Goal: Information Seeking & Learning: Learn about a topic

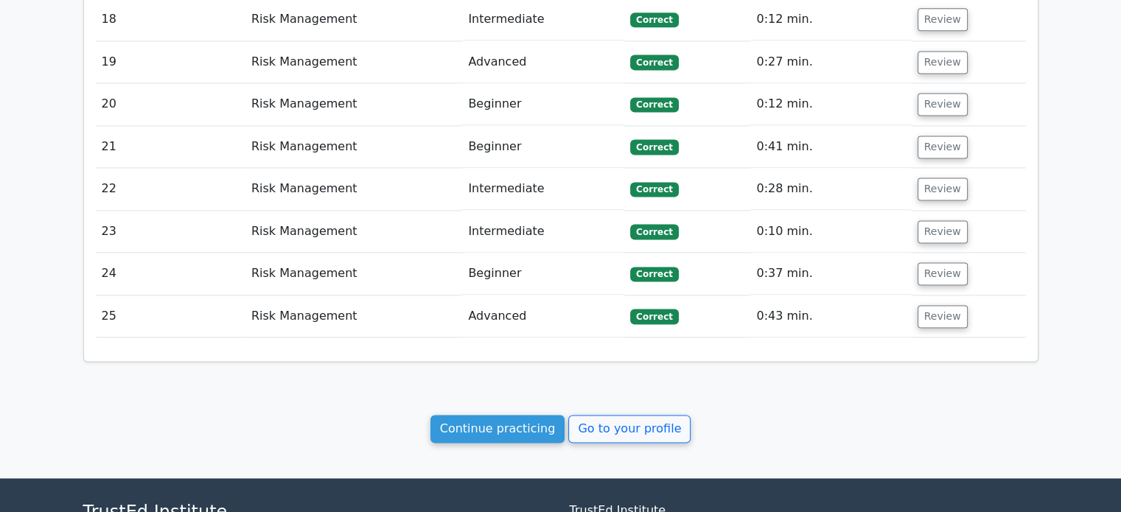
scroll to position [2173, 0]
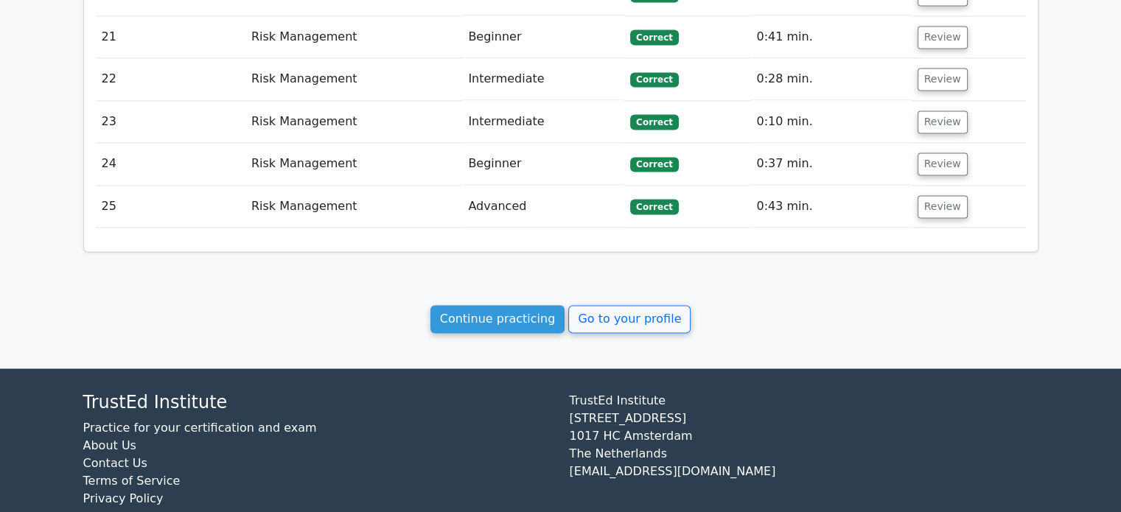
click at [477, 305] on link "Continue practicing" at bounding box center [498, 319] width 135 height 28
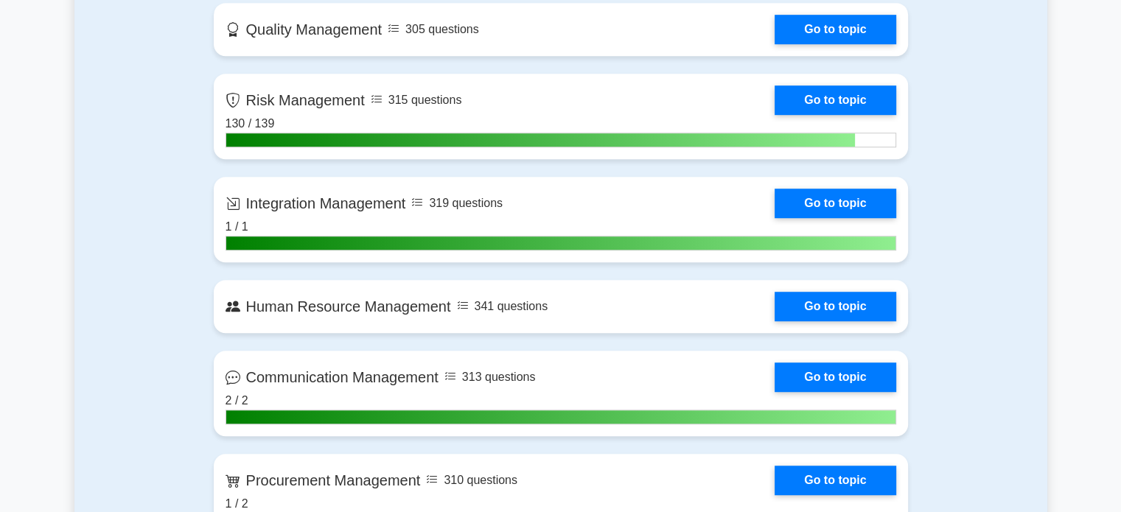
scroll to position [936, 0]
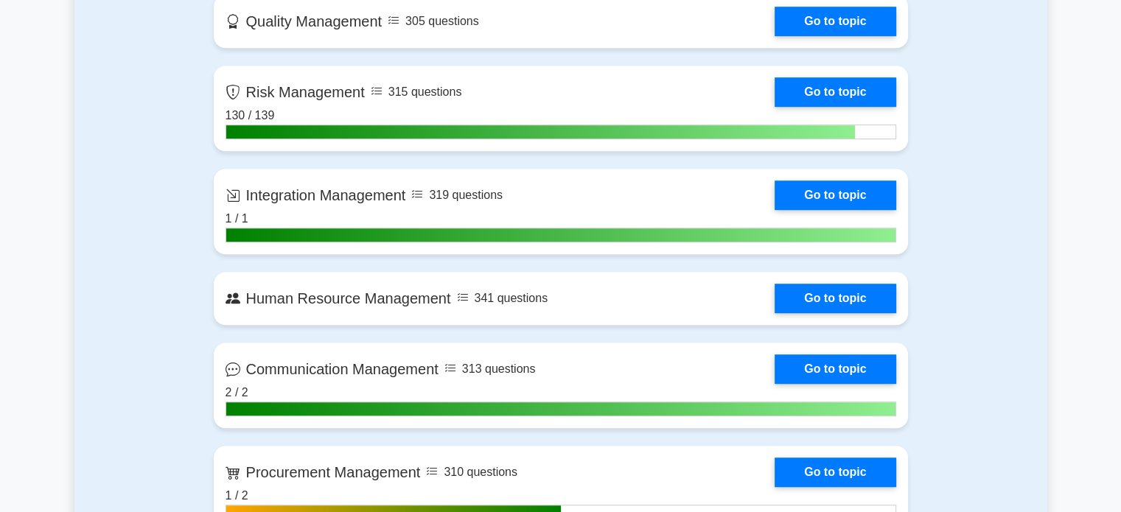
click at [864, 82] on link "Go to topic" at bounding box center [835, 91] width 121 height 29
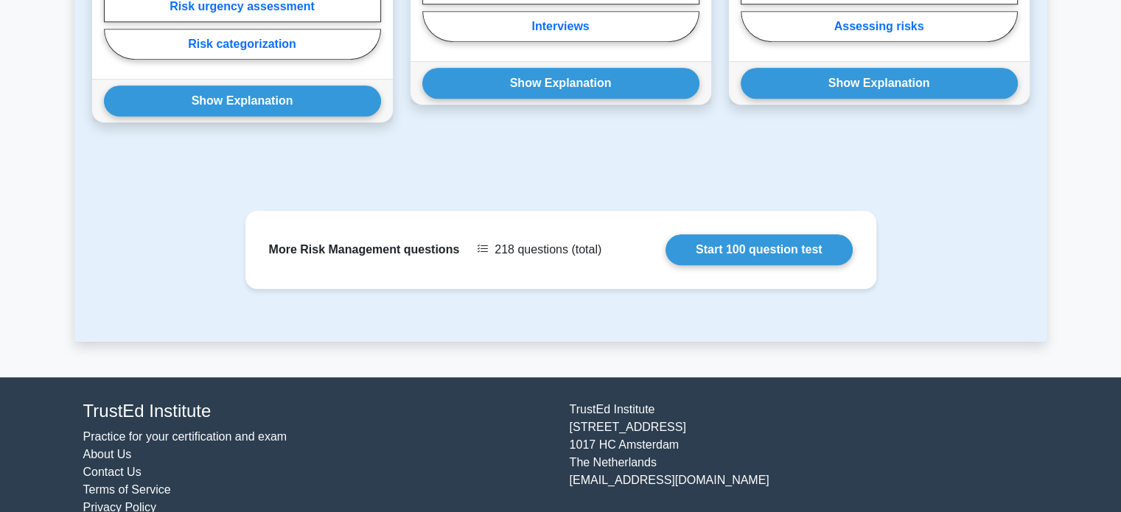
scroll to position [1222, 0]
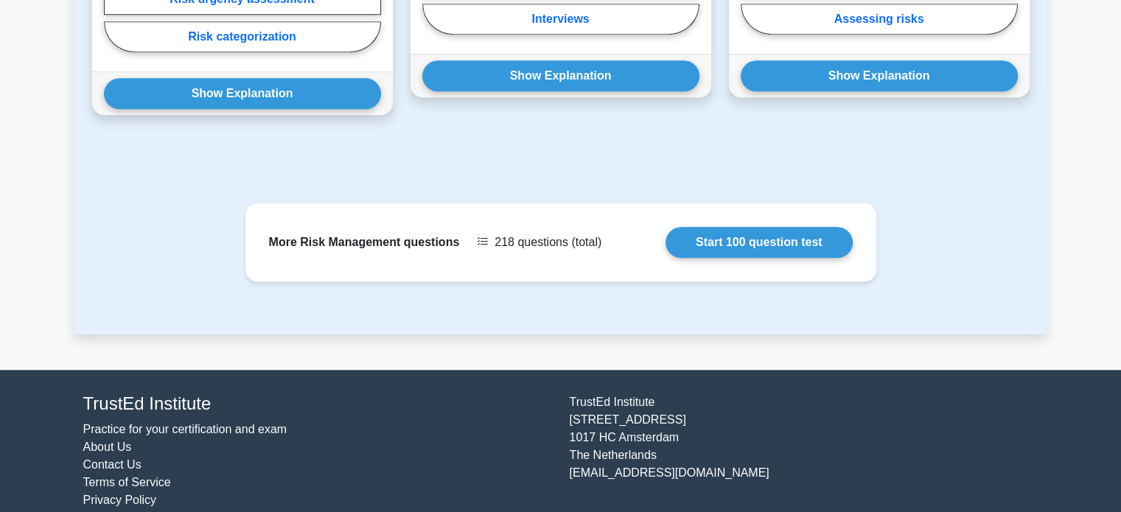
click at [817, 227] on link "Start 100 question test" at bounding box center [759, 242] width 187 height 31
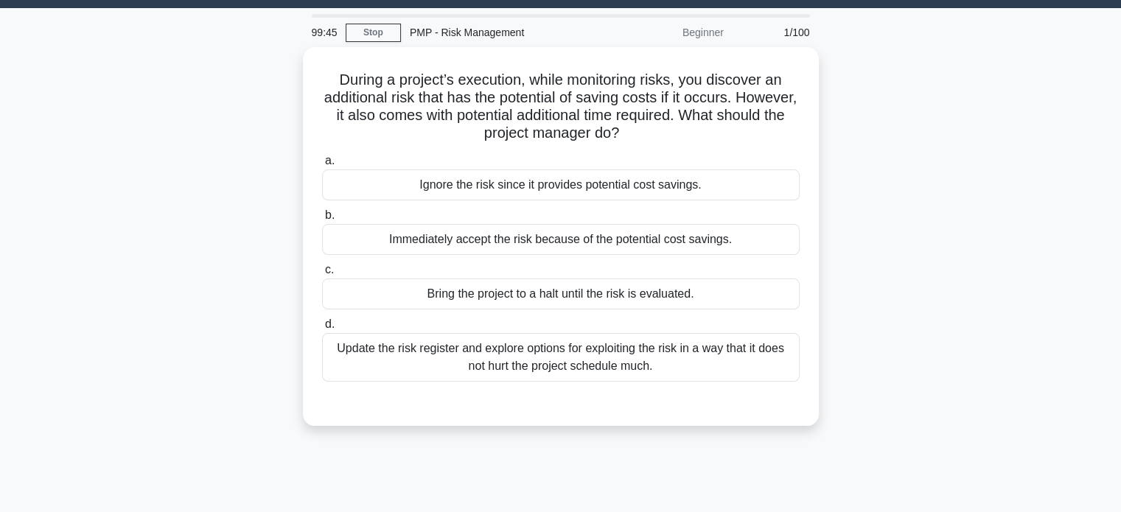
scroll to position [43, 0]
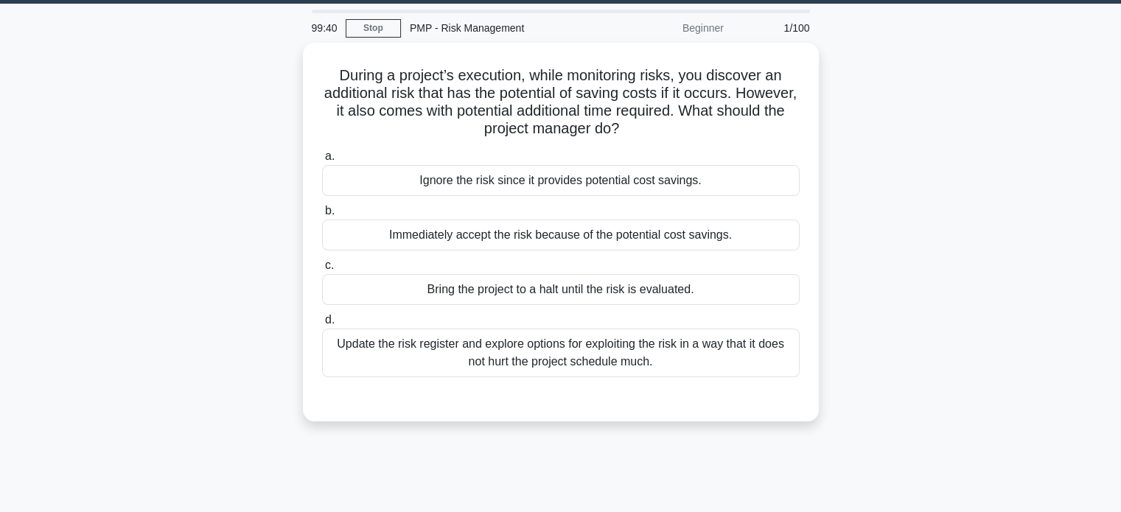
click at [709, 350] on div "Update the risk register and explore options for exploiting the risk in a way t…" at bounding box center [561, 353] width 478 height 49
click at [322, 325] on input "d. Update the risk register and explore options for exploiting the risk in a wa…" at bounding box center [322, 321] width 0 height 10
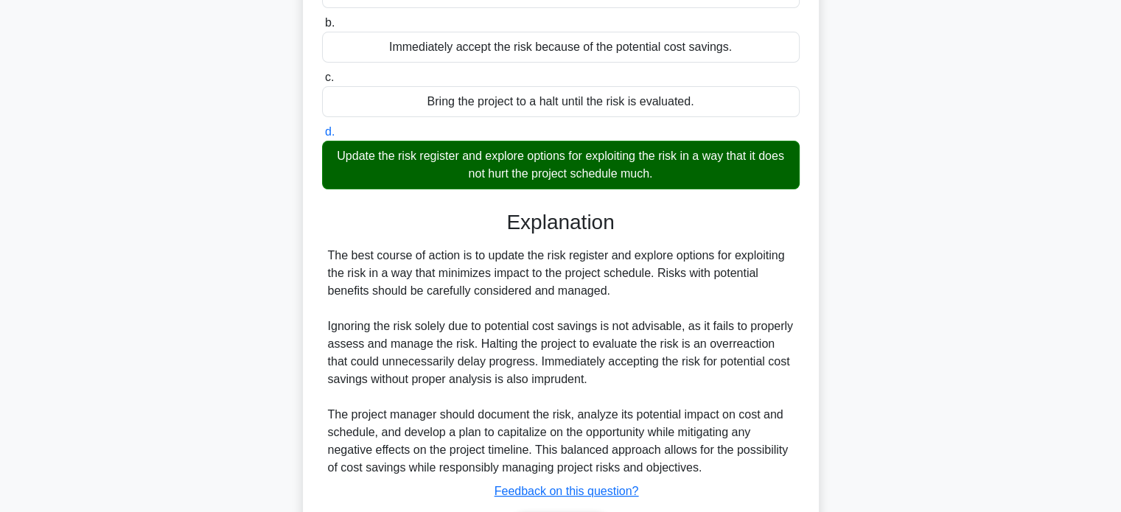
scroll to position [324, 0]
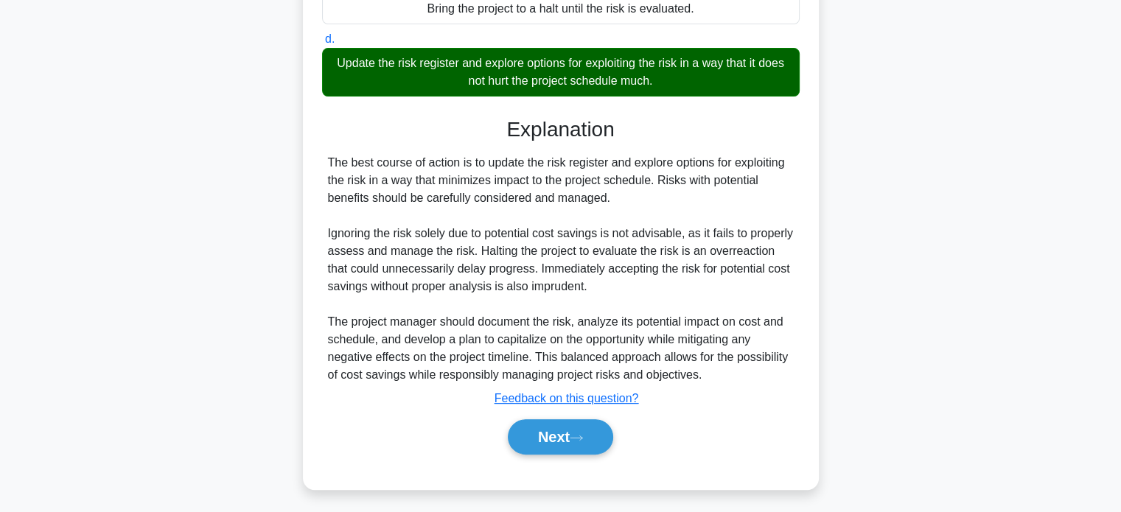
click at [565, 442] on button "Next" at bounding box center [560, 437] width 105 height 35
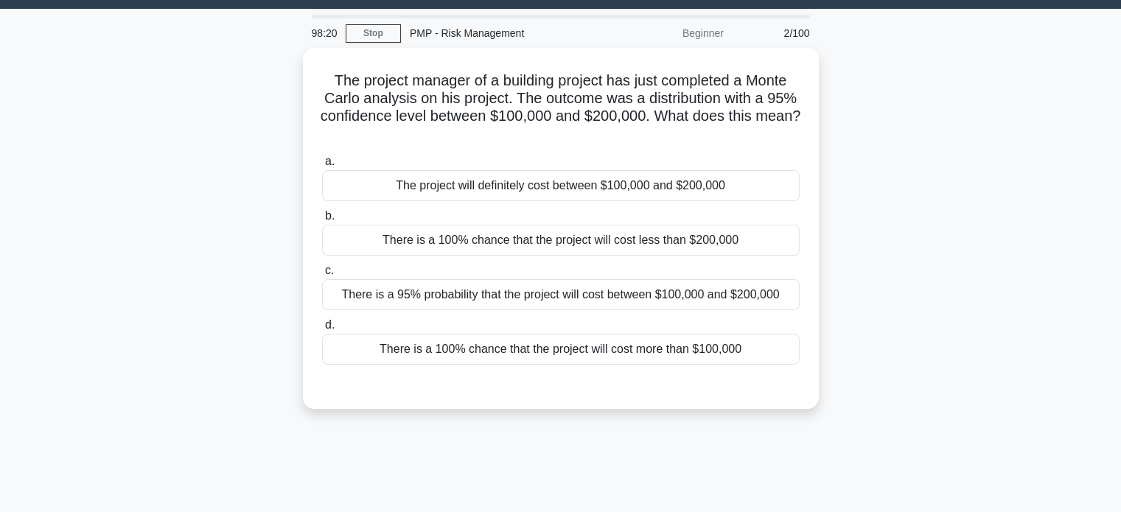
scroll to position [36, 0]
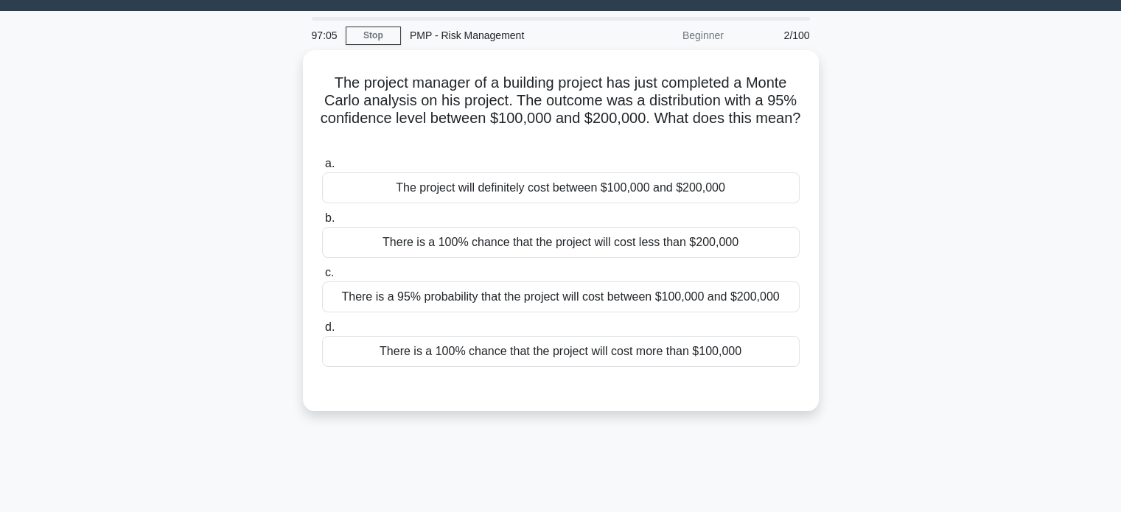
click at [374, 298] on div "There is a 95% probability that the project will cost between $100,000 and $200…" at bounding box center [561, 297] width 478 height 31
click at [322, 278] on input "c. There is a 95% probability that the project will cost between $100,000 and $…" at bounding box center [322, 273] width 0 height 10
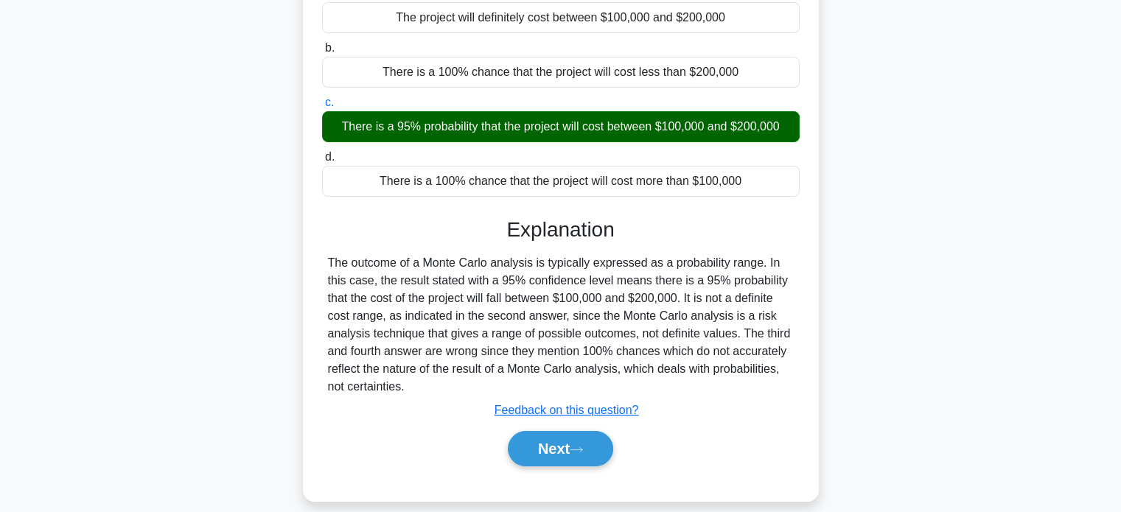
scroll to position [207, 0]
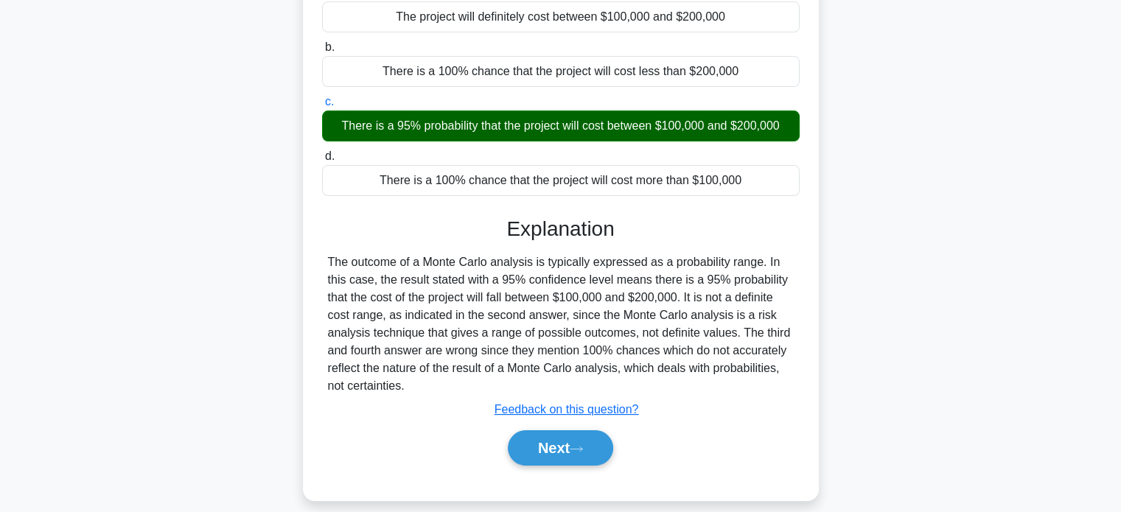
click at [543, 445] on button "Next" at bounding box center [560, 448] width 105 height 35
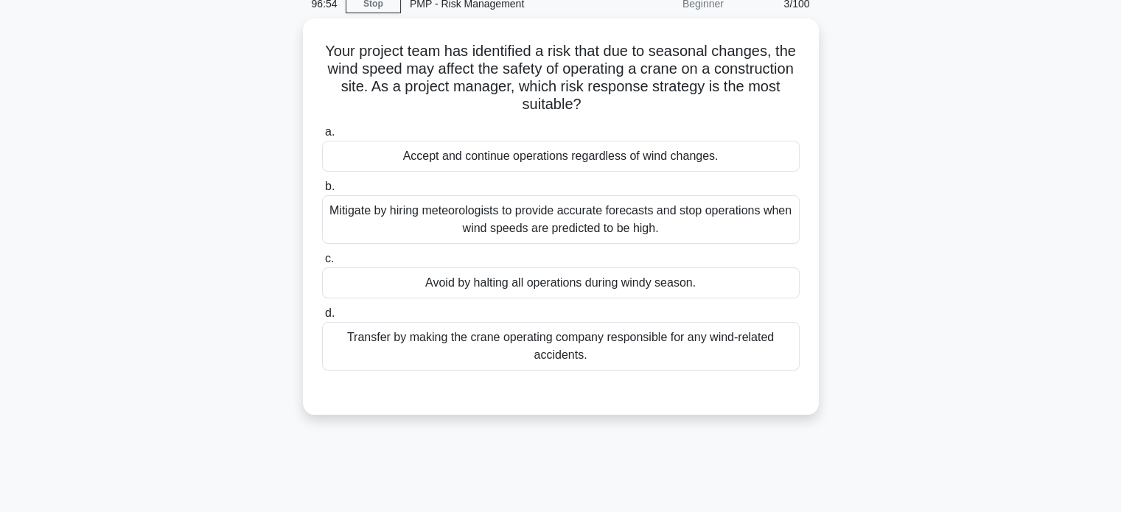
scroll to position [66, 0]
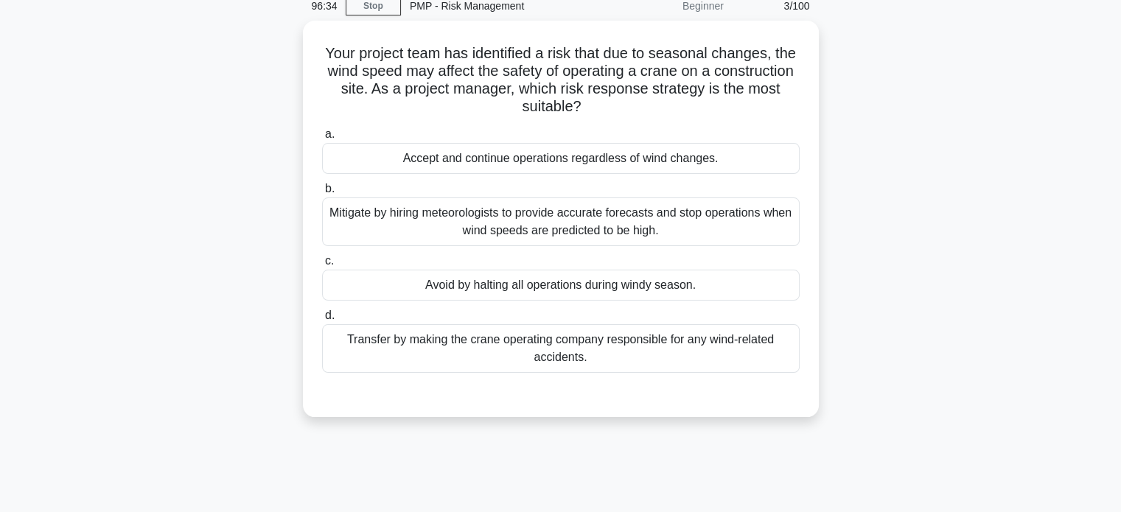
click at [371, 220] on div "Mitigate by hiring meteorologists to provide accurate forecasts and stop operat…" at bounding box center [561, 222] width 478 height 49
click at [322, 194] on input "b. Mitigate by hiring meteorologists to provide accurate forecasts and stop ope…" at bounding box center [322, 189] width 0 height 10
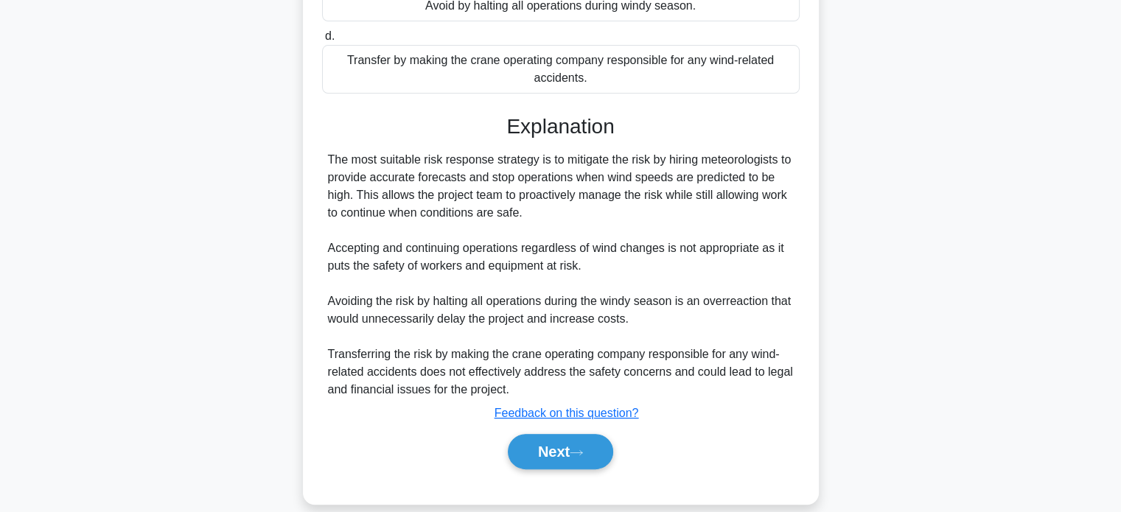
scroll to position [347, 0]
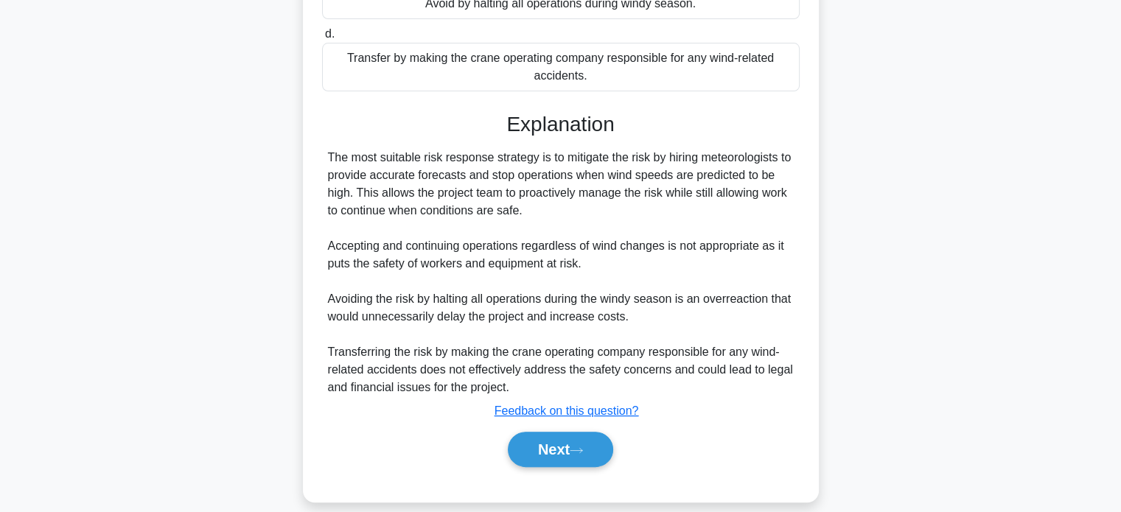
click at [532, 450] on button "Next" at bounding box center [560, 449] width 105 height 35
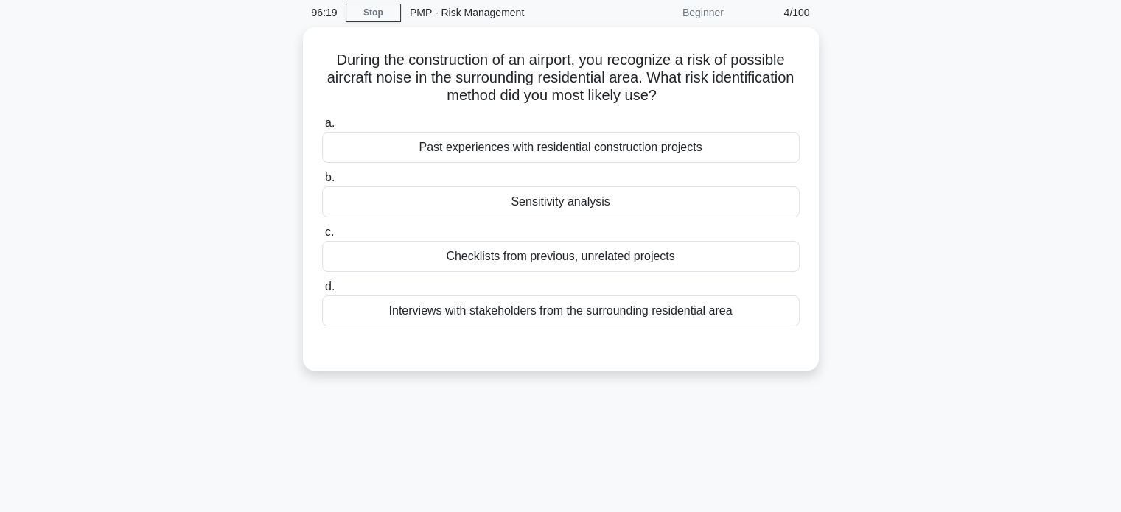
scroll to position [57, 0]
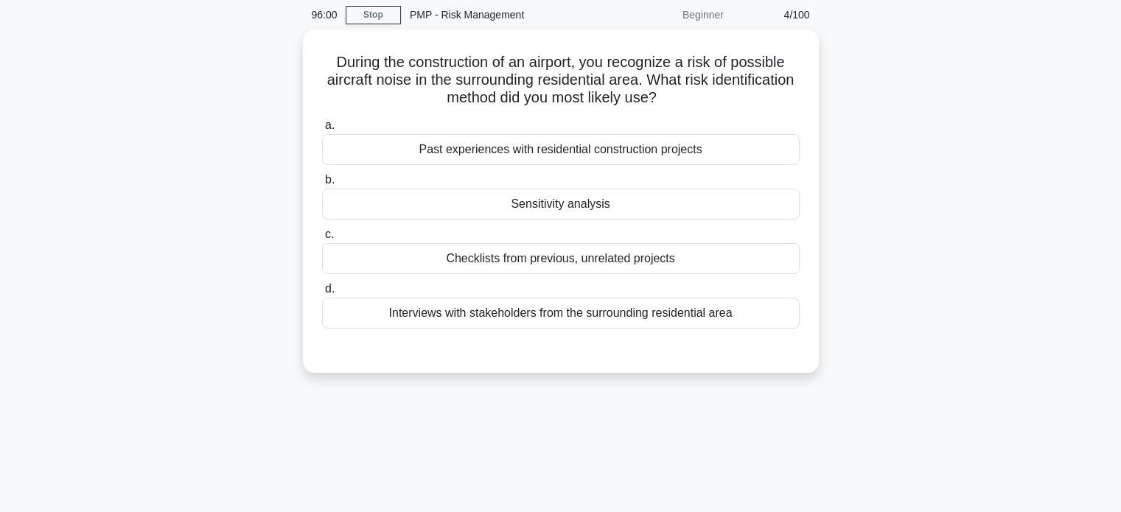
click at [400, 314] on div "Interviews with stakeholders from the surrounding residential area" at bounding box center [561, 313] width 478 height 31
click at [322, 294] on input "d. Interviews with stakeholders from the surrounding residential area" at bounding box center [322, 290] width 0 height 10
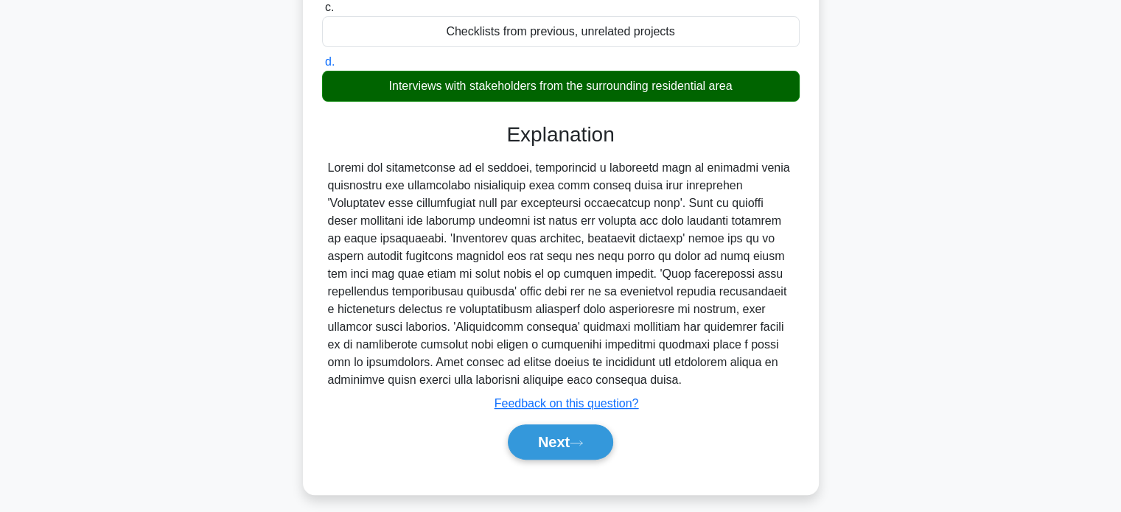
scroll to position [289, 0]
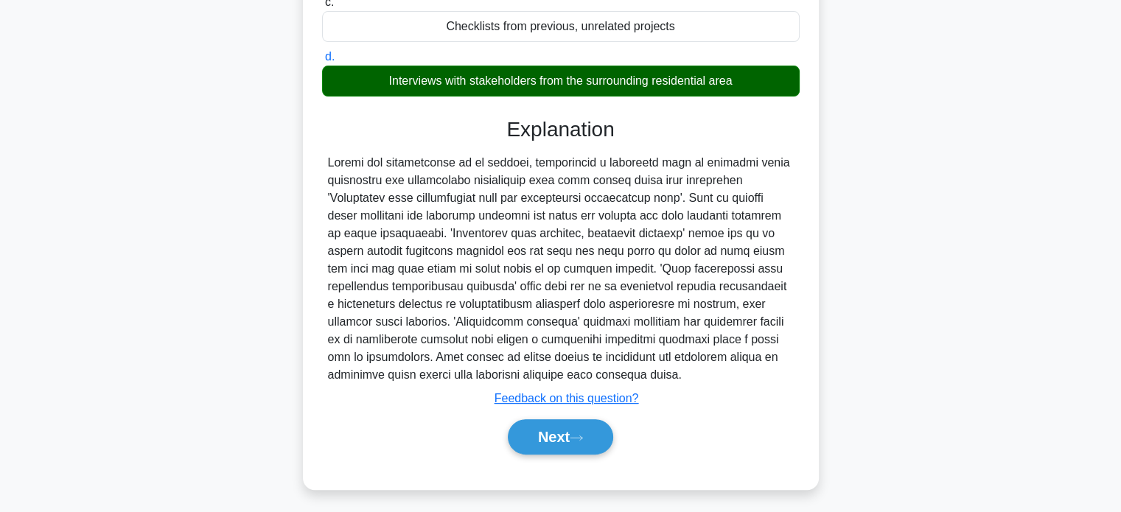
click at [549, 439] on button "Next" at bounding box center [560, 437] width 105 height 35
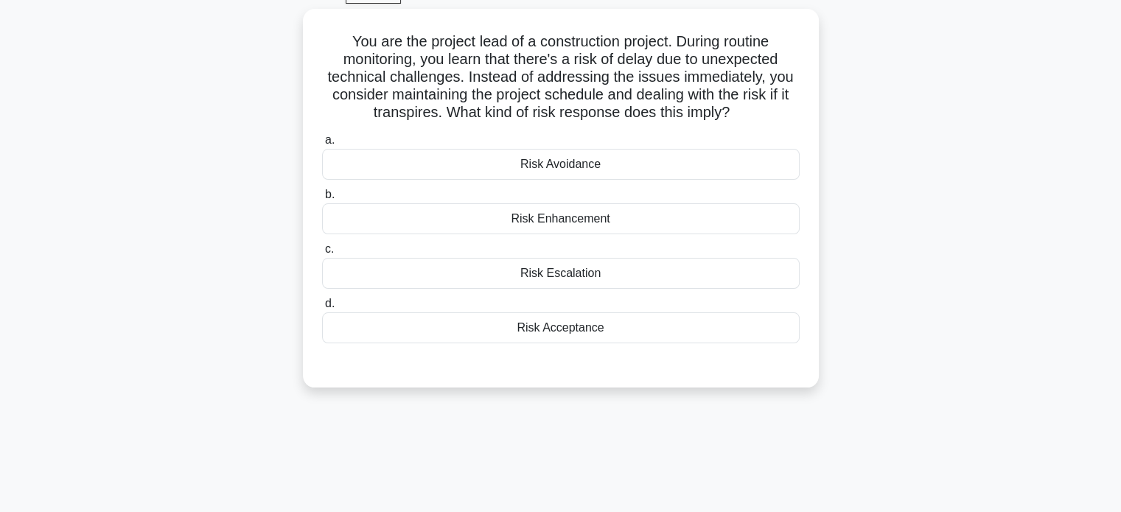
scroll to position [77, 0]
click at [428, 337] on div "Risk Acceptance" at bounding box center [561, 328] width 478 height 31
click at [322, 310] on input "d. Risk Acceptance" at bounding box center [322, 305] width 0 height 10
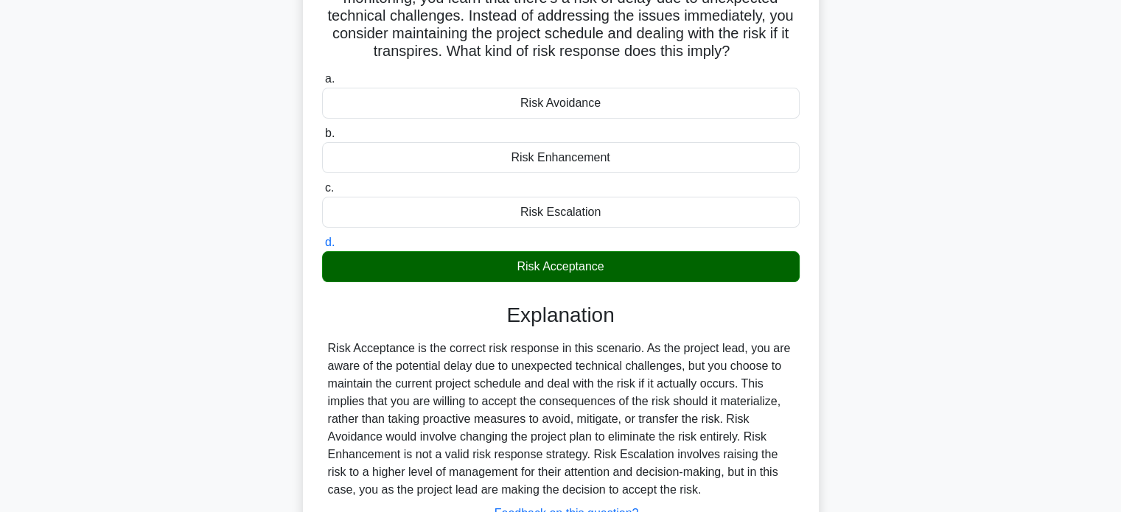
scroll to position [284, 0]
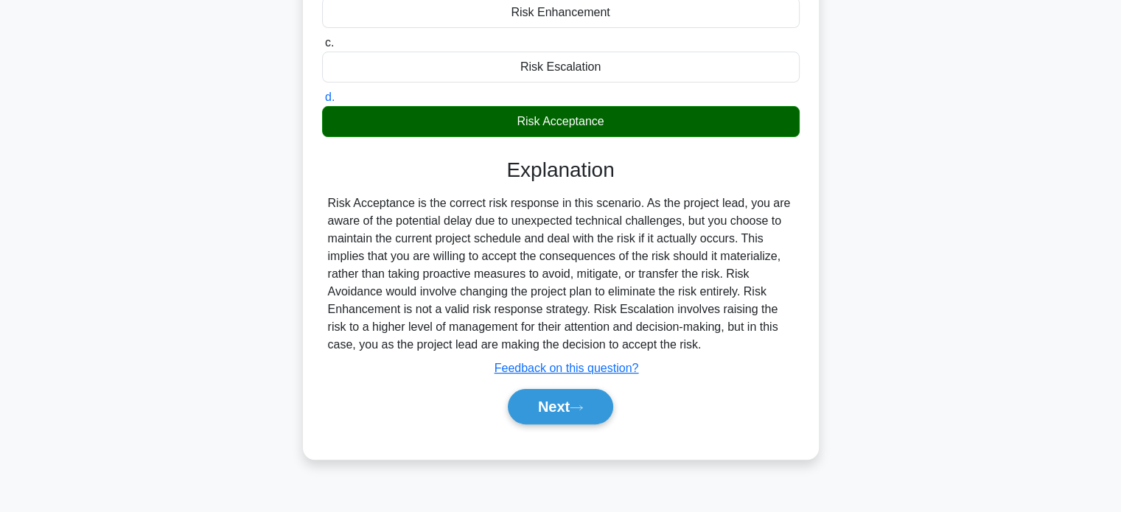
click at [556, 404] on button "Next" at bounding box center [560, 406] width 105 height 35
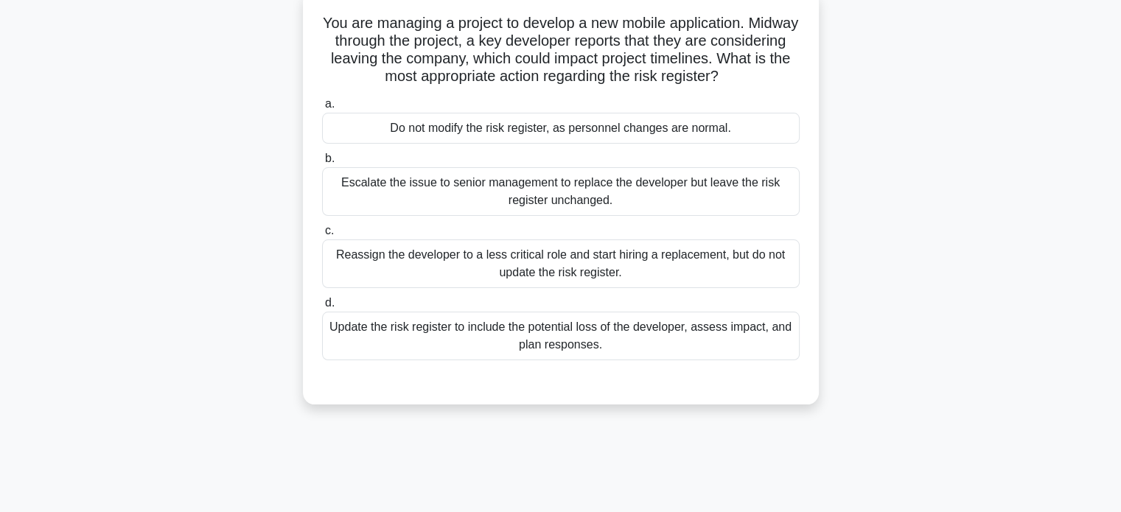
scroll to position [94, 0]
click at [391, 337] on div "Update the risk register to include the potential loss of the developer, assess…" at bounding box center [561, 337] width 478 height 49
click at [322, 310] on input "d. Update the risk register to include the potential loss of the developer, ass…" at bounding box center [322, 305] width 0 height 10
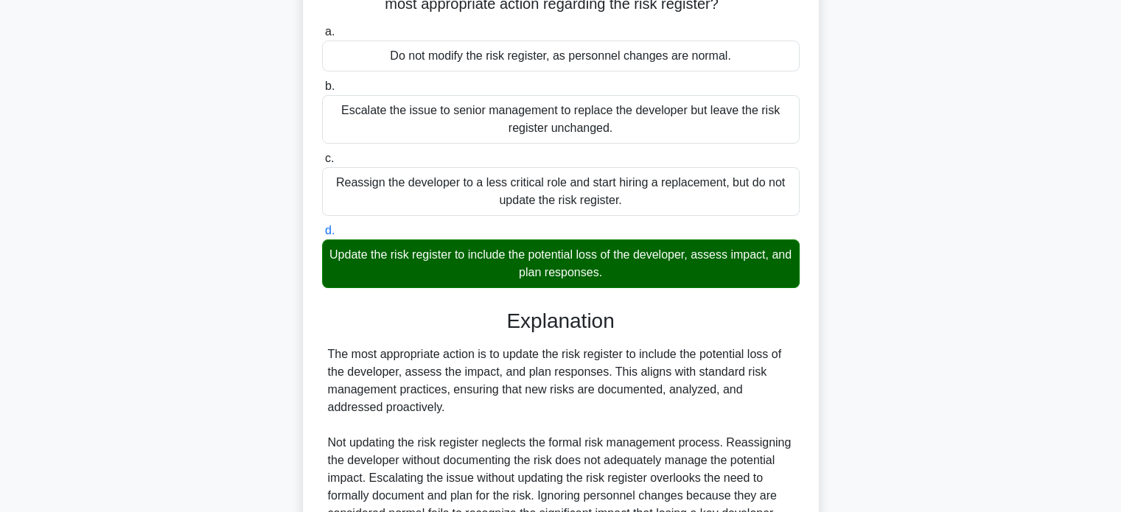
scroll to position [324, 0]
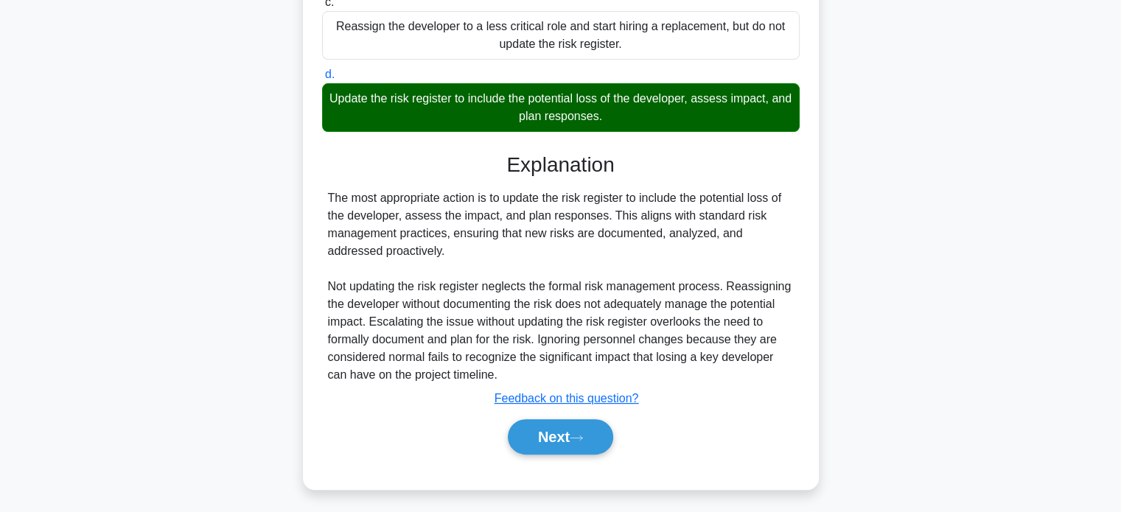
click at [543, 435] on button "Next" at bounding box center [560, 437] width 105 height 35
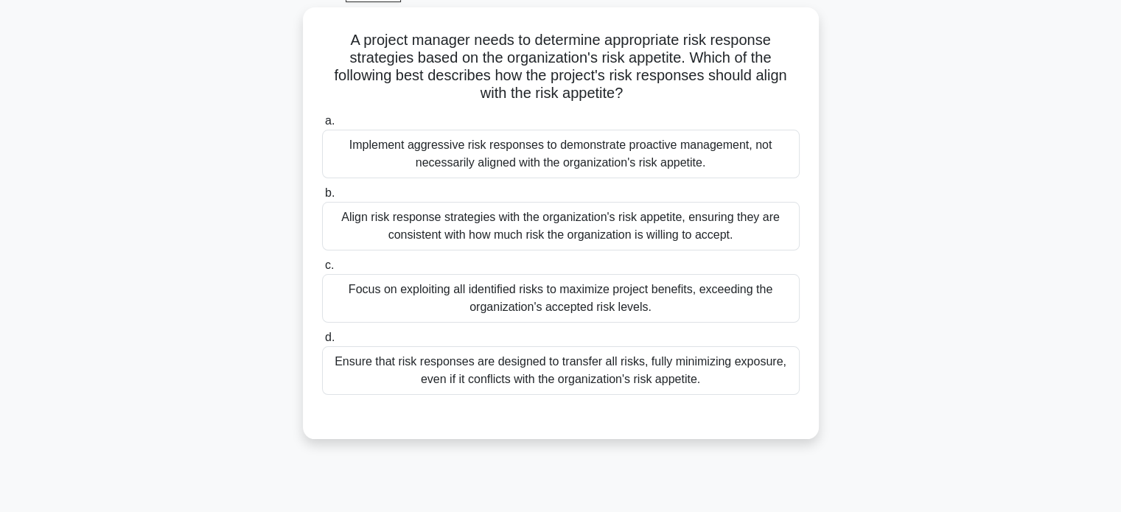
scroll to position [78, 0]
click at [389, 234] on div "Align risk response strategies with the organization's risk appetite, ensuring …" at bounding box center [561, 227] width 478 height 49
click at [322, 199] on input "b. Align risk response strategies with the organization's risk appetite, ensuri…" at bounding box center [322, 194] width 0 height 10
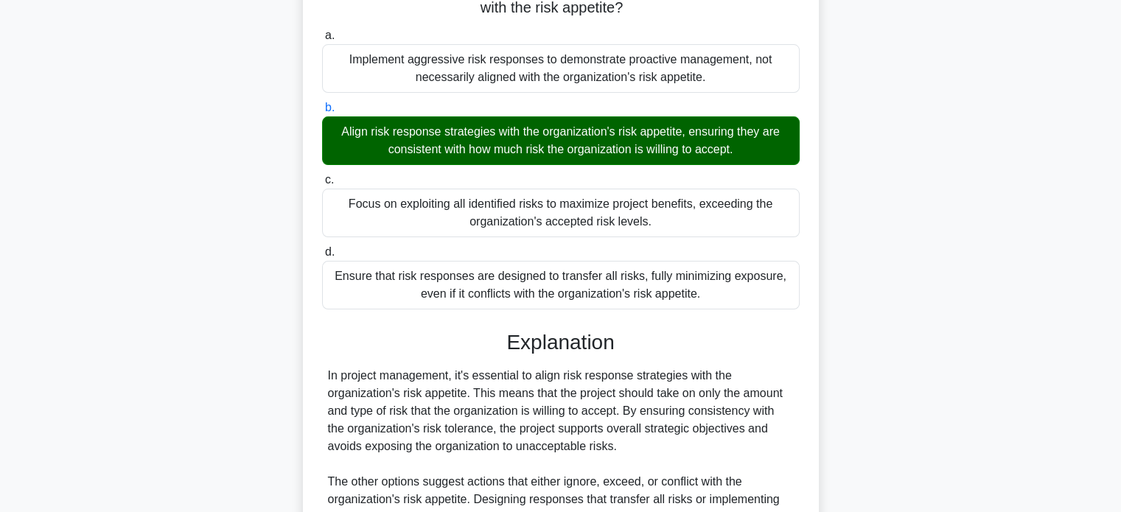
scroll to position [324, 0]
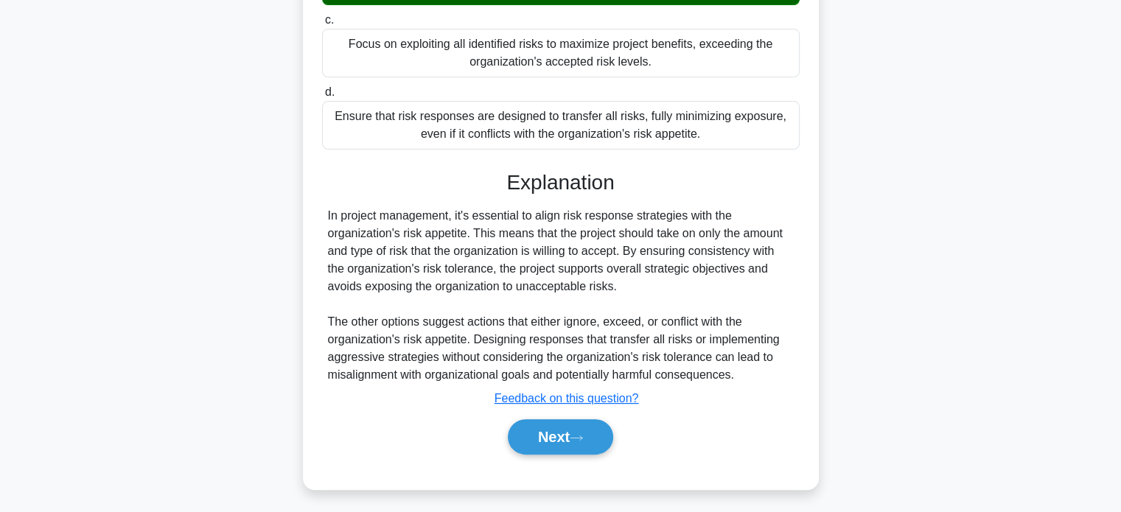
click at [537, 428] on button "Next" at bounding box center [560, 437] width 105 height 35
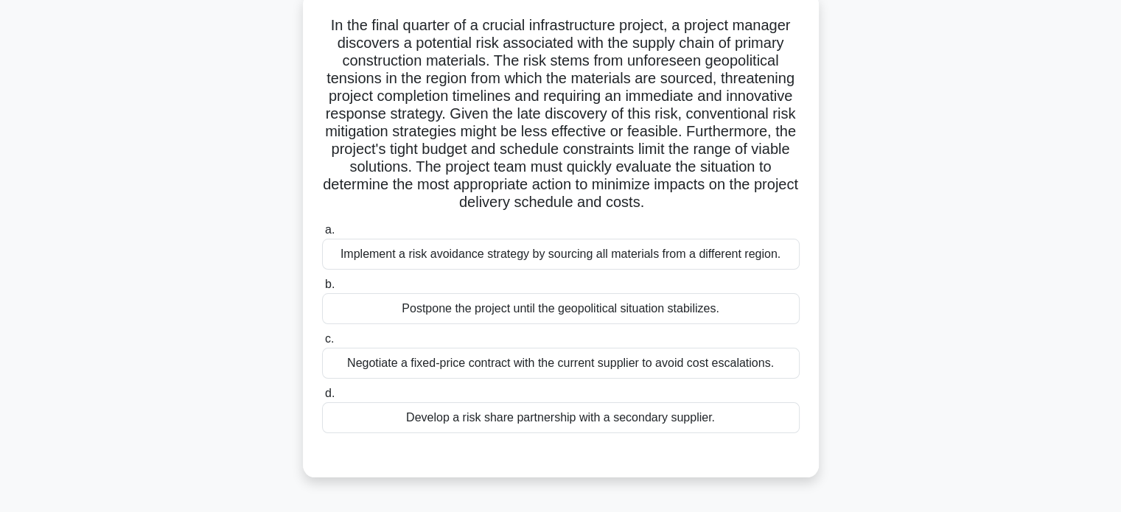
scroll to position [88, 0]
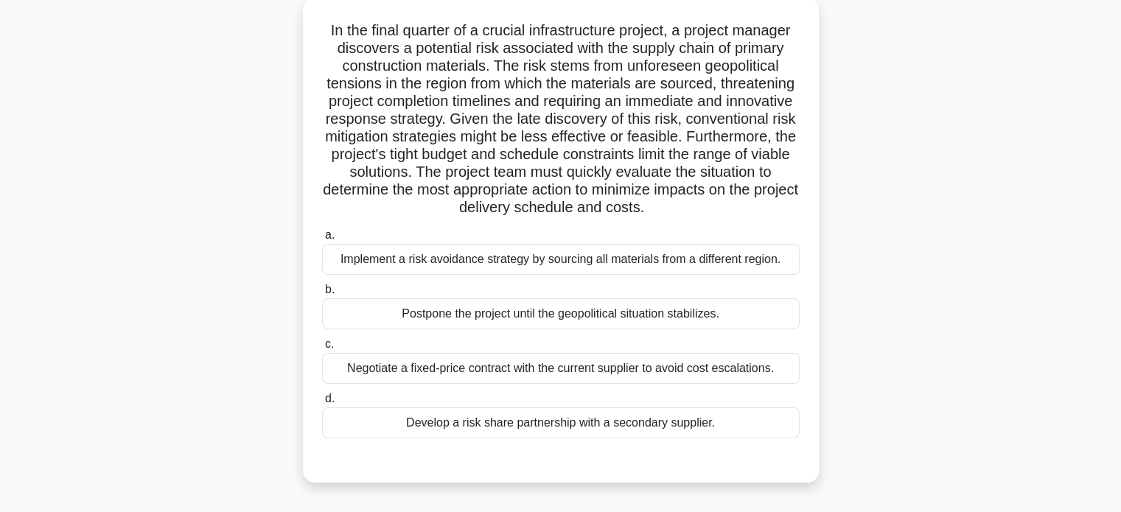
click at [407, 425] on div "Develop a risk share partnership with a secondary supplier." at bounding box center [561, 423] width 478 height 31
click at [322, 404] on input "d. Develop a risk share partnership with a secondary supplier." at bounding box center [322, 399] width 0 height 10
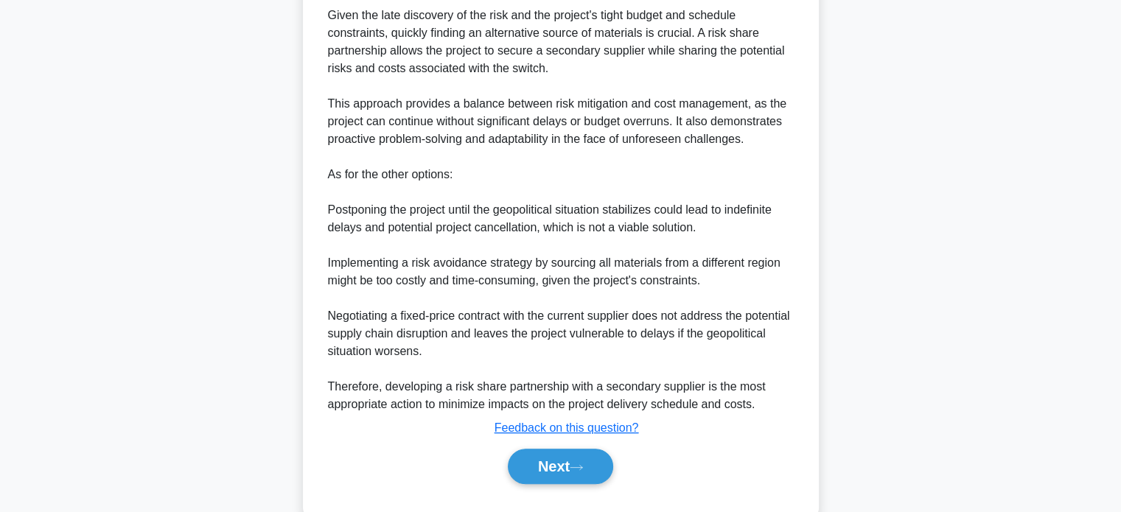
scroll to position [661, 0]
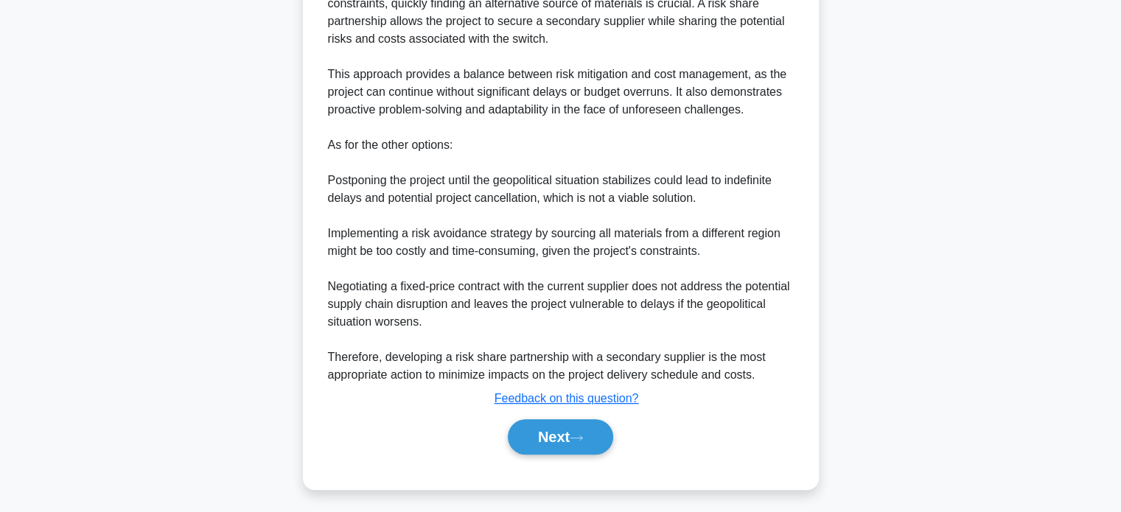
click at [562, 436] on button "Next" at bounding box center [560, 437] width 105 height 35
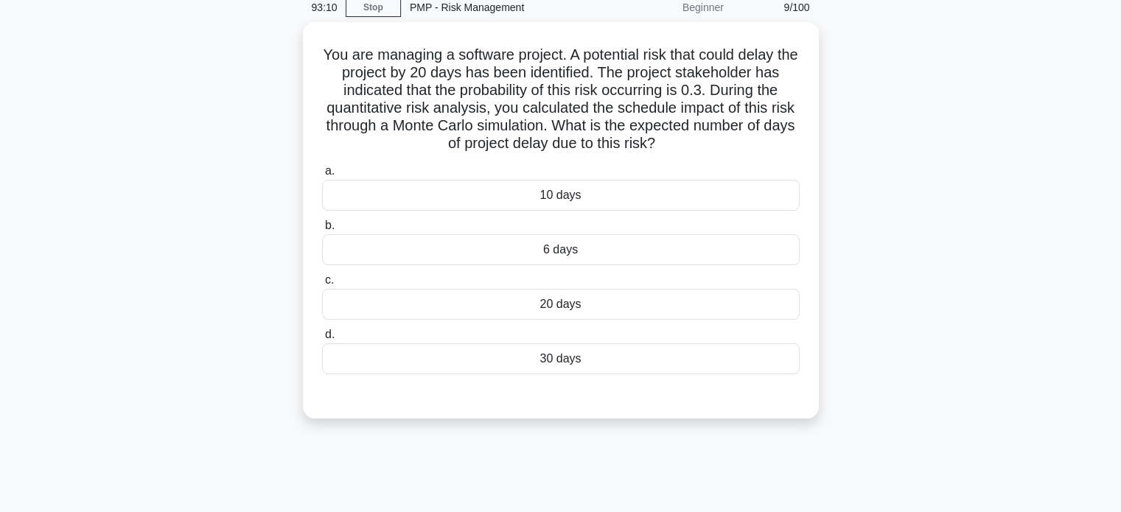
scroll to position [59, 0]
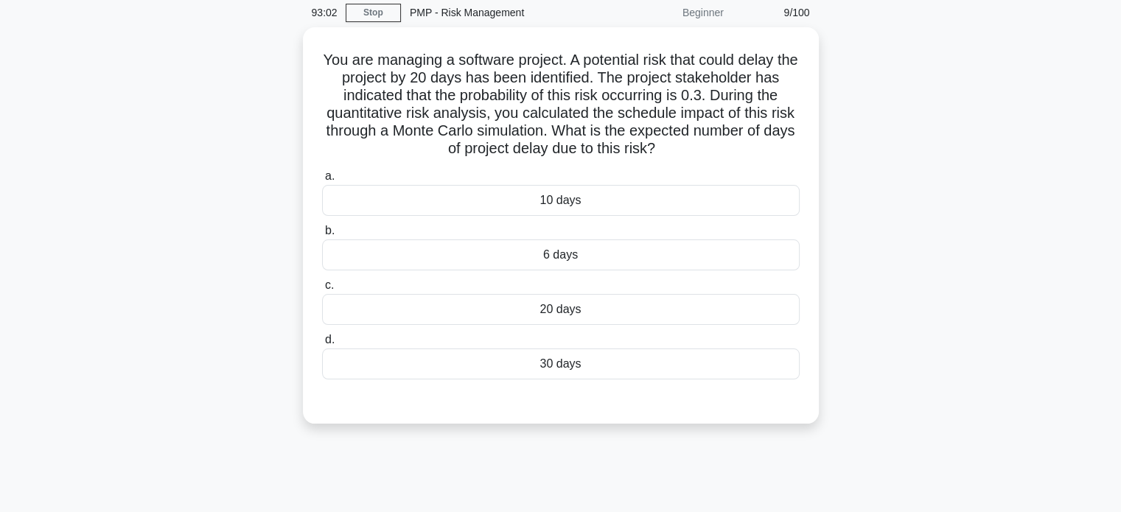
click at [394, 262] on div "6 days" at bounding box center [561, 255] width 478 height 31
click at [322, 236] on input "b. 6 days" at bounding box center [322, 231] width 0 height 10
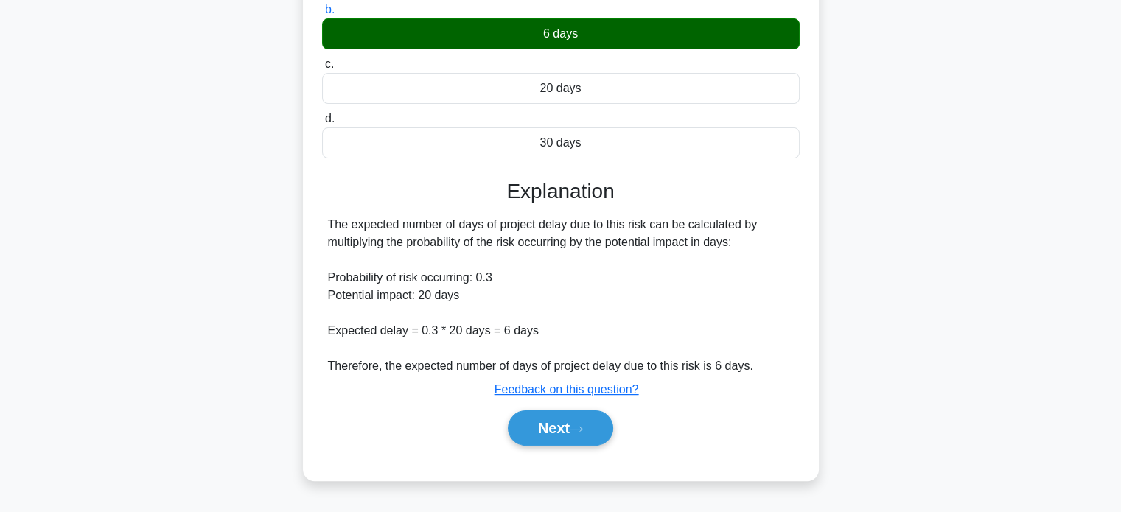
scroll to position [283, 0]
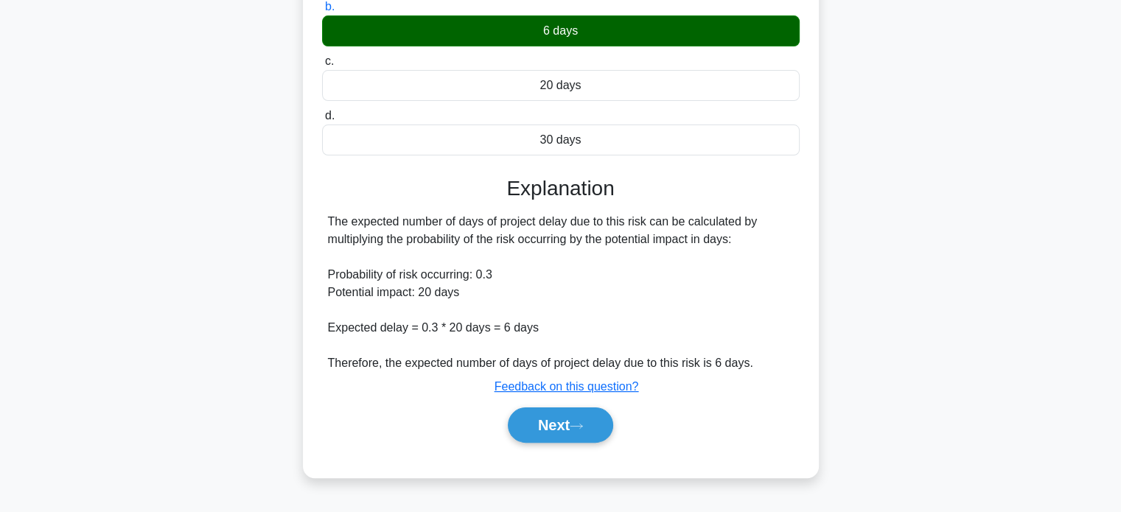
click at [545, 426] on button "Next" at bounding box center [560, 425] width 105 height 35
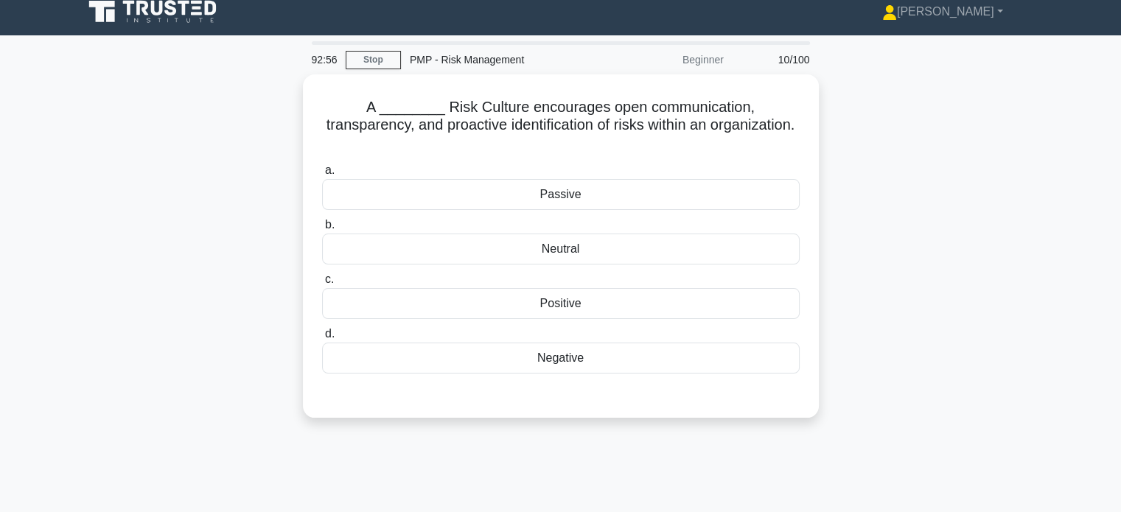
scroll to position [11, 0]
click at [375, 290] on div "Positive" at bounding box center [561, 304] width 478 height 31
click at [322, 285] on input "c. Positive" at bounding box center [322, 281] width 0 height 10
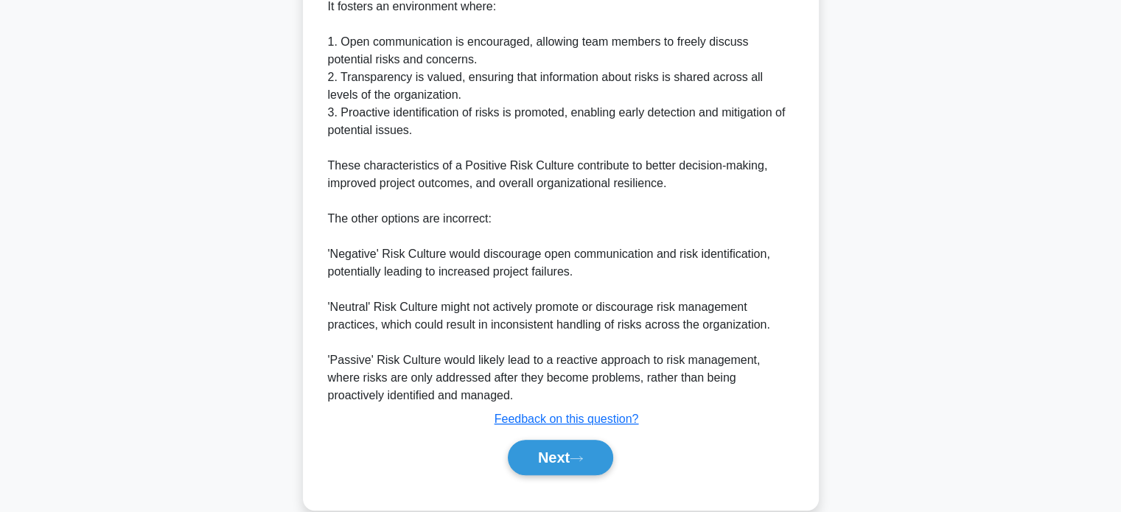
scroll to position [501, 0]
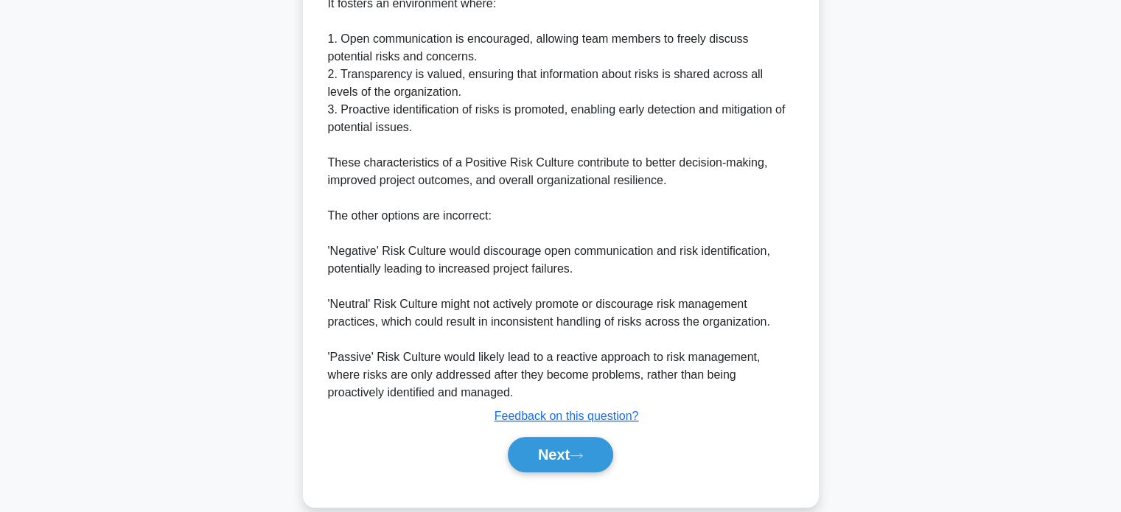
click at [550, 445] on button "Next" at bounding box center [560, 454] width 105 height 35
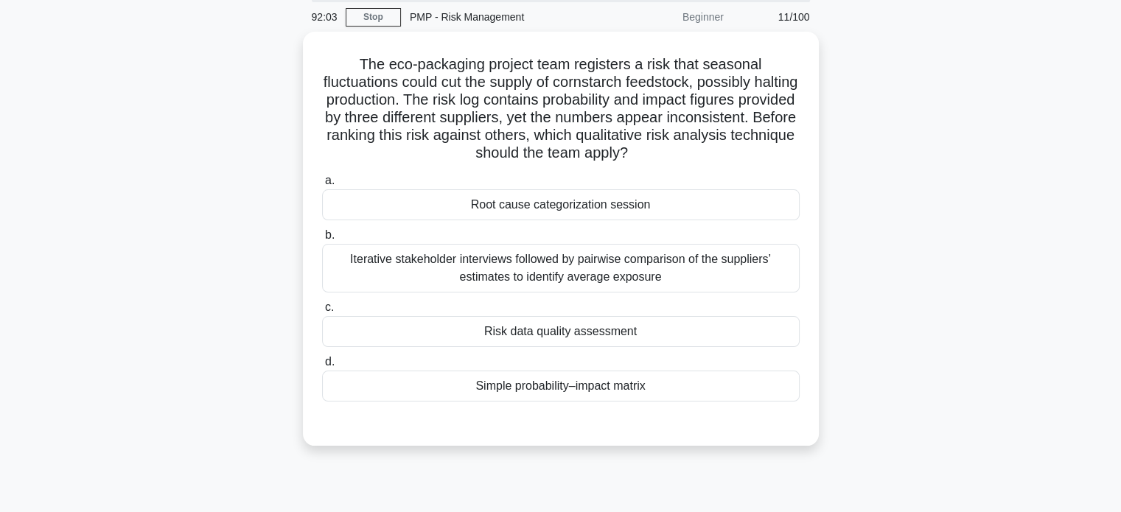
scroll to position [56, 0]
click at [396, 335] on div "Risk data quality assessment" at bounding box center [561, 330] width 478 height 31
click at [322, 311] on input "c. Risk data quality assessment" at bounding box center [322, 307] width 0 height 10
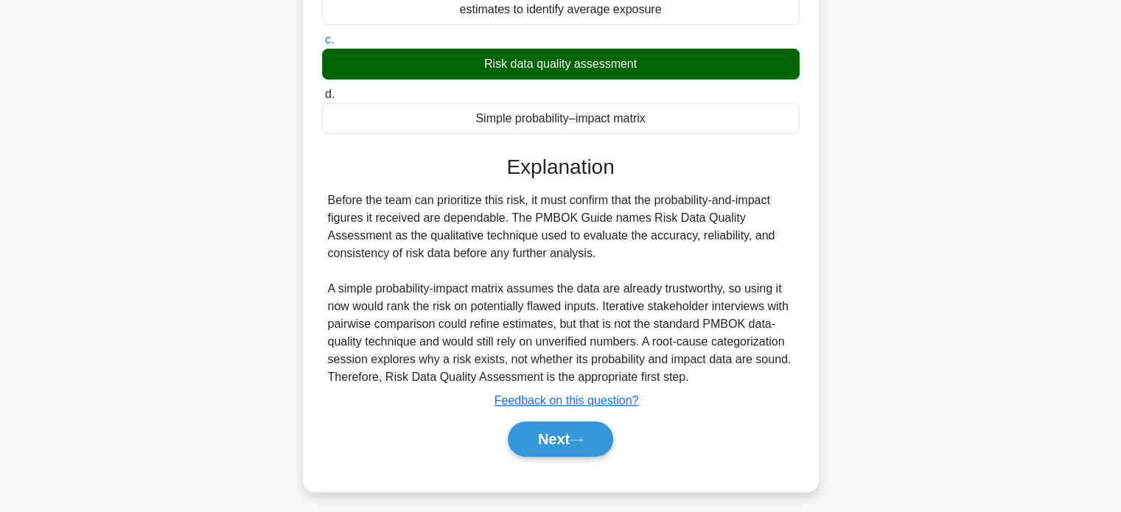
scroll to position [324, 0]
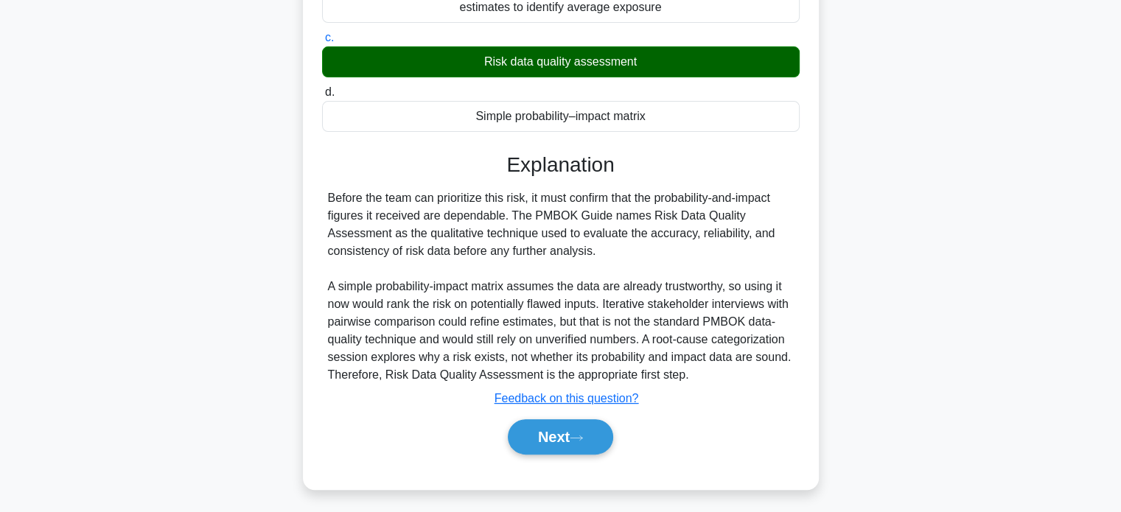
click at [546, 436] on button "Next" at bounding box center [560, 437] width 105 height 35
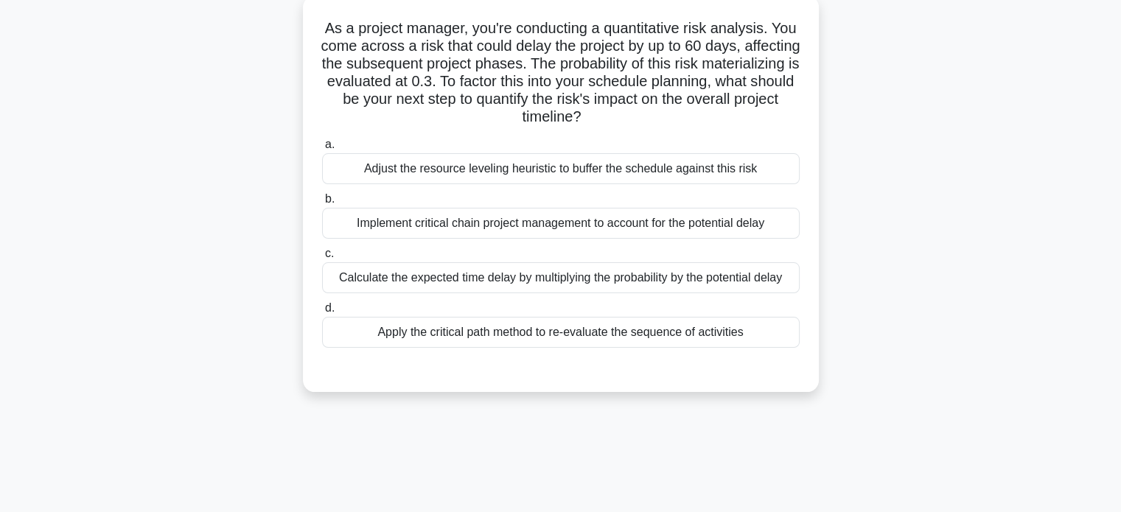
scroll to position [91, 0]
click at [362, 272] on div "Calculate the expected time delay by multiplying the probability by the potenti…" at bounding box center [561, 277] width 478 height 31
click at [322, 258] on input "c. Calculate the expected time delay by multiplying the probability by the pote…" at bounding box center [322, 253] width 0 height 10
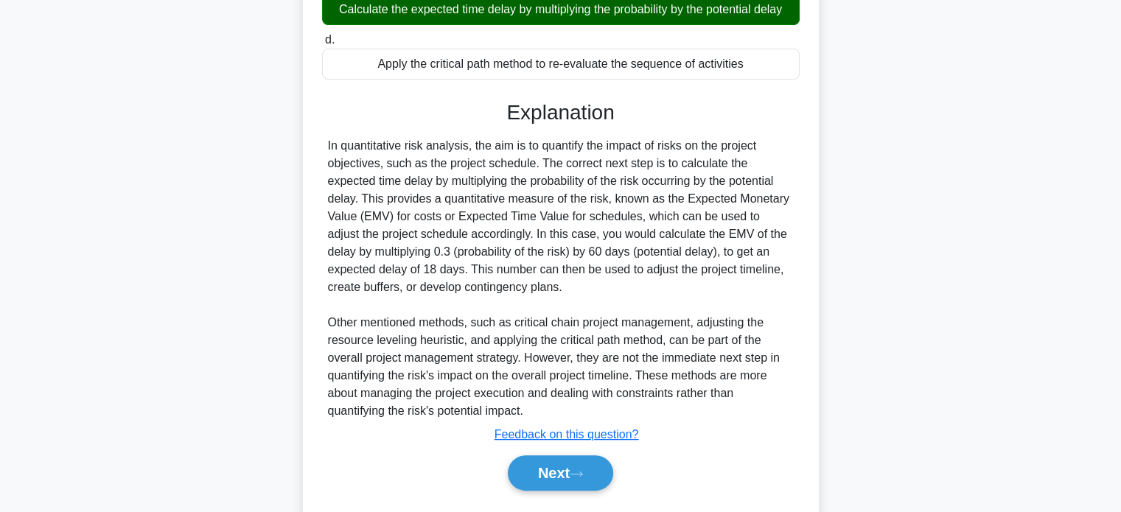
scroll to position [362, 0]
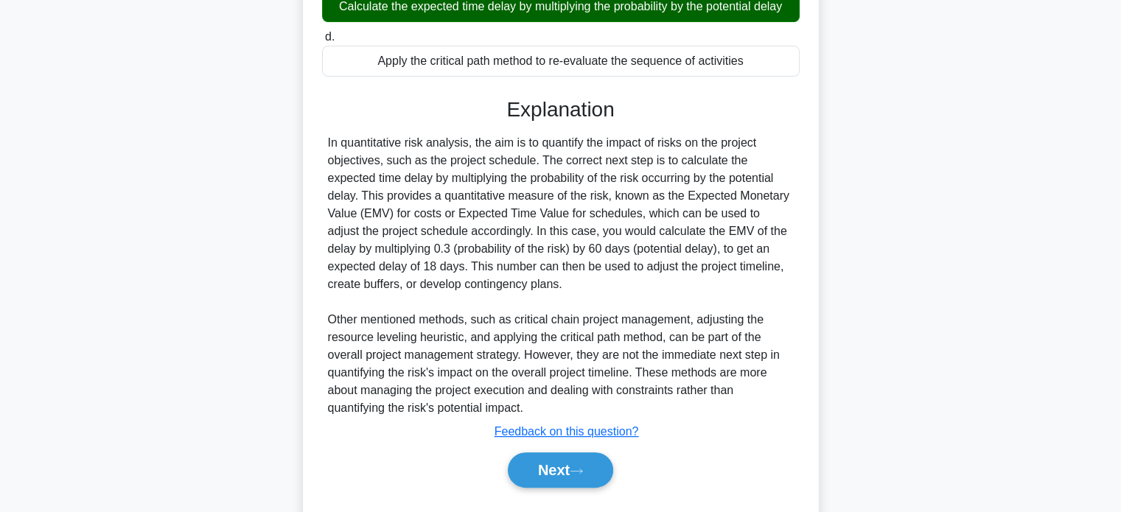
click at [547, 473] on button "Next" at bounding box center [560, 470] width 105 height 35
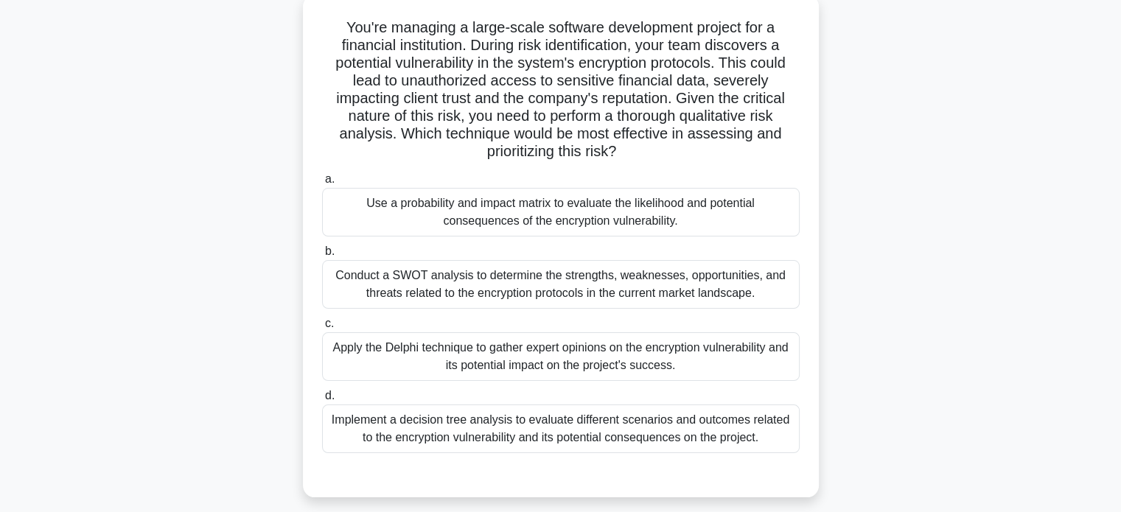
scroll to position [96, 0]
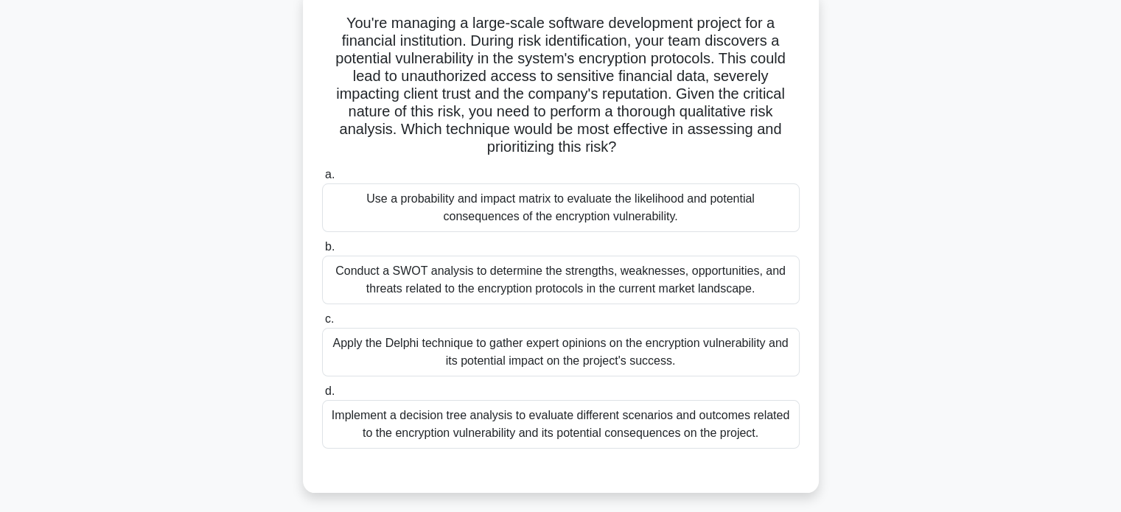
click at [352, 207] on div "Use a probability and impact matrix to evaluate the likelihood and potential co…" at bounding box center [561, 208] width 478 height 49
click at [322, 180] on input "a. Use a probability and impact matrix to evaluate the likelihood and potential…" at bounding box center [322, 175] width 0 height 10
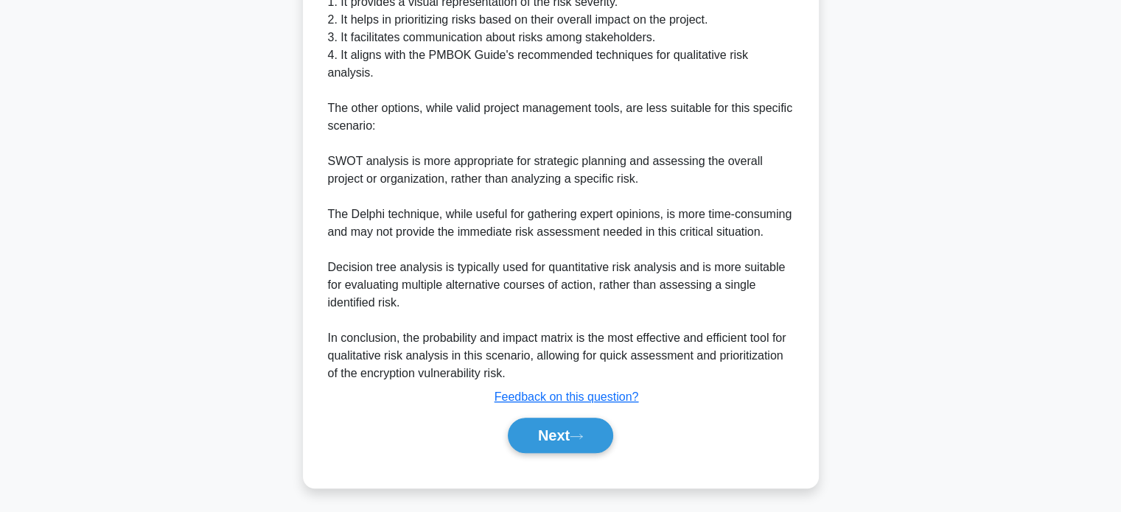
scroll to position [767, 0]
click at [566, 444] on button "Next" at bounding box center [560, 435] width 105 height 35
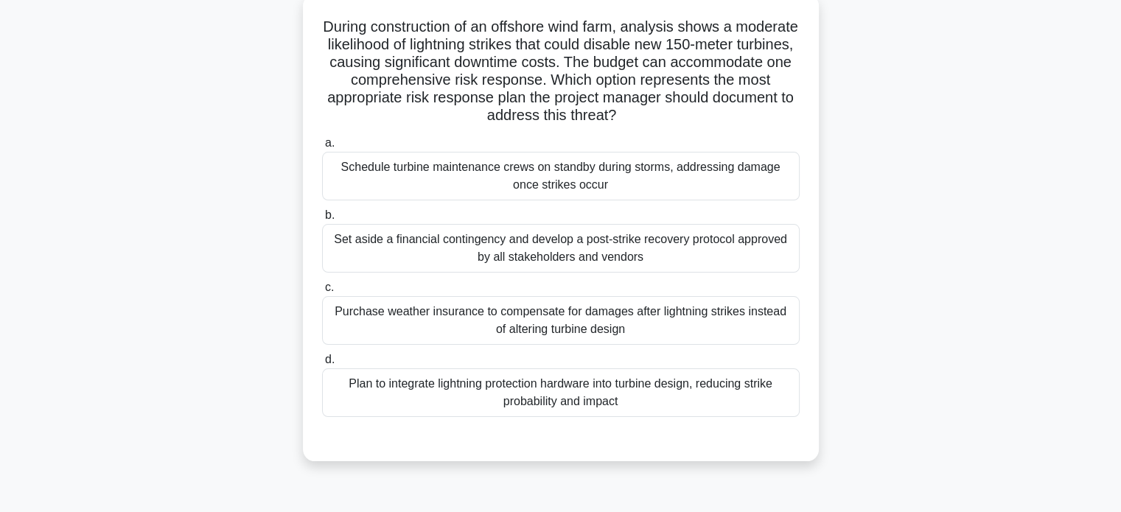
scroll to position [97, 0]
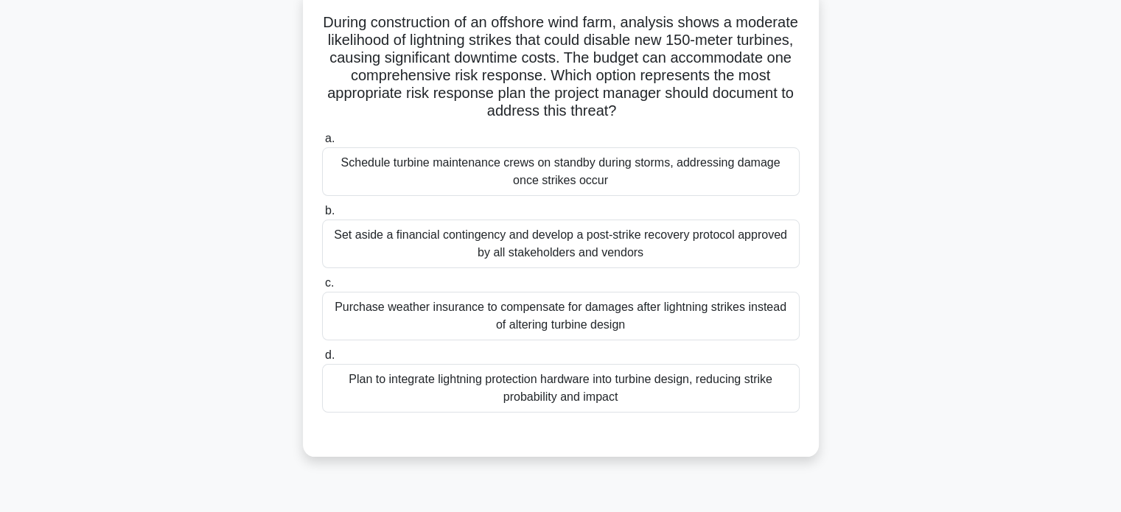
click at [384, 316] on div "Purchase weather insurance to compensate for damages after lightning strikes in…" at bounding box center [561, 316] width 478 height 49
click at [322, 288] on input "c. Purchase weather insurance to compensate for damages after lightning strikes…" at bounding box center [322, 284] width 0 height 10
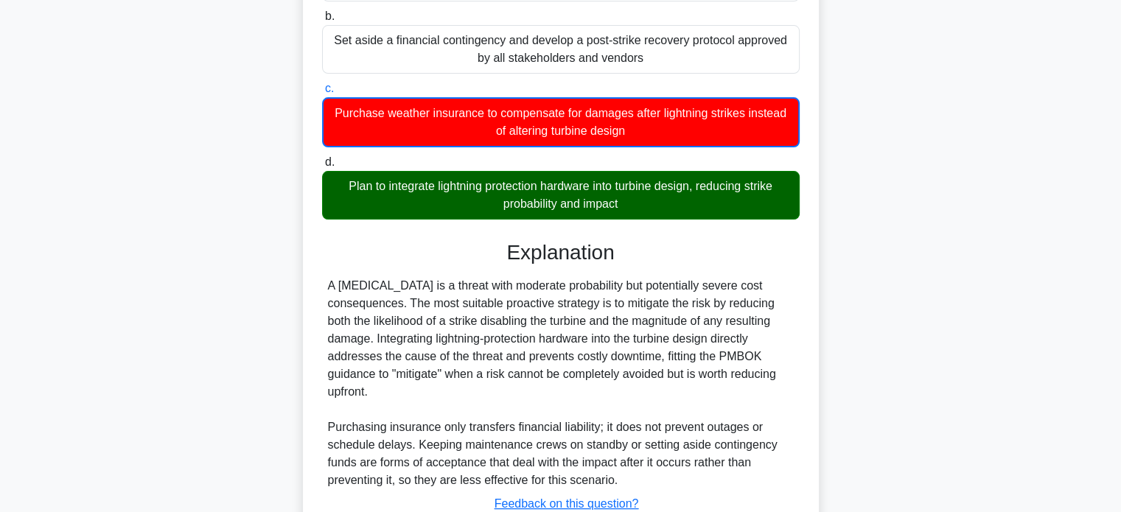
scroll to position [397, 0]
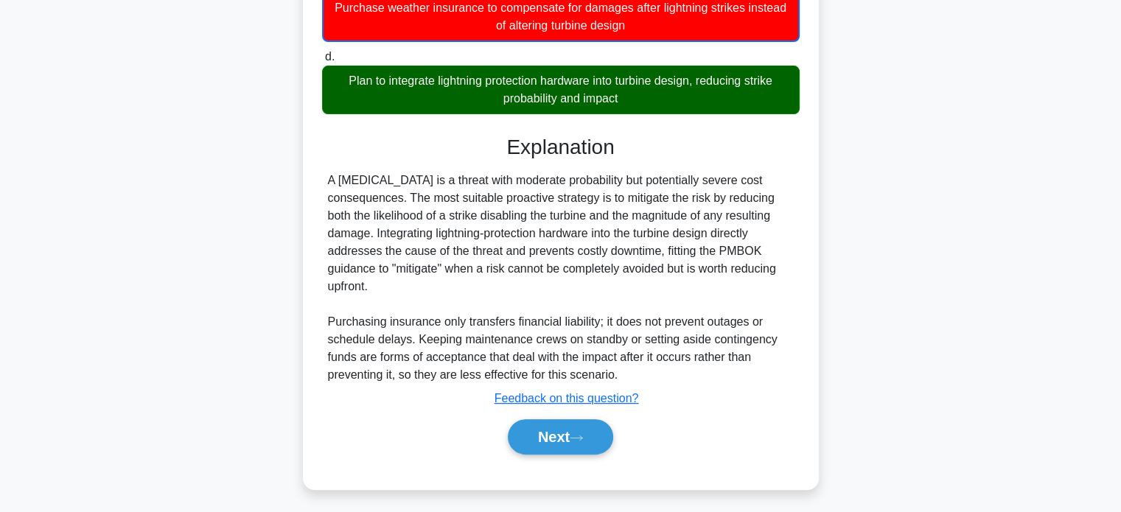
click at [563, 444] on button "Next" at bounding box center [560, 437] width 105 height 35
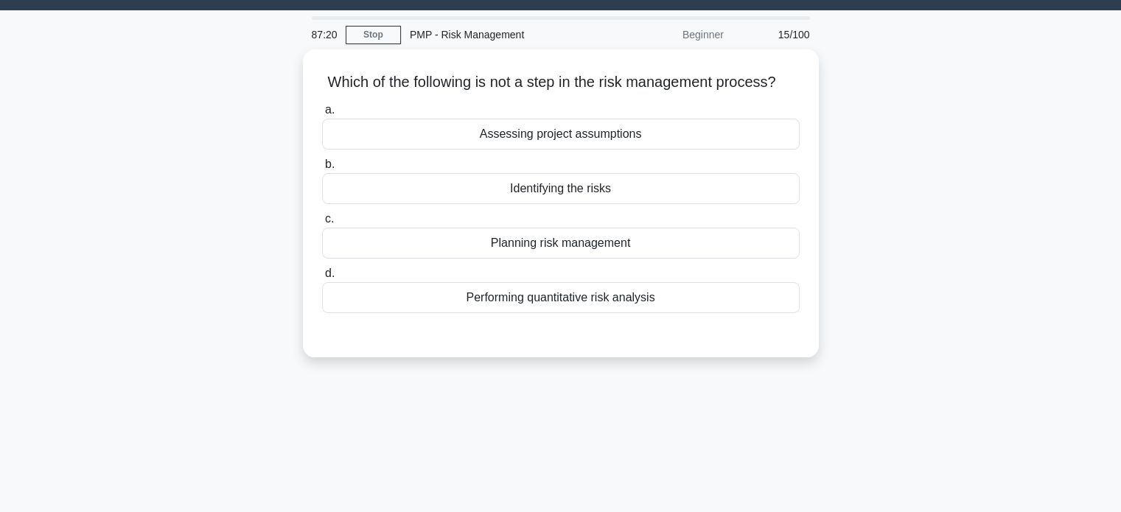
scroll to position [38, 0]
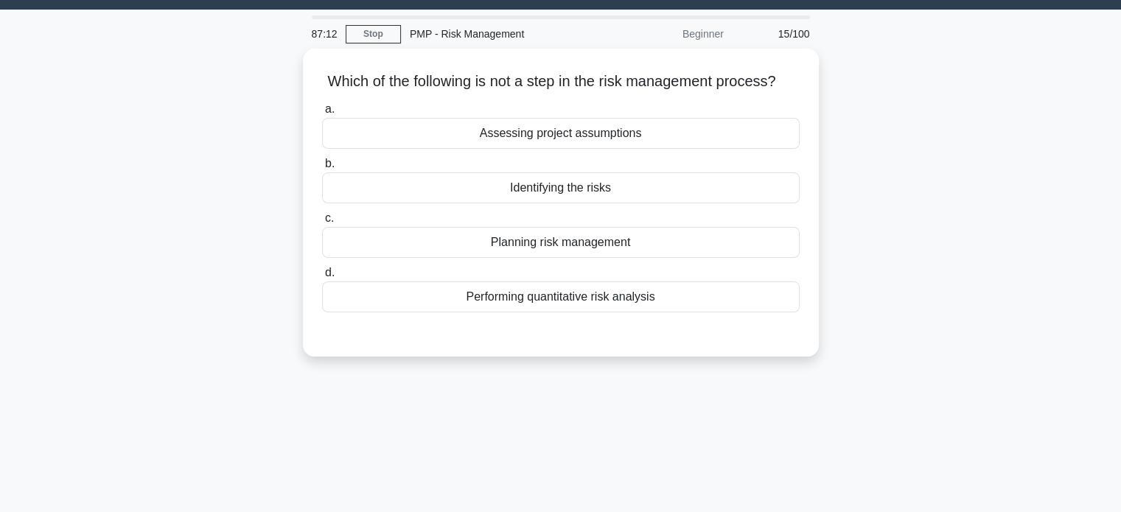
click at [678, 147] on div "Assessing project assumptions" at bounding box center [561, 133] width 478 height 31
click at [322, 114] on input "a. Assessing project assumptions" at bounding box center [322, 110] width 0 height 10
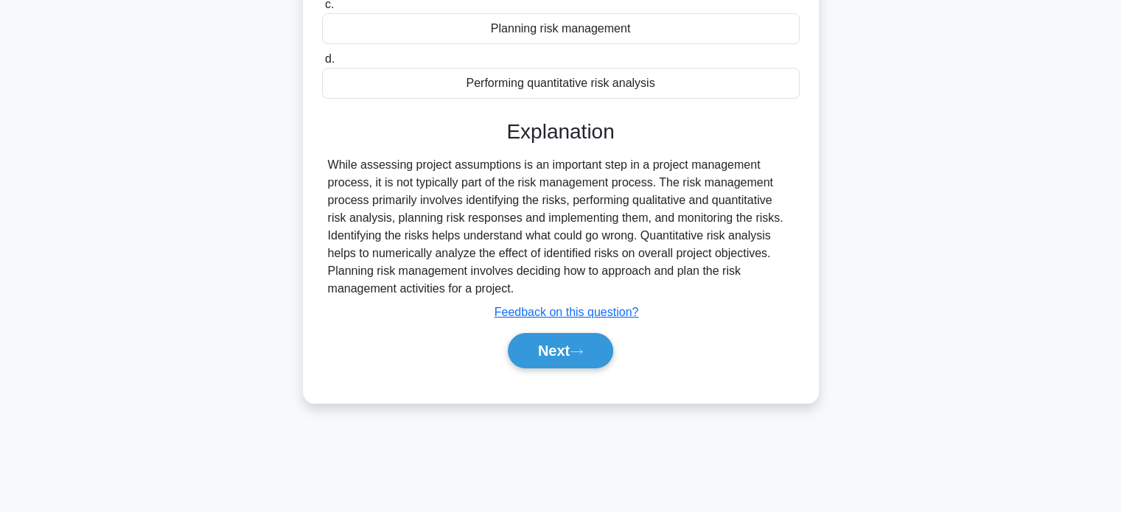
scroll to position [252, 0]
click at [556, 364] on button "Next" at bounding box center [560, 350] width 105 height 35
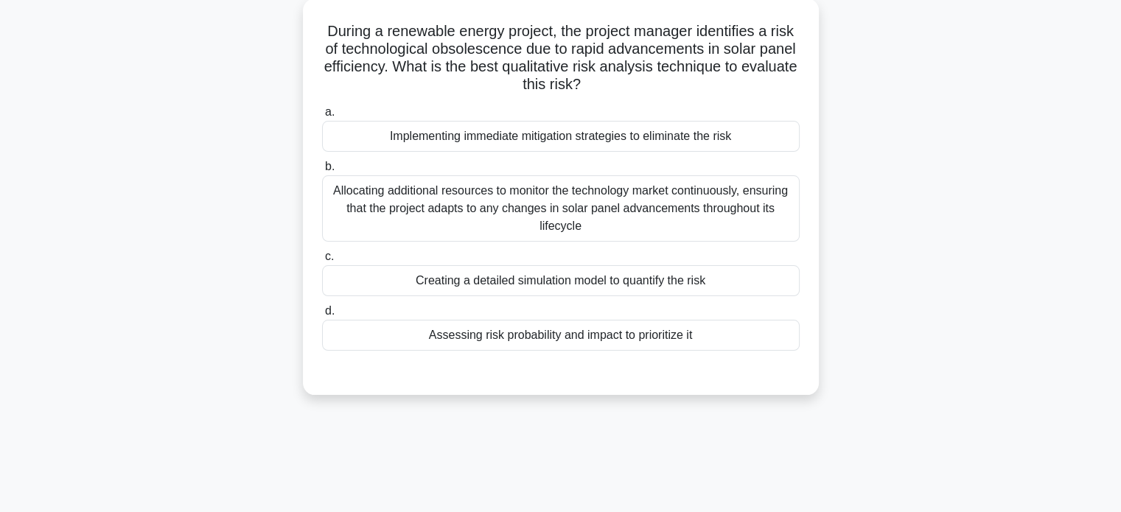
scroll to position [86, 0]
click at [389, 343] on div "Assessing risk probability and impact to prioritize it" at bounding box center [561, 336] width 478 height 31
click at [322, 318] on input "d. Assessing risk probability and impact to prioritize it" at bounding box center [322, 313] width 0 height 10
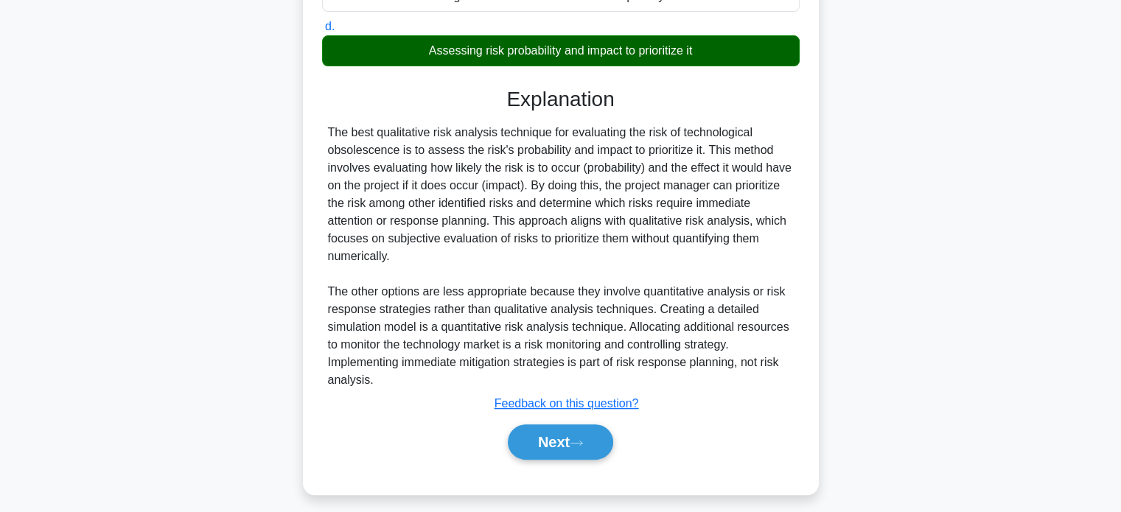
scroll to position [377, 0]
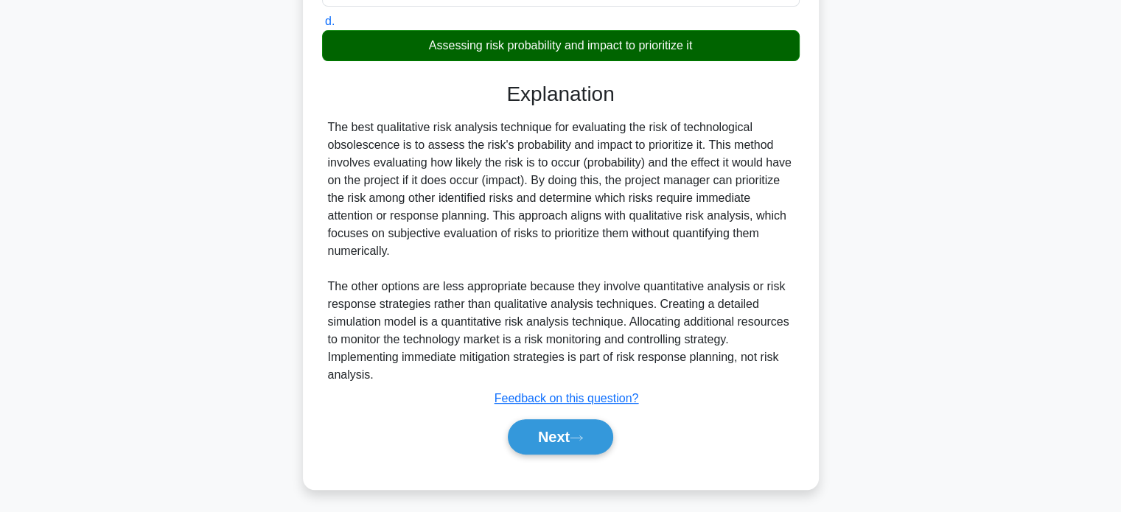
click at [563, 441] on button "Next" at bounding box center [560, 437] width 105 height 35
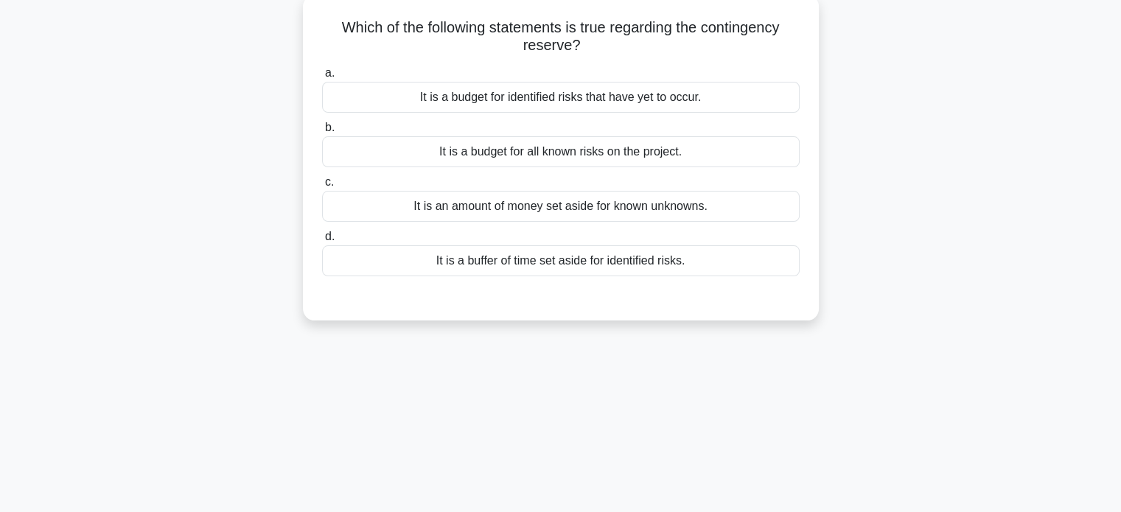
scroll to position [93, 0]
click at [392, 206] on div "It is an amount of money set aside for known unknowns." at bounding box center [561, 204] width 478 height 31
click at [322, 186] on input "c. It is an amount of money set aside for known unknowns." at bounding box center [322, 181] width 0 height 10
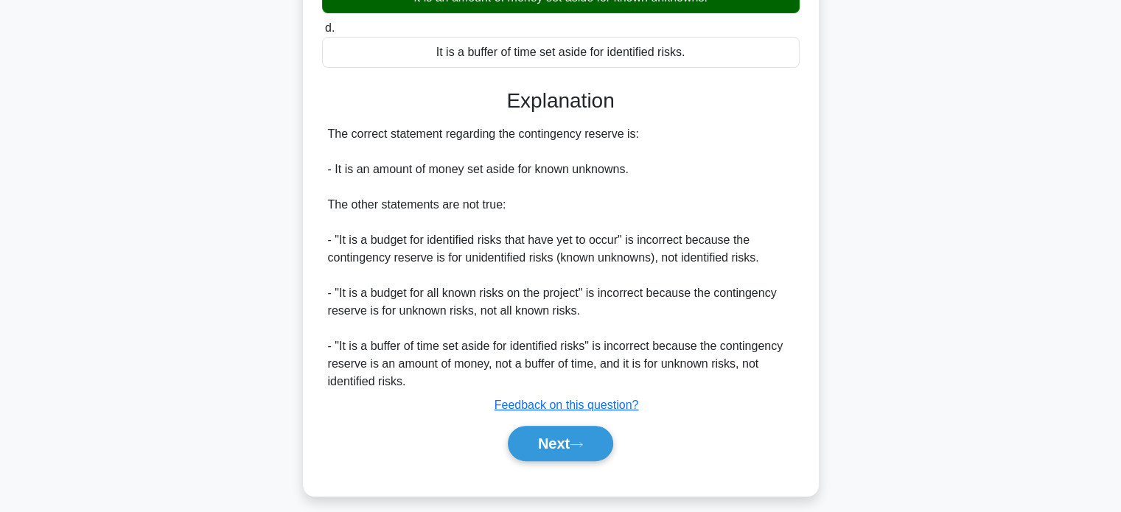
scroll to position [301, 0]
click at [543, 446] on button "Next" at bounding box center [560, 442] width 105 height 35
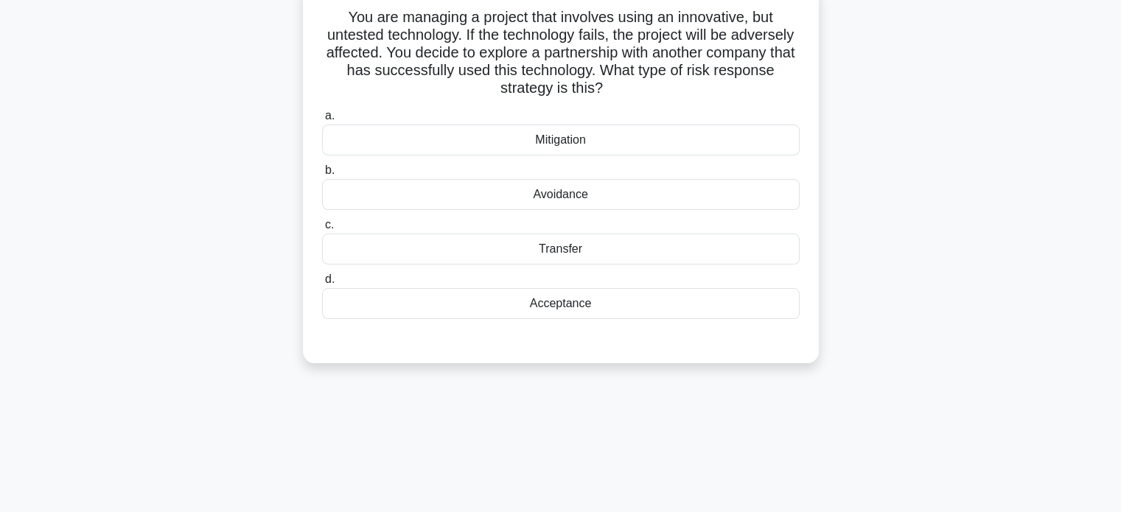
scroll to position [83, 0]
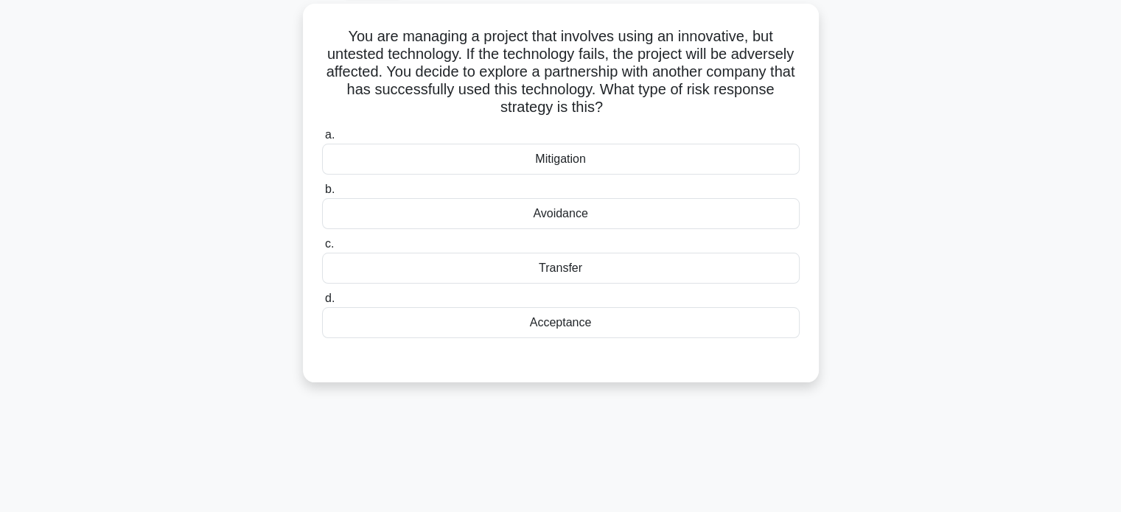
click at [411, 276] on div "Transfer" at bounding box center [561, 268] width 478 height 31
click at [322, 249] on input "c. Transfer" at bounding box center [322, 245] width 0 height 10
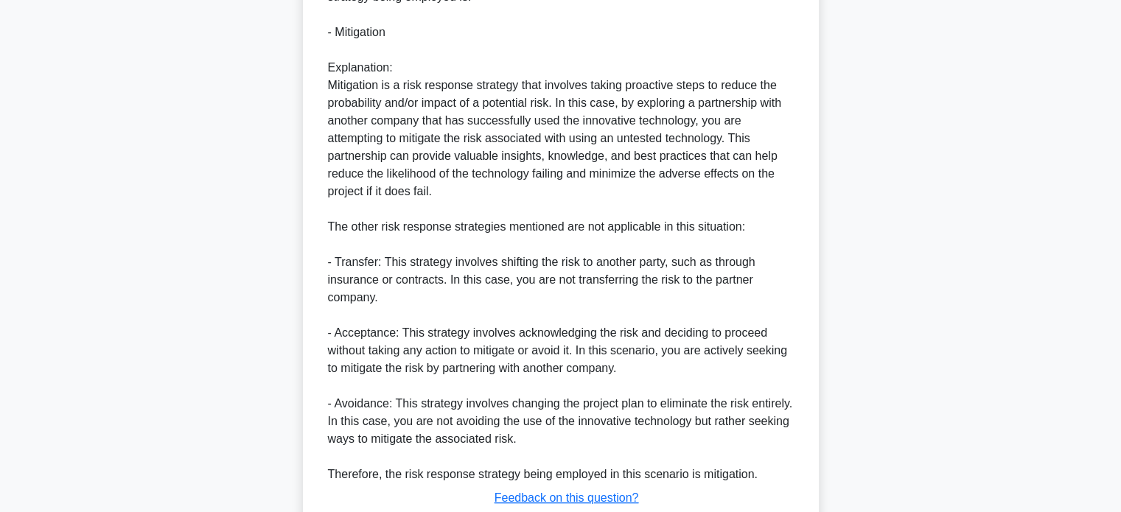
scroll to position [609, 0]
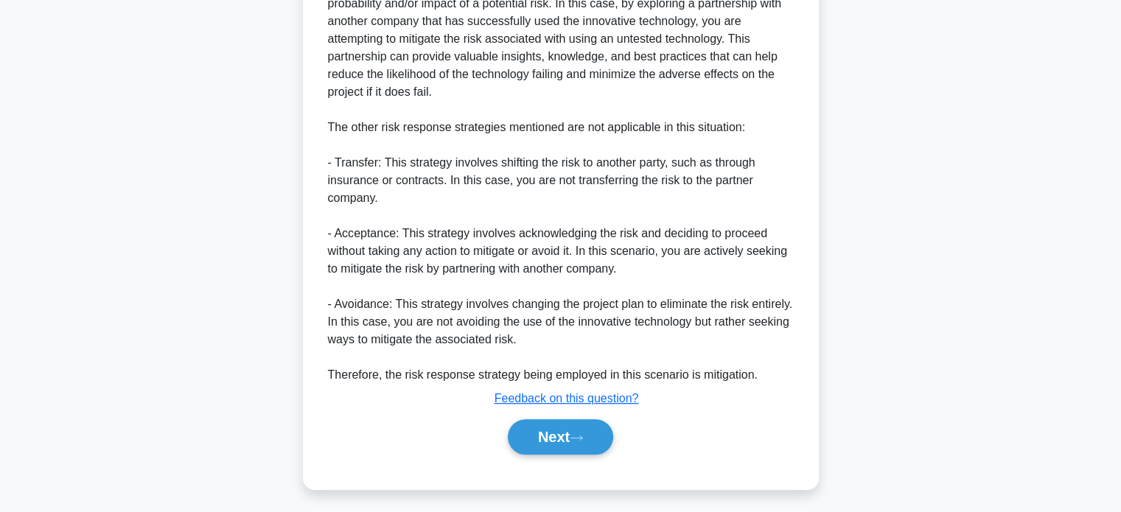
click at [542, 450] on button "Next" at bounding box center [560, 437] width 105 height 35
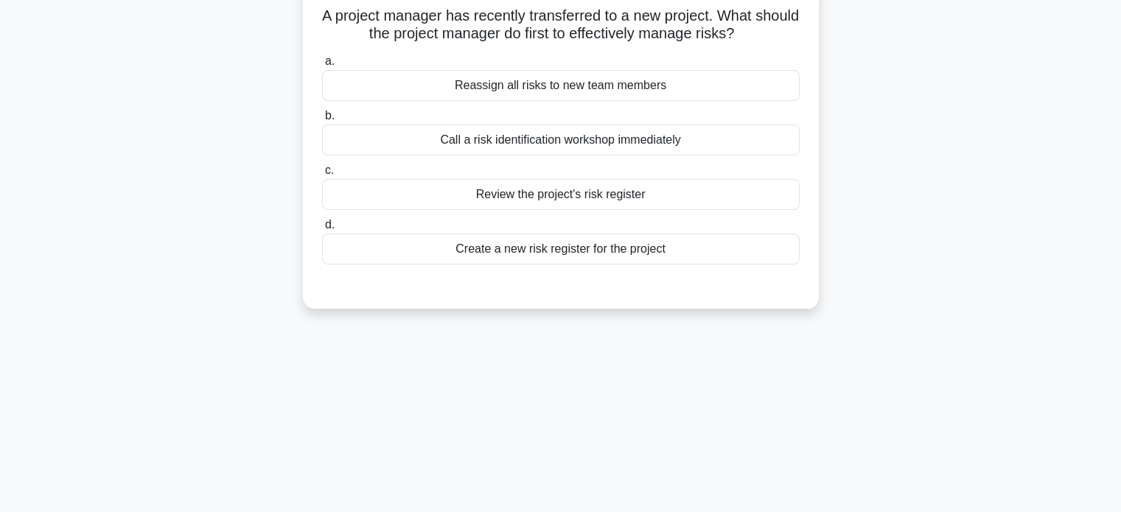
scroll to position [108, 0]
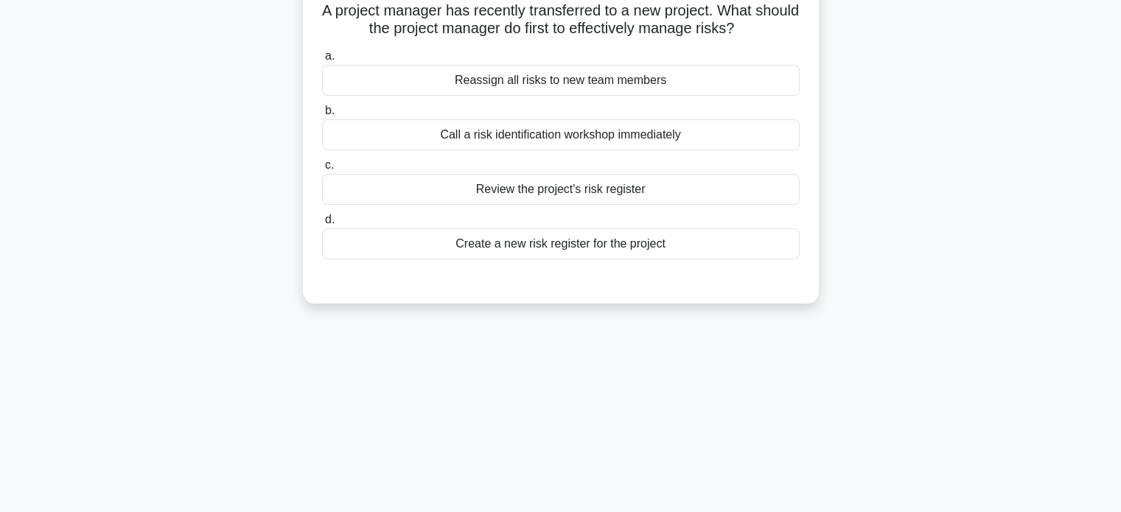
click at [392, 189] on div "Review the project's risk register" at bounding box center [561, 189] width 478 height 31
click at [322, 170] on input "c. Review the project's risk register" at bounding box center [322, 166] width 0 height 10
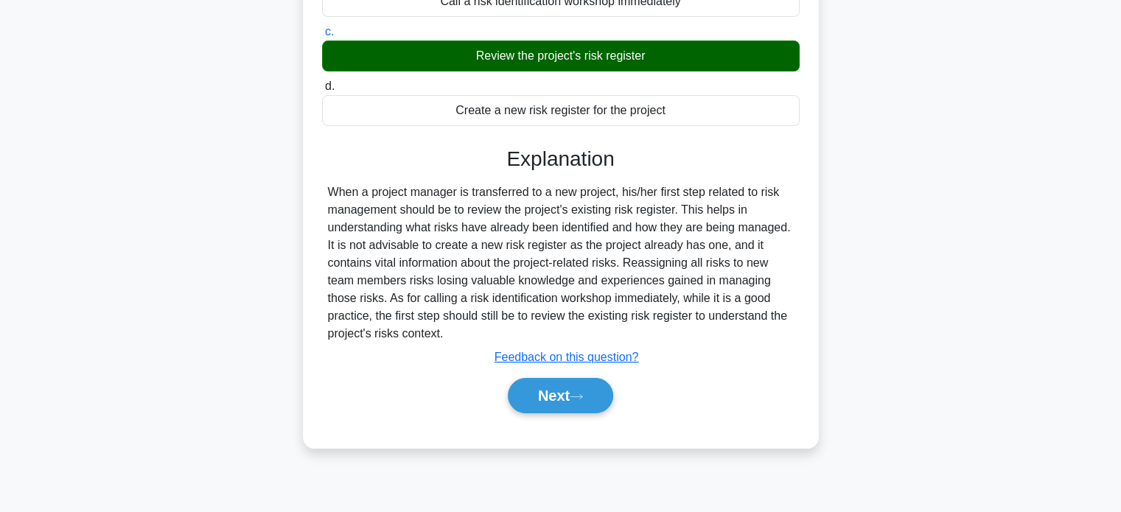
scroll to position [284, 0]
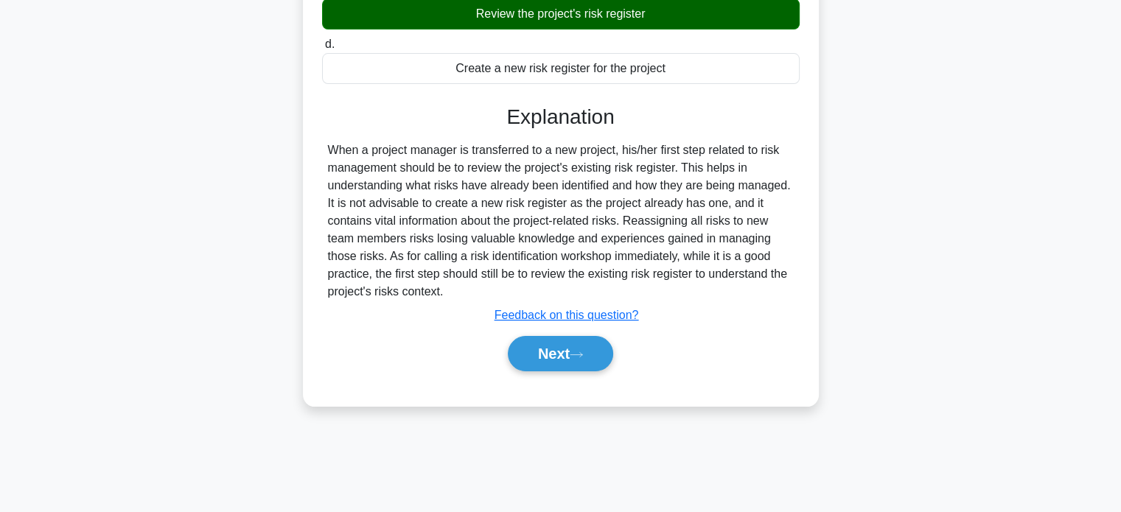
click at [540, 355] on button "Next" at bounding box center [560, 353] width 105 height 35
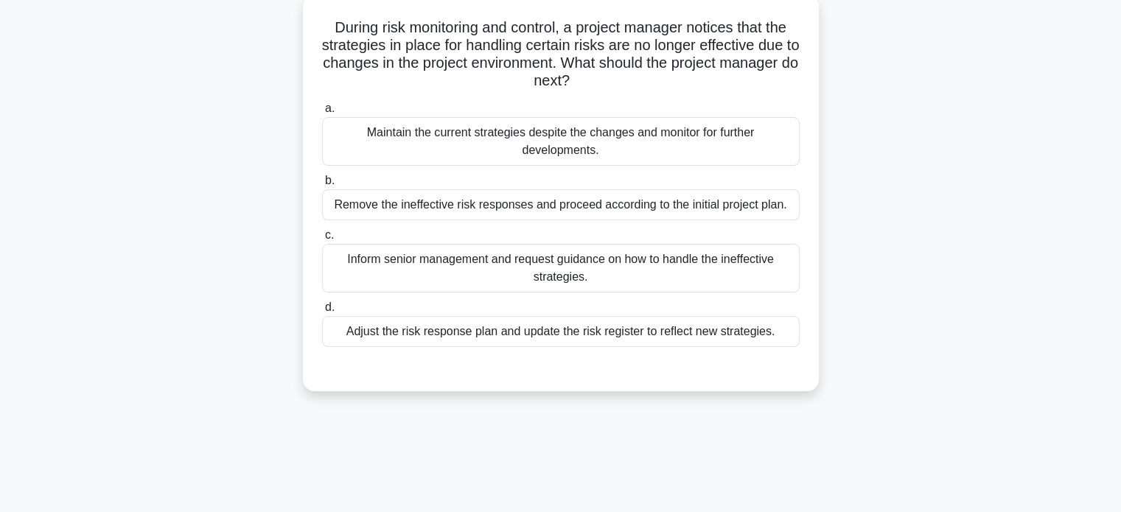
scroll to position [91, 0]
click at [386, 332] on div "Adjust the risk response plan and update the risk register to reflect new strat…" at bounding box center [561, 331] width 478 height 31
click at [322, 313] on input "d. Adjust the risk response plan and update the risk register to reflect new st…" at bounding box center [322, 308] width 0 height 10
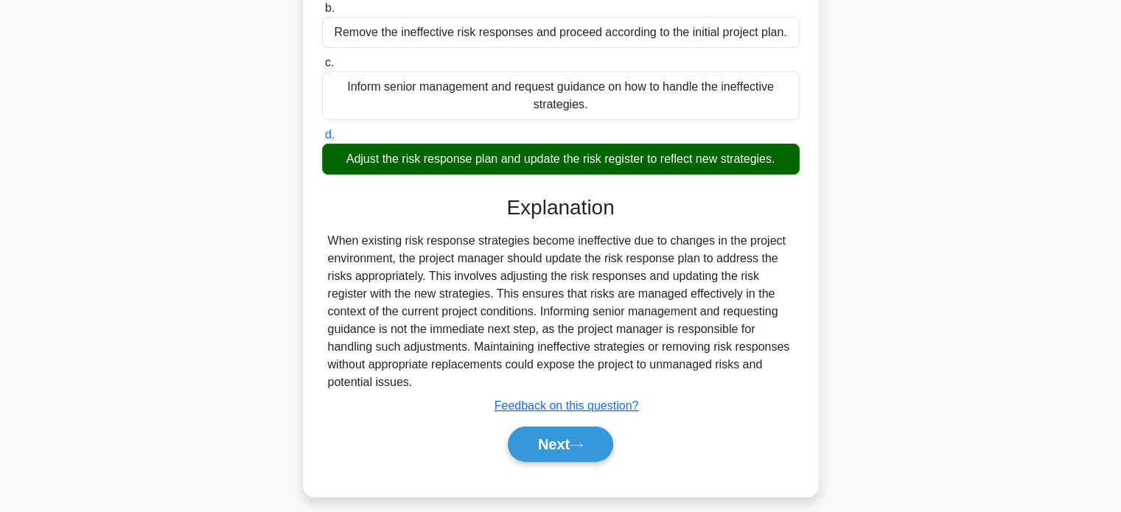
scroll to position [268, 0]
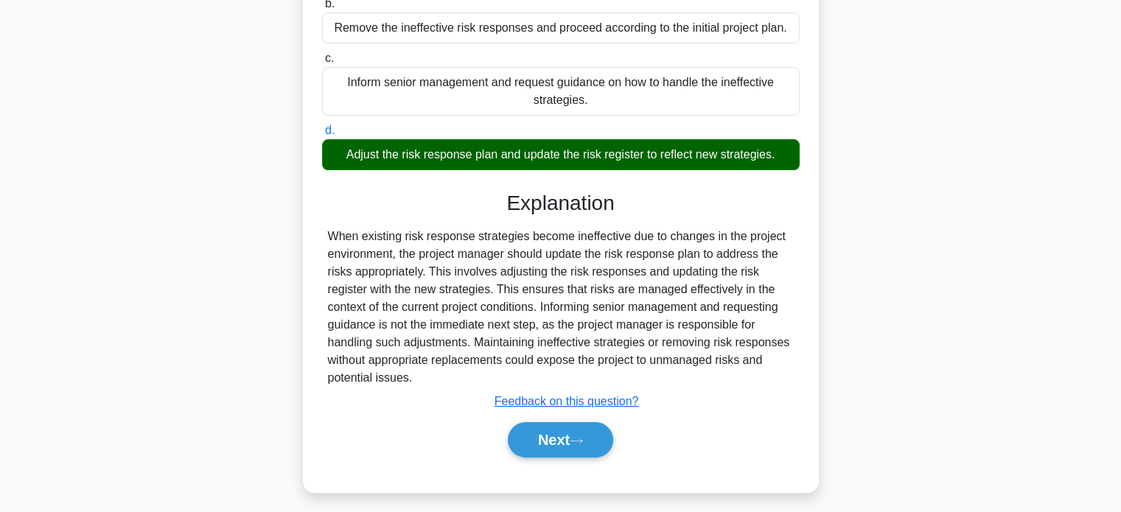
click at [554, 448] on button "Next" at bounding box center [560, 439] width 105 height 35
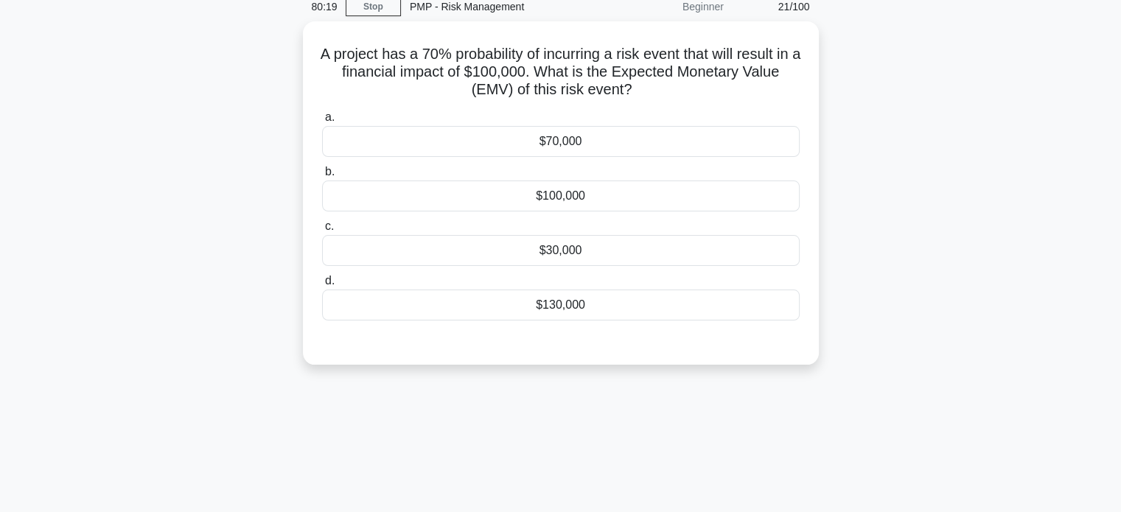
scroll to position [57, 0]
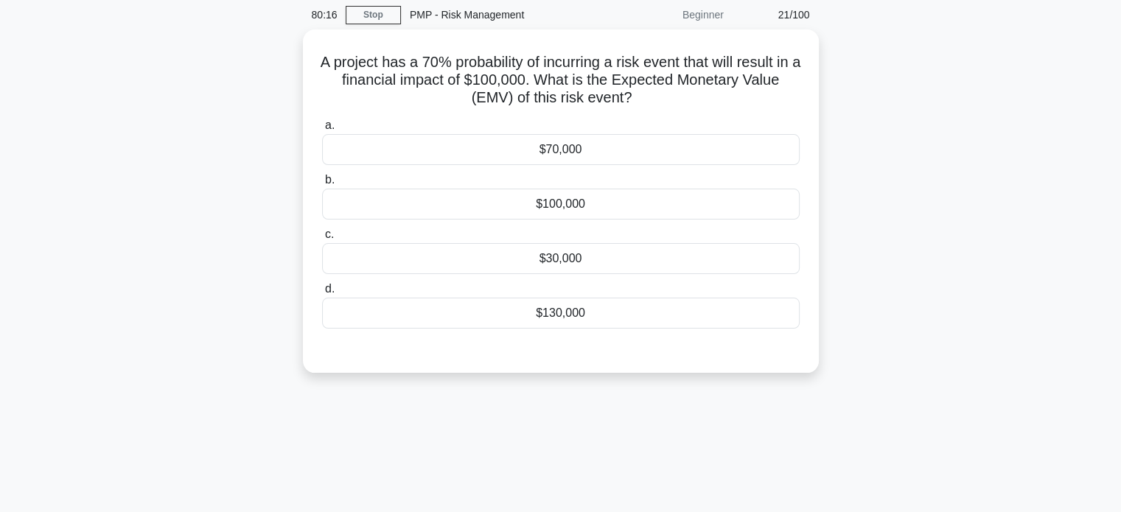
click at [711, 144] on div "$70,000" at bounding box center [561, 149] width 478 height 31
click at [322, 130] on input "a. $70,000" at bounding box center [322, 126] width 0 height 10
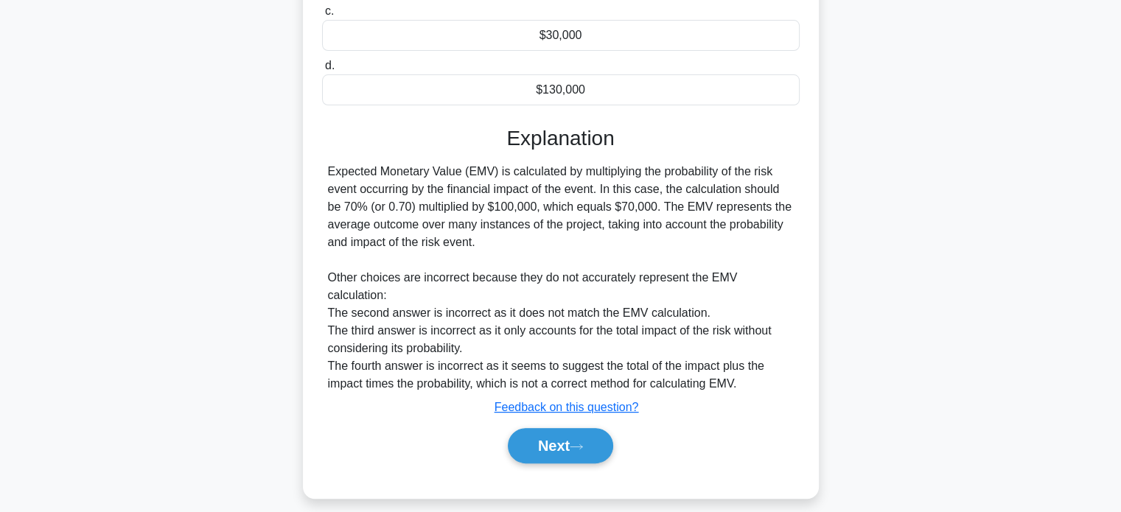
scroll to position [289, 0]
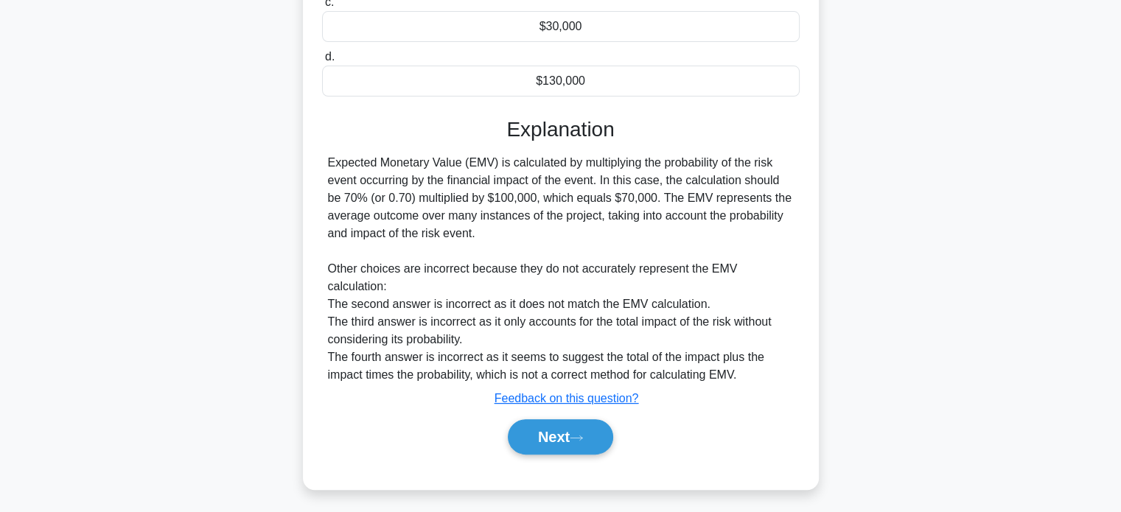
click at [566, 434] on button "Next" at bounding box center [560, 437] width 105 height 35
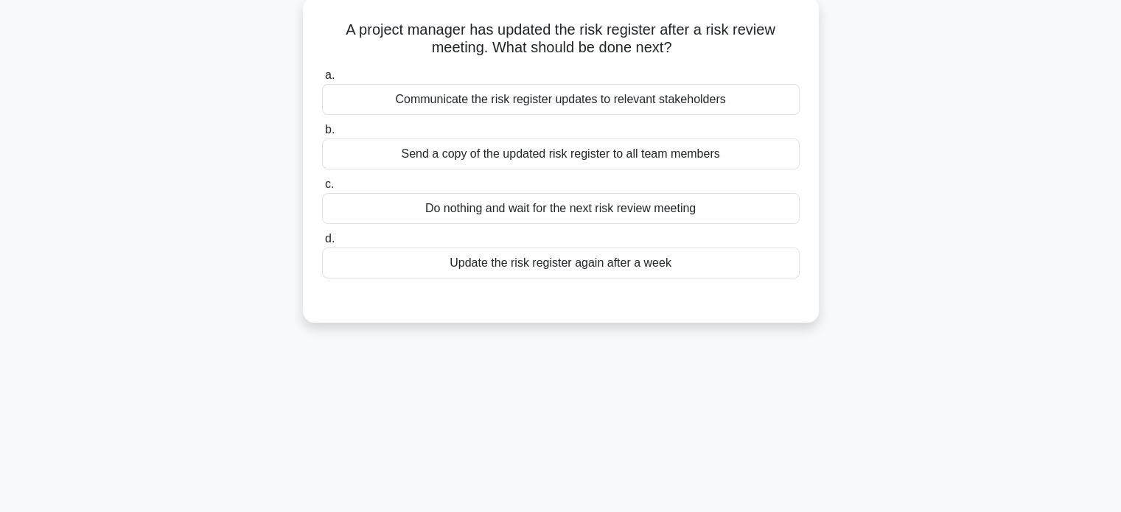
scroll to position [86, 0]
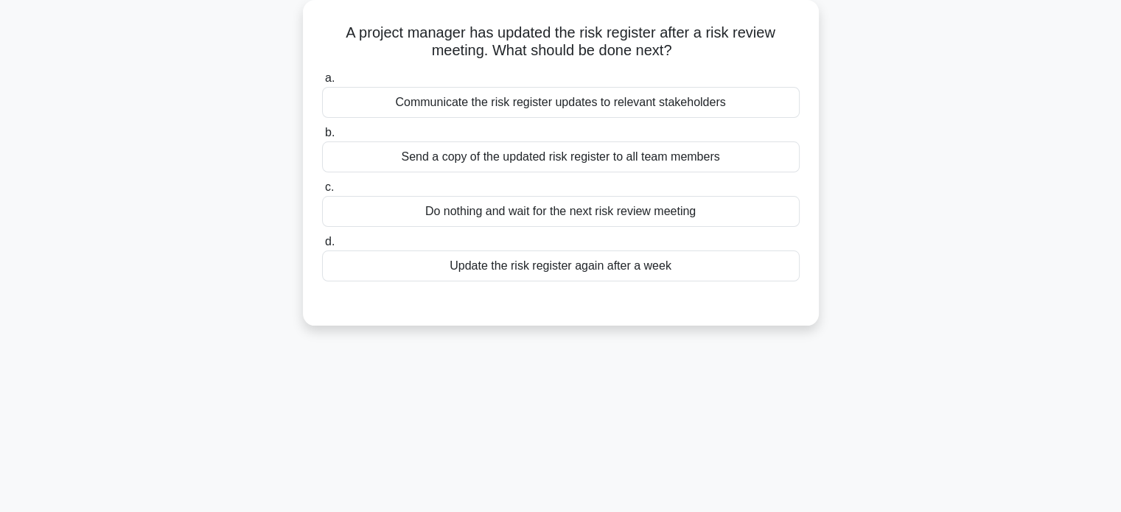
click at [695, 97] on div "Communicate the risk register updates to relevant stakeholders" at bounding box center [561, 102] width 478 height 31
click at [322, 83] on input "a. Communicate the risk register updates to relevant stakeholders" at bounding box center [322, 79] width 0 height 10
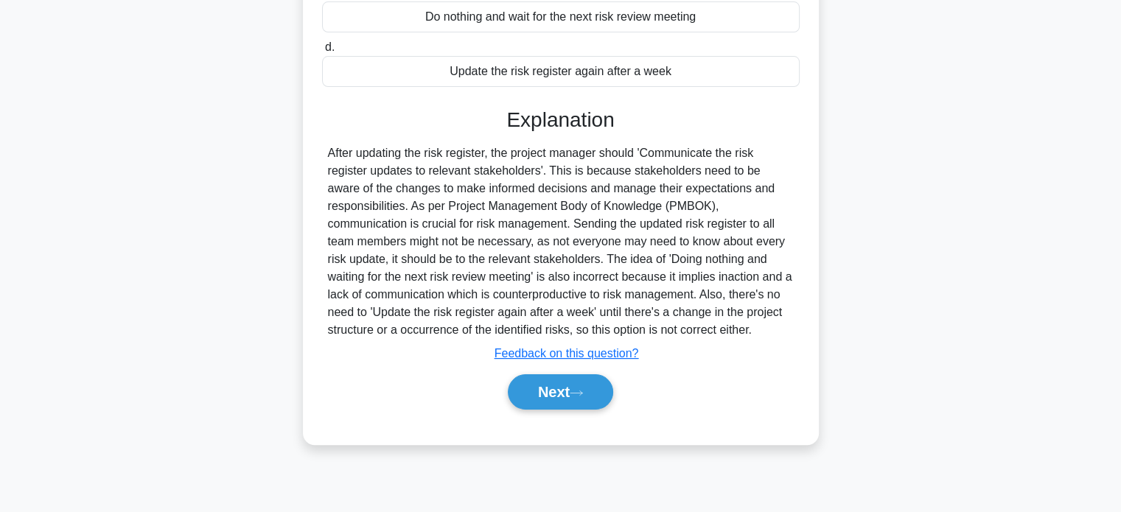
scroll to position [284, 0]
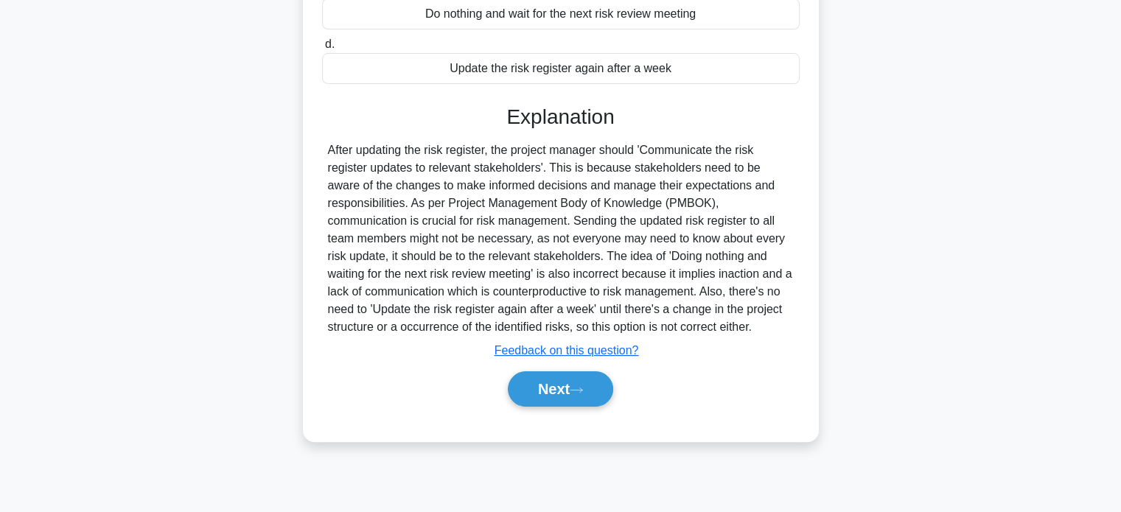
click at [562, 390] on button "Next" at bounding box center [560, 389] width 105 height 35
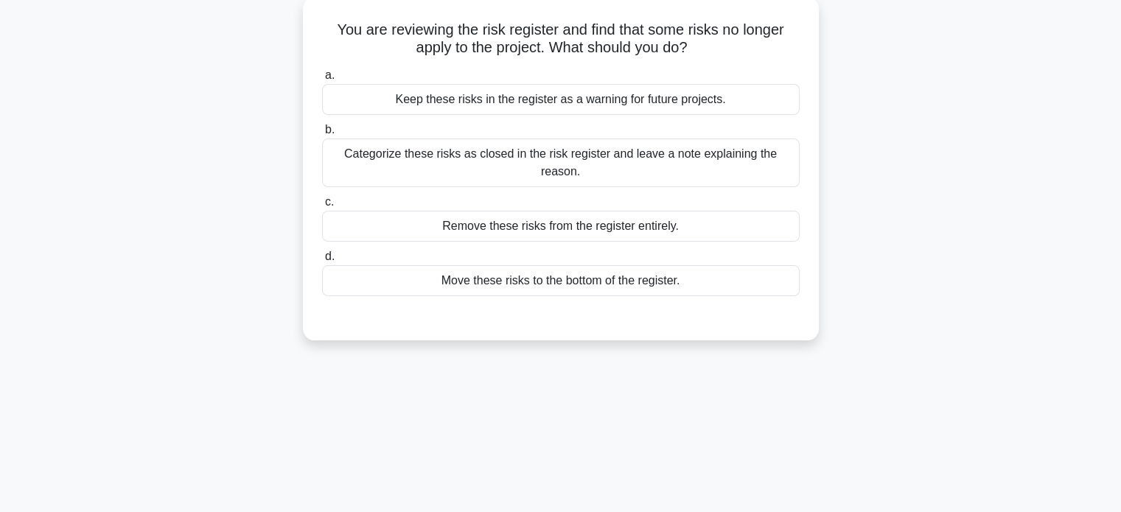
scroll to position [94, 0]
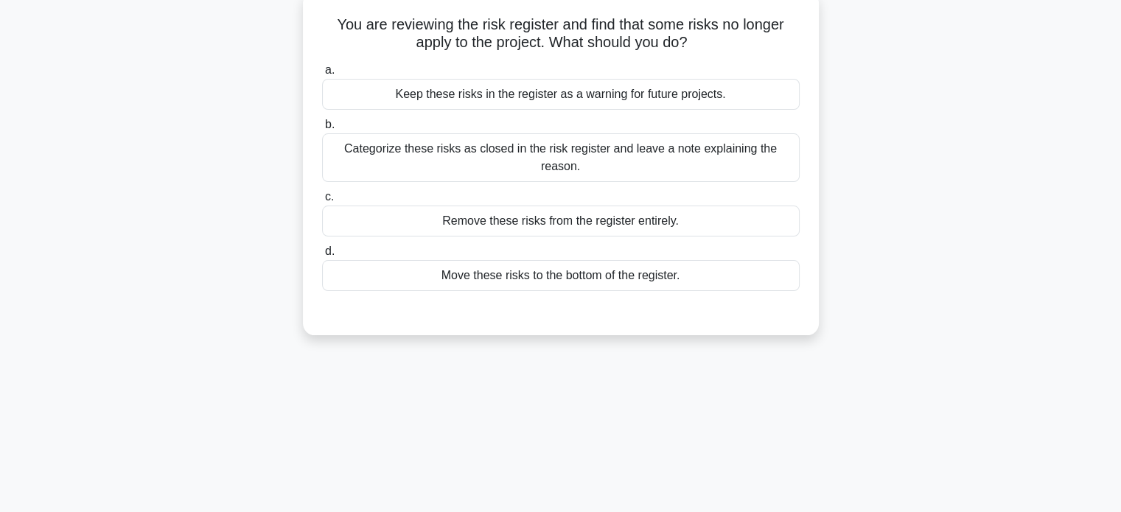
click at [369, 155] on div "Categorize these risks as closed in the risk register and leave a note explaini…" at bounding box center [561, 157] width 478 height 49
click at [322, 130] on input "b. Categorize these risks as closed in the risk register and leave a note expla…" at bounding box center [322, 125] width 0 height 10
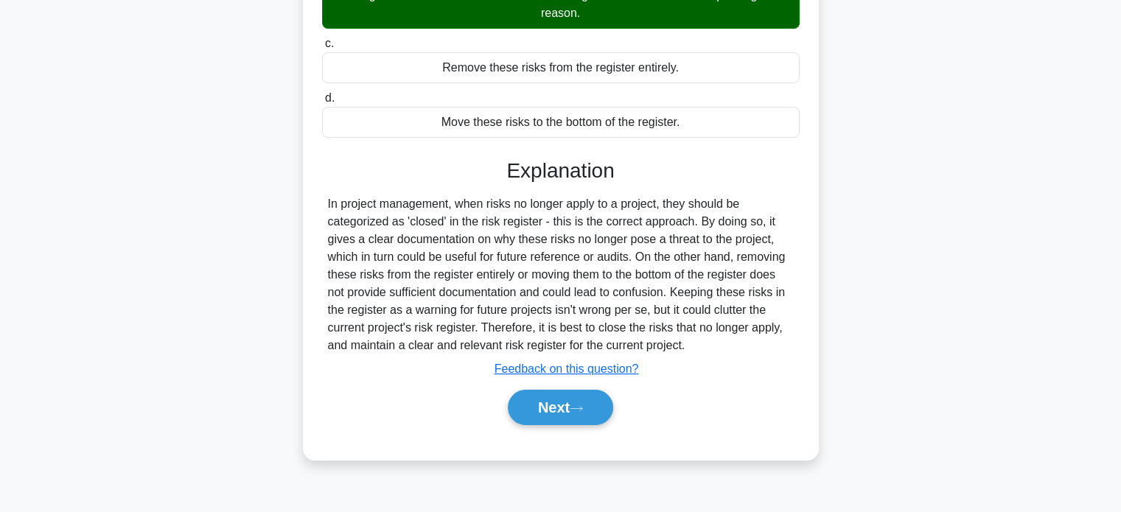
scroll to position [254, 0]
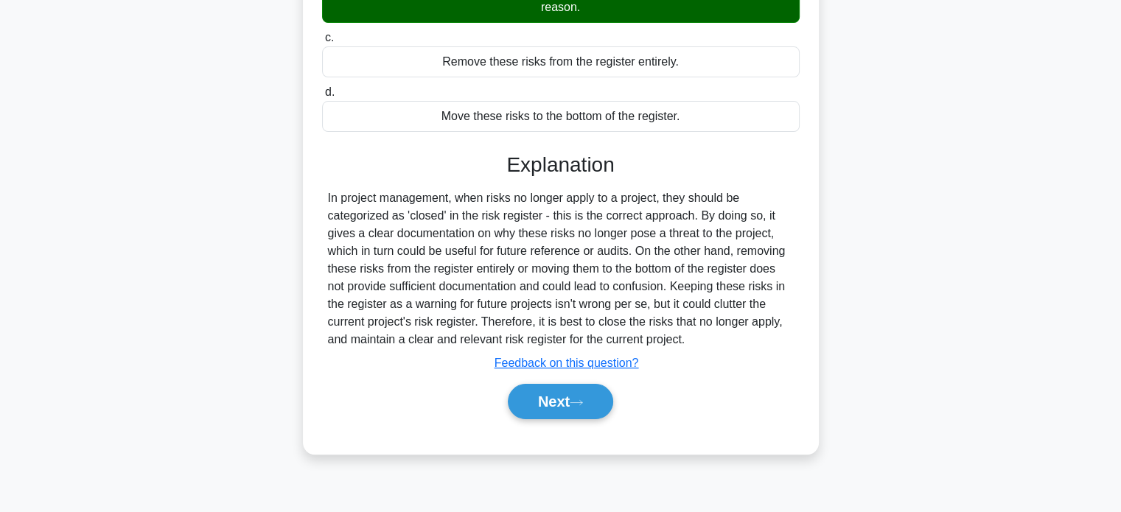
click at [546, 406] on button "Next" at bounding box center [560, 401] width 105 height 35
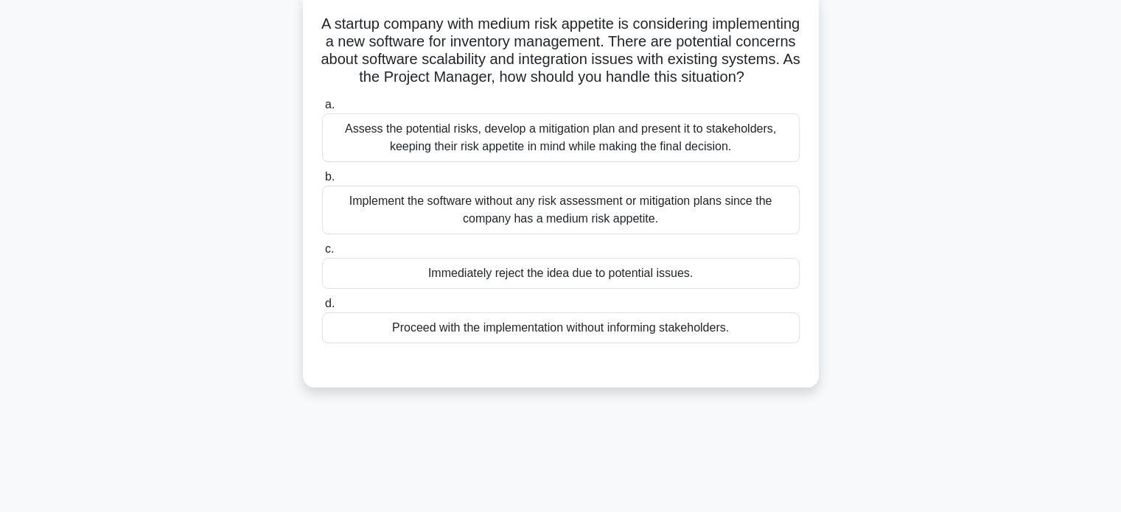
scroll to position [96, 0]
click at [672, 154] on div "Assess the potential risks, develop a mitigation plan and present it to stakeho…" at bounding box center [561, 137] width 478 height 49
click at [322, 109] on input "a. Assess the potential risks, develop a mitigation plan and present it to stak…" at bounding box center [322, 105] width 0 height 10
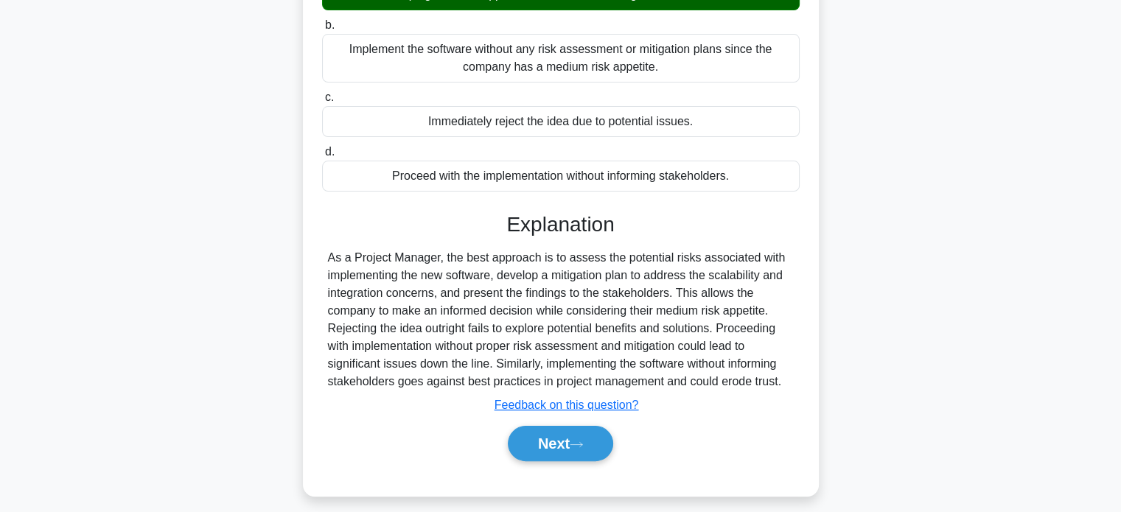
scroll to position [284, 0]
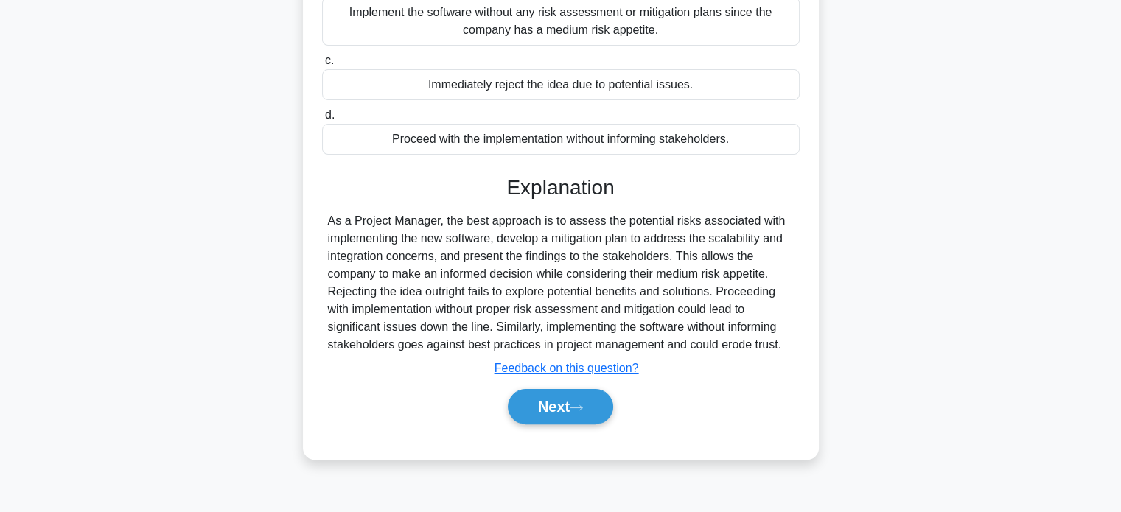
click at [569, 421] on button "Next" at bounding box center [560, 406] width 105 height 35
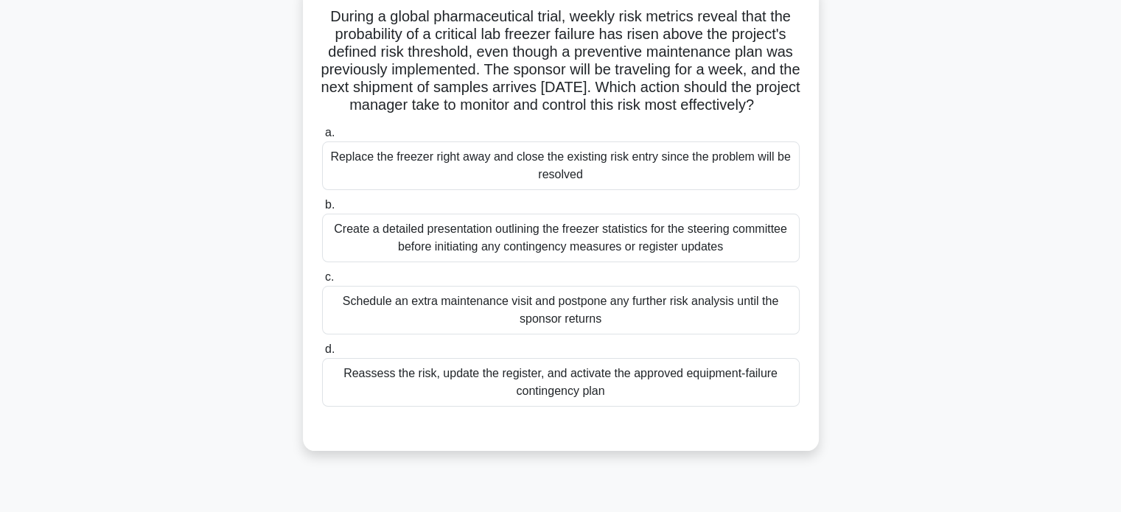
scroll to position [104, 0]
click at [380, 398] on div "Reassess the risk, update the register, and activate the approved equipment-fai…" at bounding box center [561, 381] width 478 height 49
click at [322, 353] on input "d. Reassess the risk, update the register, and activate the approved equipment-…" at bounding box center [322, 349] width 0 height 10
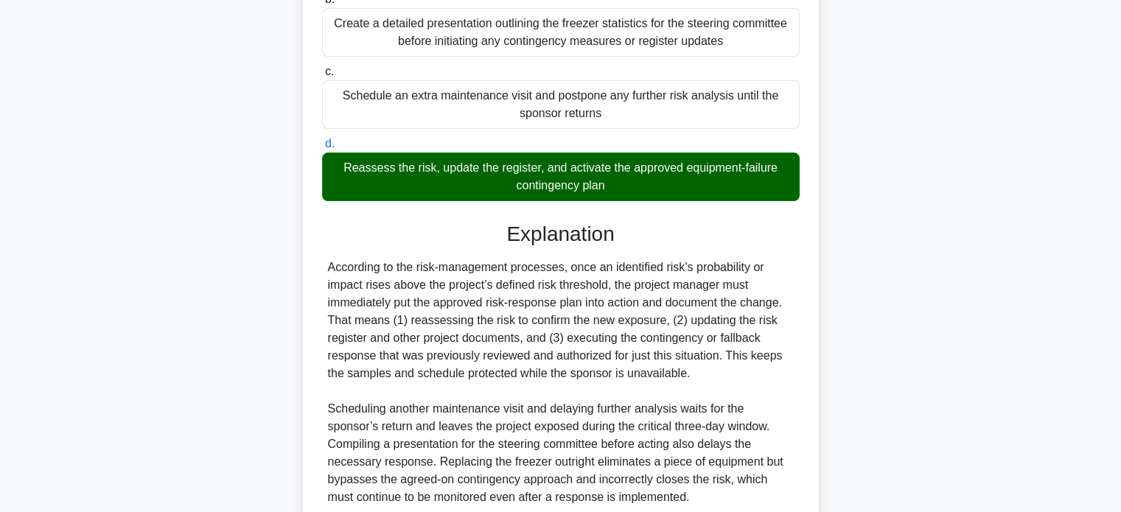
scroll to position [448, 0]
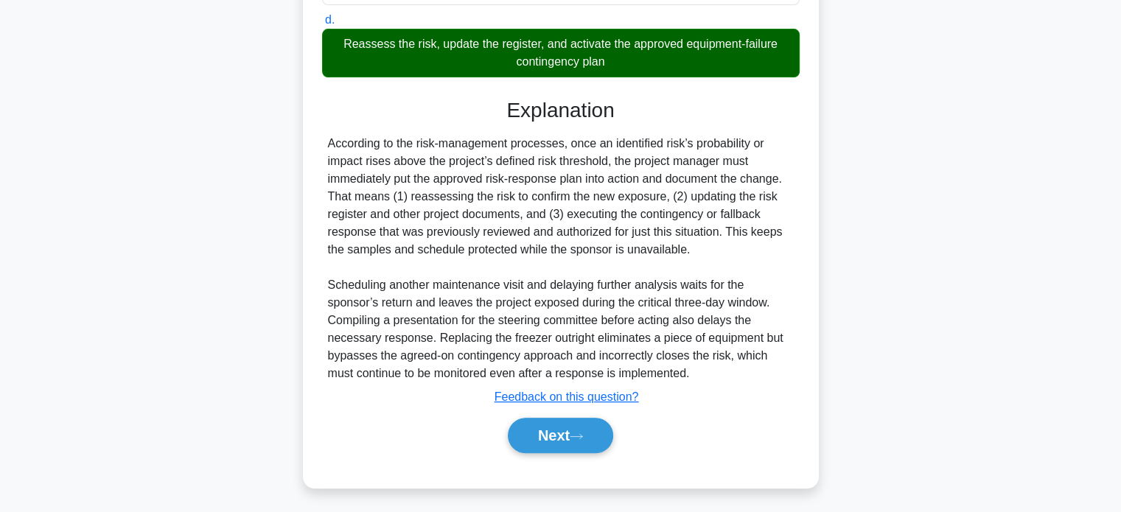
click at [551, 440] on button "Next" at bounding box center [560, 435] width 105 height 35
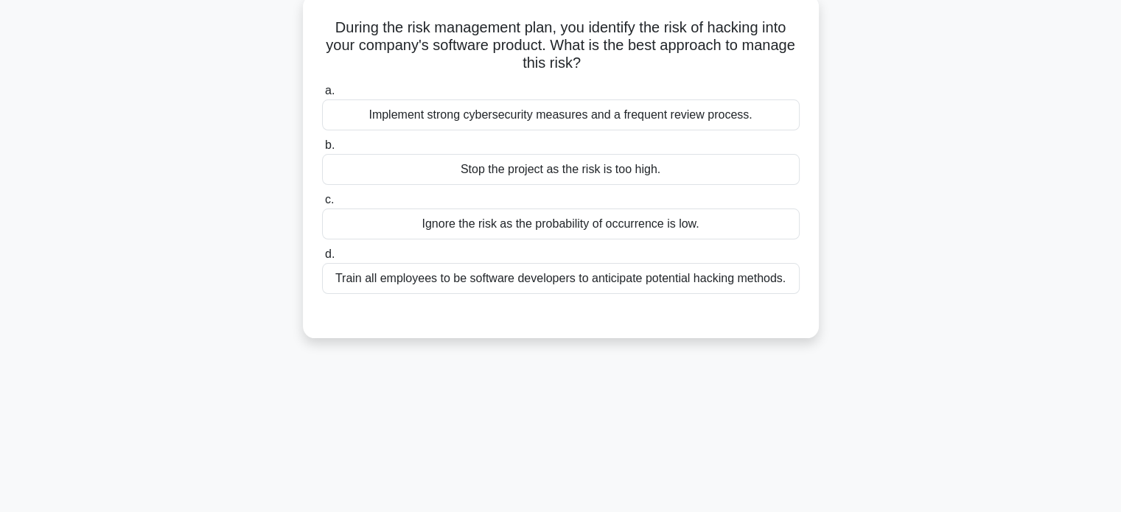
scroll to position [91, 0]
click at [390, 111] on div "Implement strong cybersecurity measures and a frequent review process." at bounding box center [561, 115] width 478 height 31
click at [322, 96] on input "a. Implement strong cybersecurity measures and a frequent review process." at bounding box center [322, 91] width 0 height 10
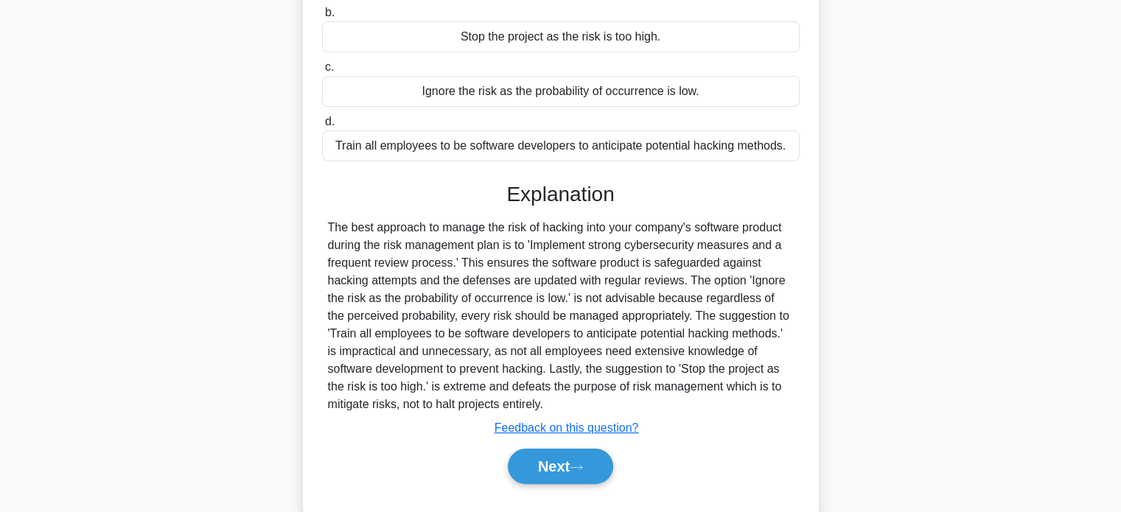
scroll to position [284, 0]
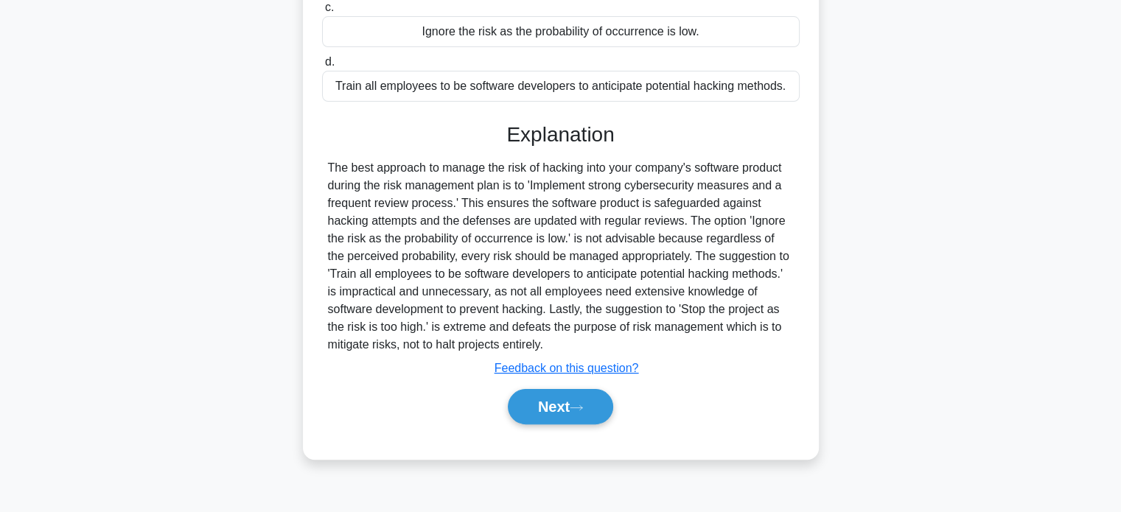
click at [532, 403] on button "Next" at bounding box center [560, 406] width 105 height 35
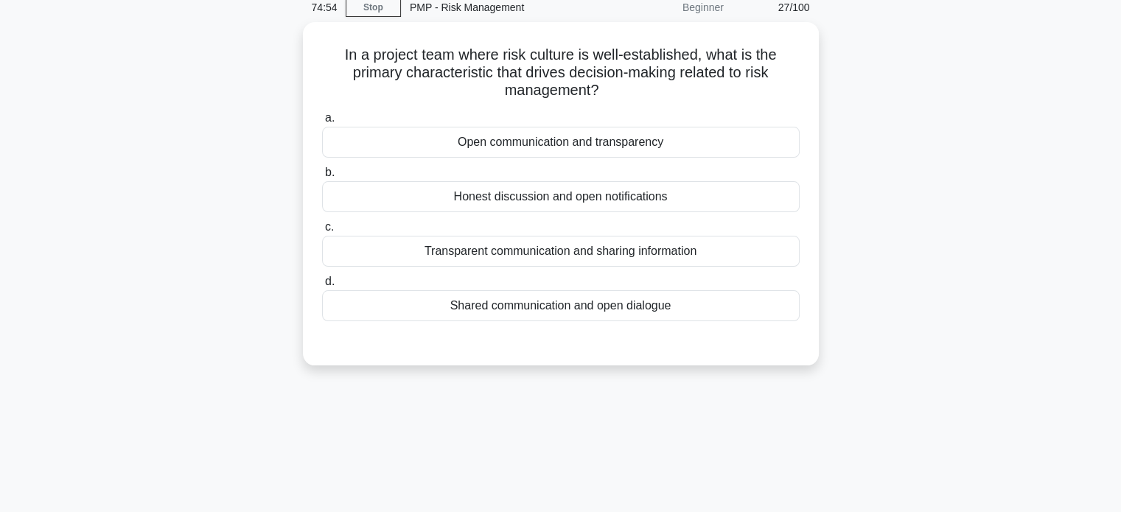
scroll to position [62, 0]
click at [386, 258] on div "Transparent communication and sharing information" at bounding box center [561, 253] width 478 height 31
click at [322, 234] on input "c. Transparent communication and sharing information" at bounding box center [322, 230] width 0 height 10
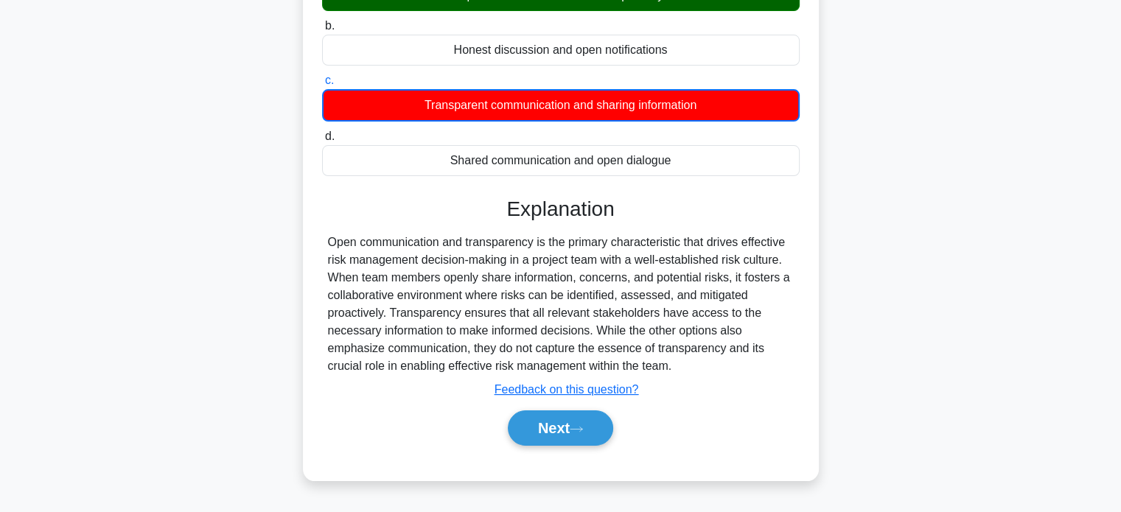
scroll to position [212, 0]
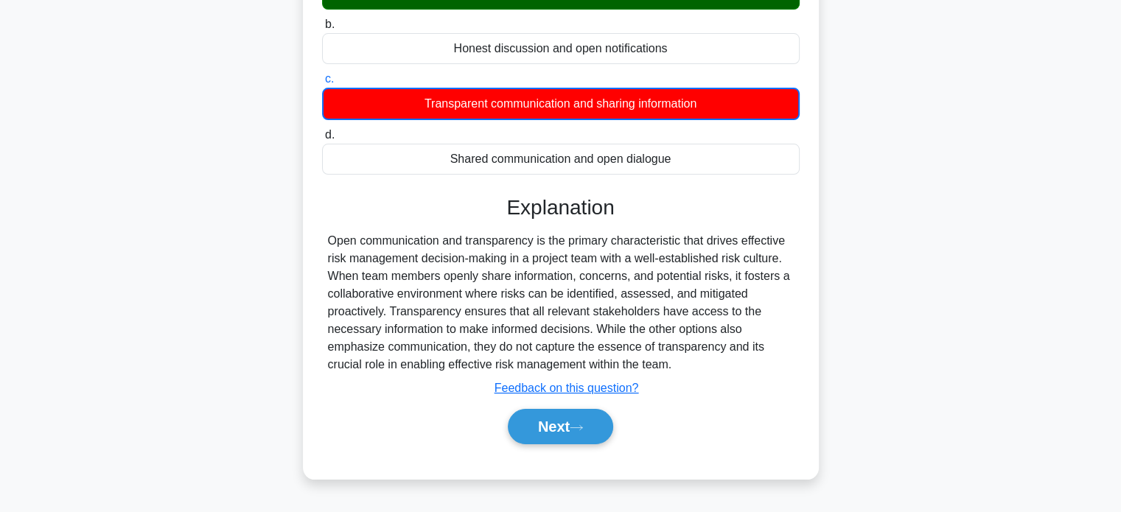
click at [558, 428] on button "Next" at bounding box center [560, 426] width 105 height 35
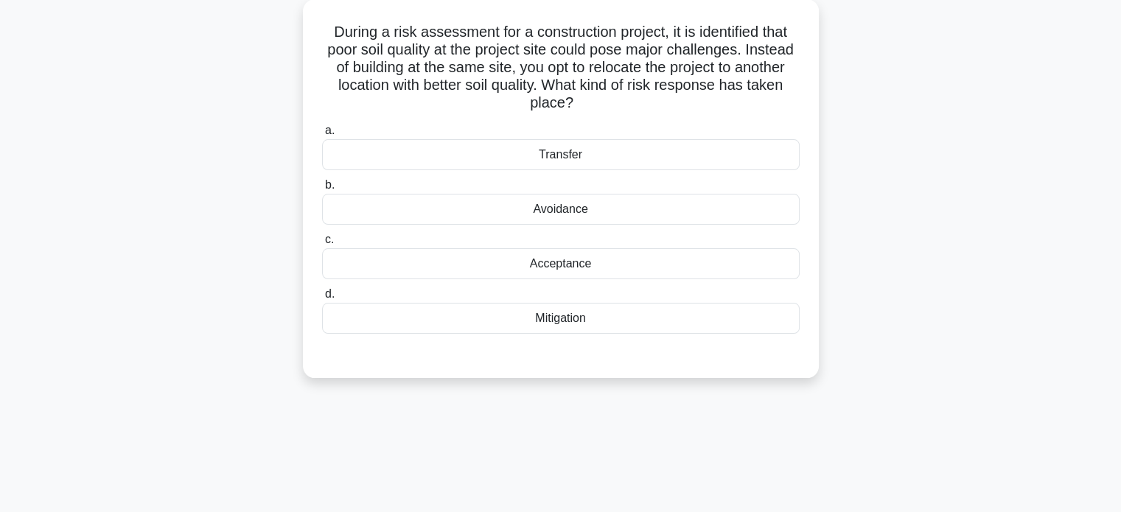
scroll to position [88, 0]
click at [383, 211] on div "Avoidance" at bounding box center [561, 208] width 478 height 31
click at [322, 189] on input "b. Avoidance" at bounding box center [322, 185] width 0 height 10
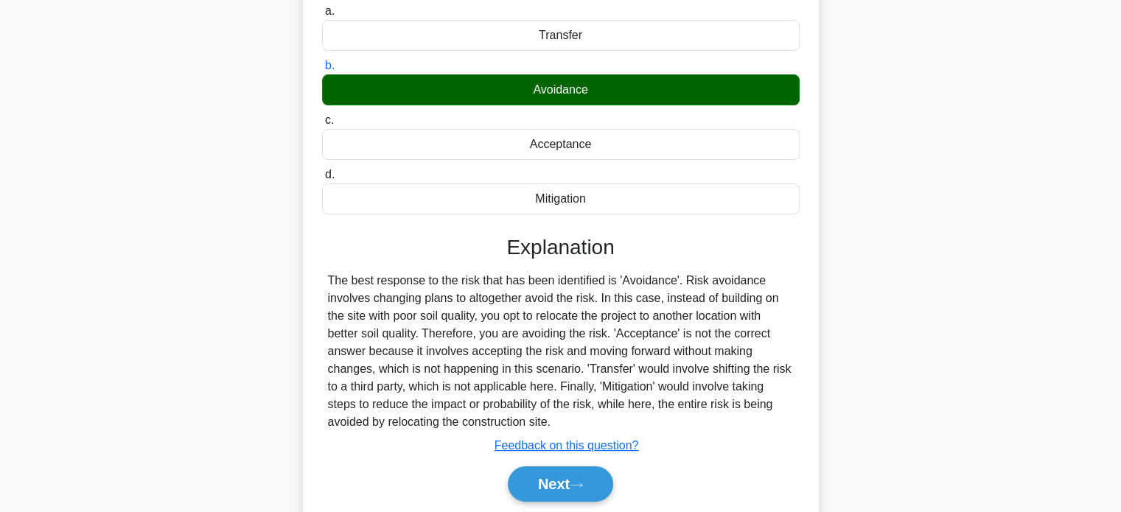
scroll to position [284, 0]
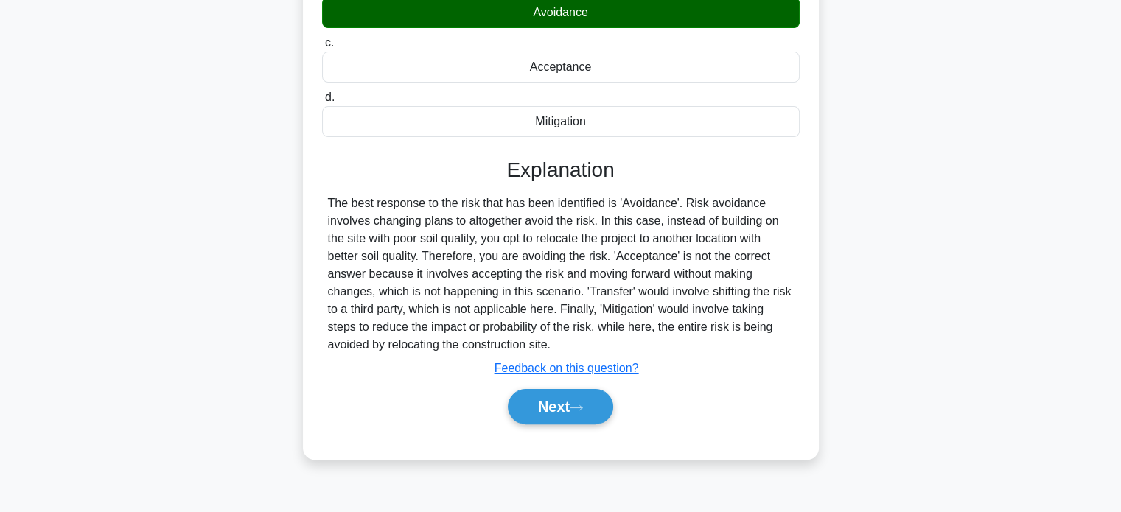
click at [545, 411] on button "Next" at bounding box center [560, 406] width 105 height 35
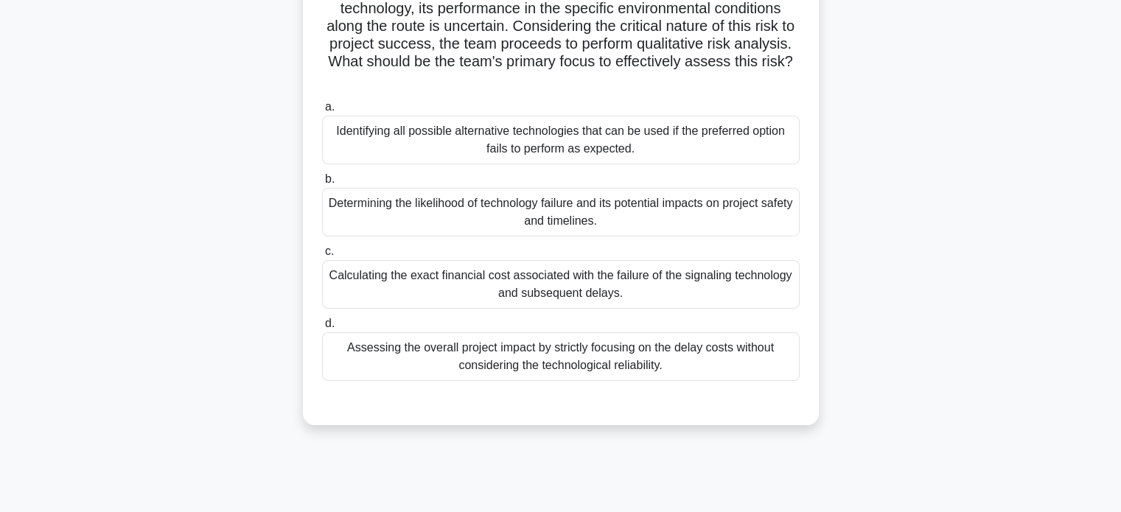
scroll to position [253, 0]
click at [377, 209] on div "Determining the likelihood of technology failure and its potential impacts on p…" at bounding box center [561, 211] width 478 height 49
click at [322, 184] on input "b. Determining the likelihood of technology failure and its potential impacts o…" at bounding box center [322, 179] width 0 height 10
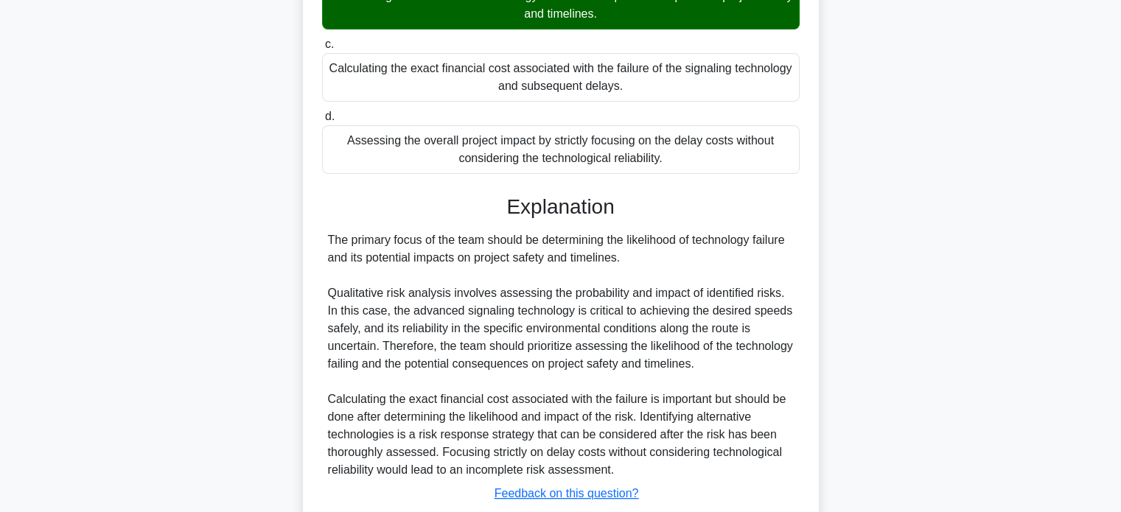
scroll to position [554, 0]
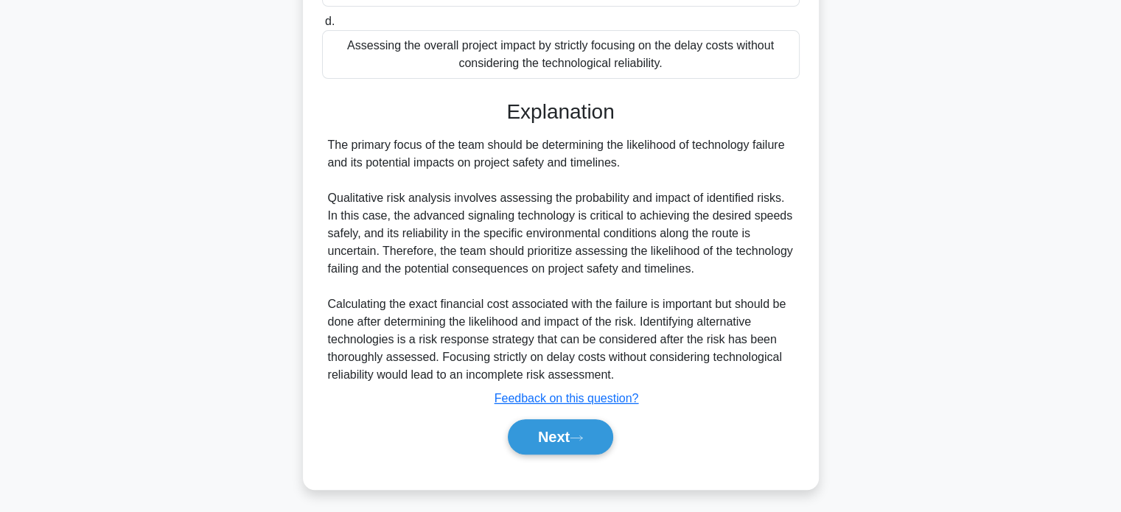
click at [528, 440] on button "Next" at bounding box center [560, 437] width 105 height 35
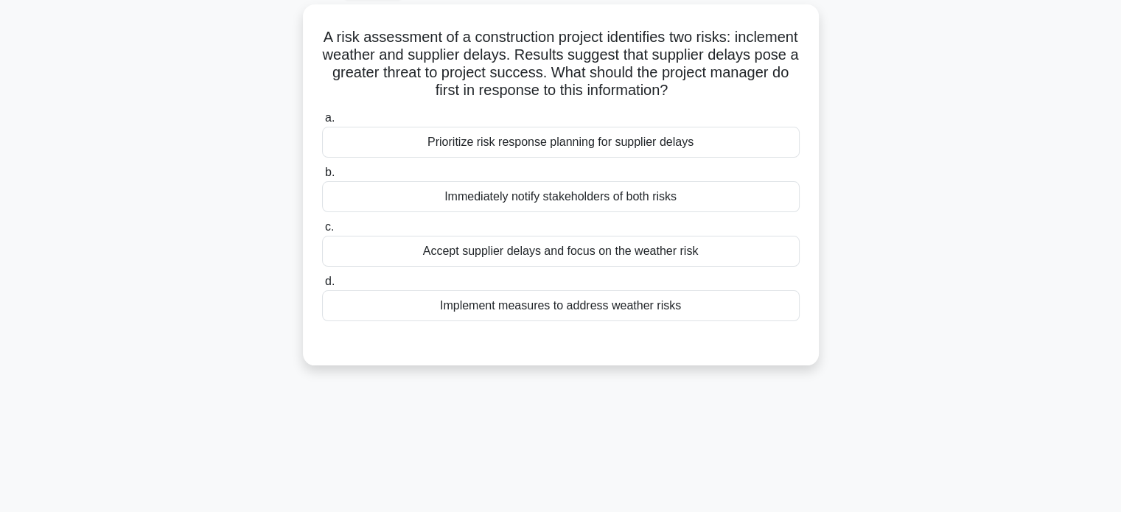
scroll to position [86, 0]
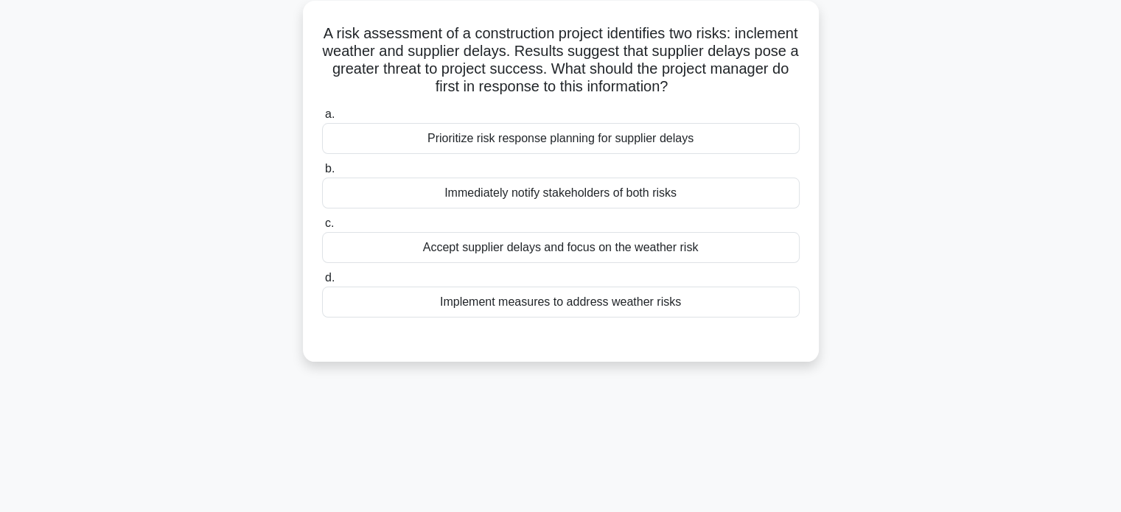
click at [367, 133] on div "Prioritize risk response planning for supplier delays" at bounding box center [561, 138] width 478 height 31
click at [322, 119] on input "a. Prioritize risk response planning for supplier delays" at bounding box center [322, 115] width 0 height 10
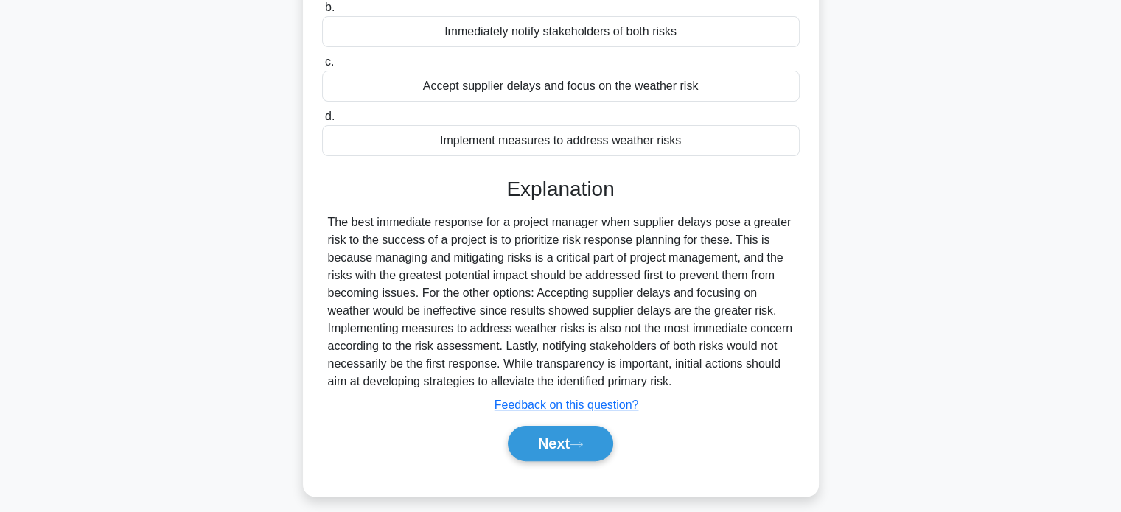
scroll to position [284, 0]
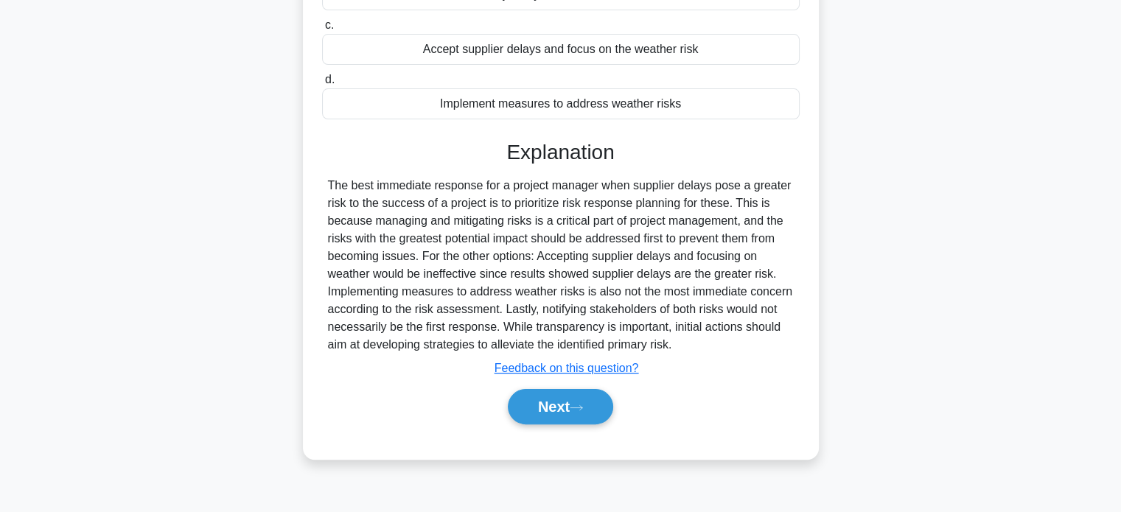
click at [545, 408] on button "Next" at bounding box center [560, 406] width 105 height 35
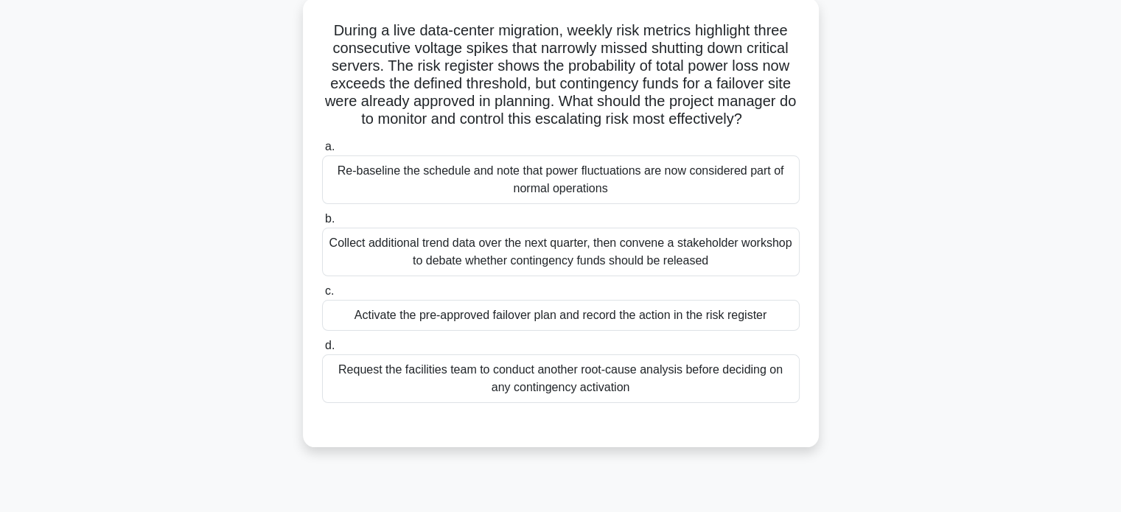
scroll to position [88, 0]
click at [375, 318] on div "Activate the pre-approved failover plan and record the action in the risk regis…" at bounding box center [561, 315] width 478 height 31
click at [322, 296] on input "c. Activate the pre-approved failover plan and record the action in the risk re…" at bounding box center [322, 292] width 0 height 10
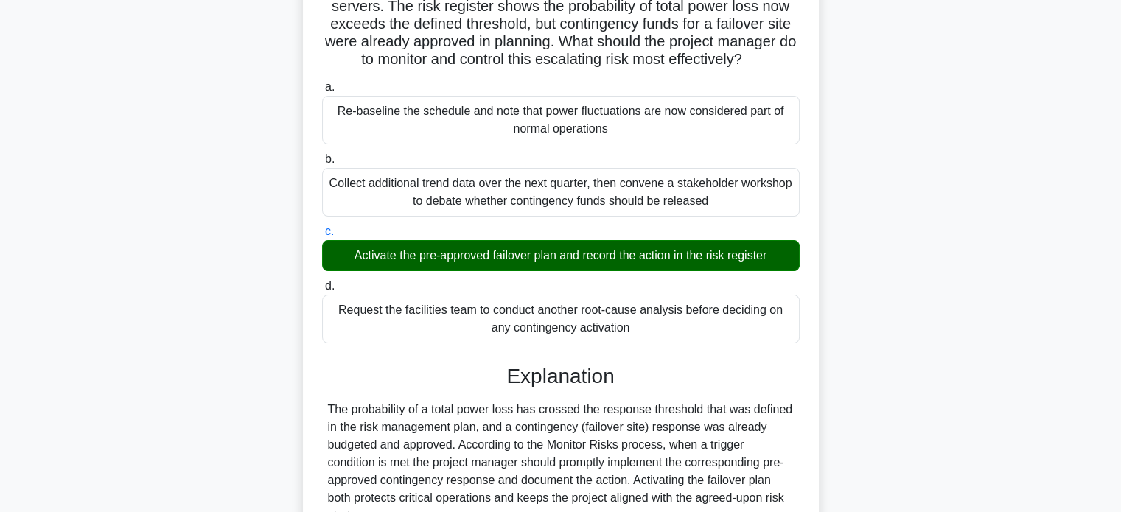
scroll to position [395, 0]
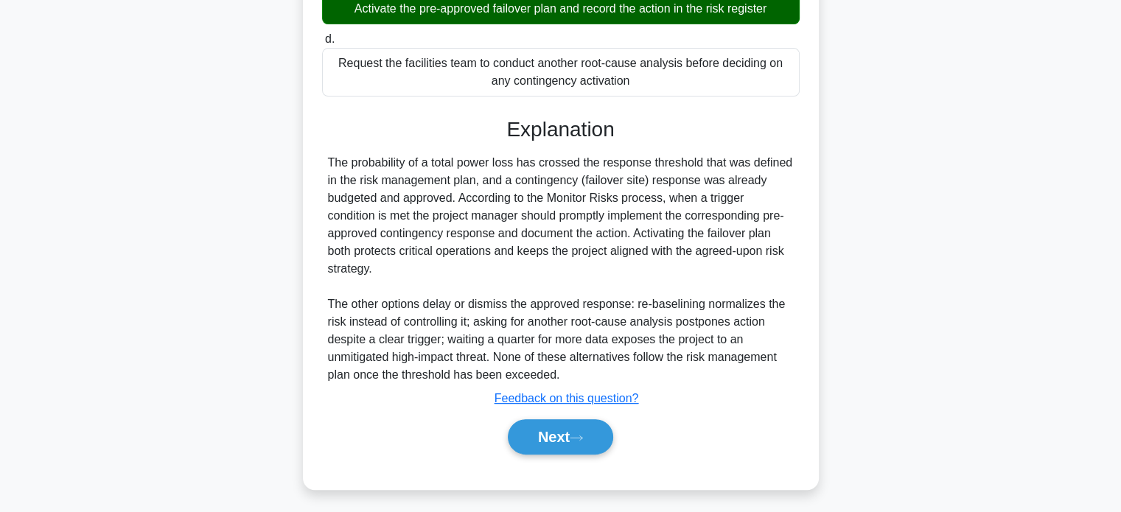
click at [557, 436] on button "Next" at bounding box center [560, 437] width 105 height 35
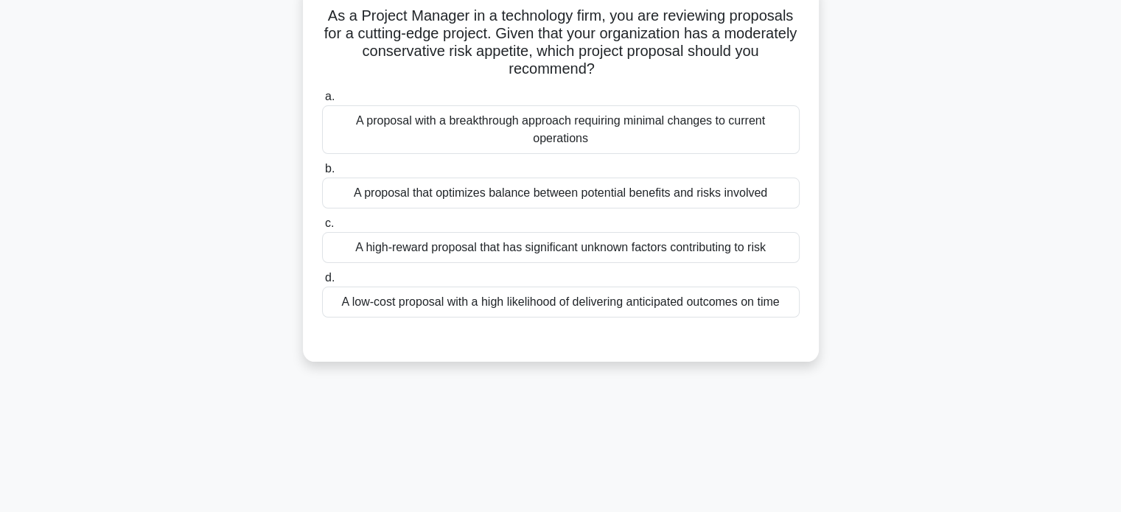
scroll to position [104, 0]
click at [360, 197] on div "A proposal that optimizes balance between potential benefits and risks involved" at bounding box center [561, 192] width 478 height 31
click at [322, 173] on input "b. A proposal that optimizes balance between potential benefits and risks invol…" at bounding box center [322, 169] width 0 height 10
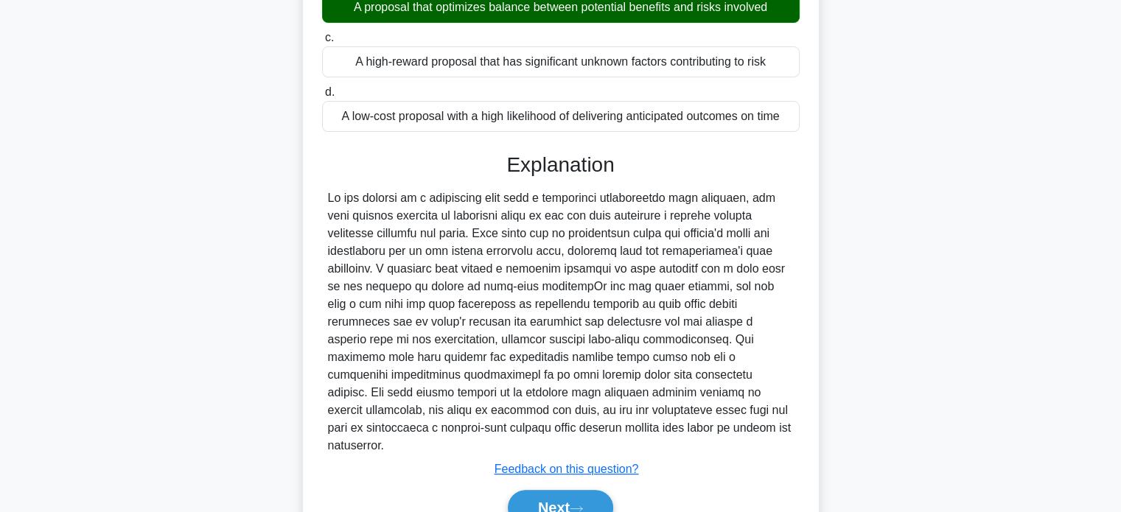
scroll to position [342, 0]
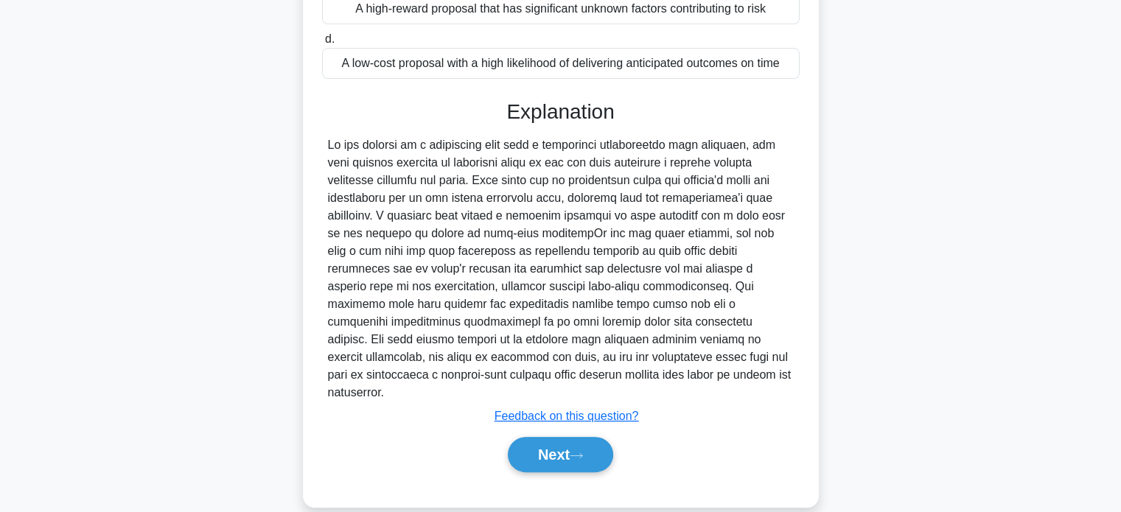
click at [551, 439] on button "Next" at bounding box center [560, 454] width 105 height 35
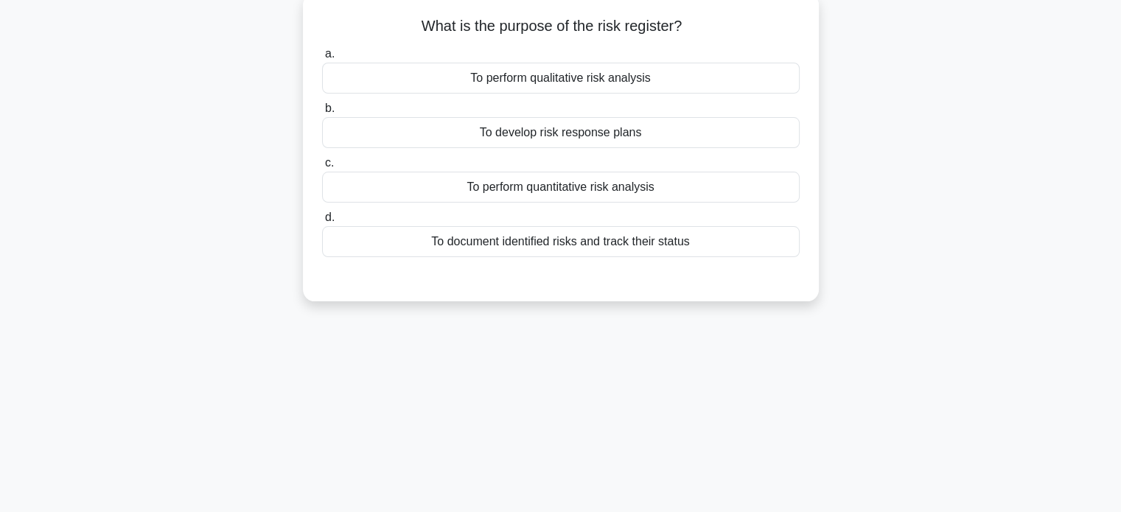
scroll to position [94, 0]
click at [442, 246] on div "To document identified risks and track their status" at bounding box center [561, 241] width 478 height 31
click at [322, 222] on input "d. To document identified risks and track their status" at bounding box center [322, 217] width 0 height 10
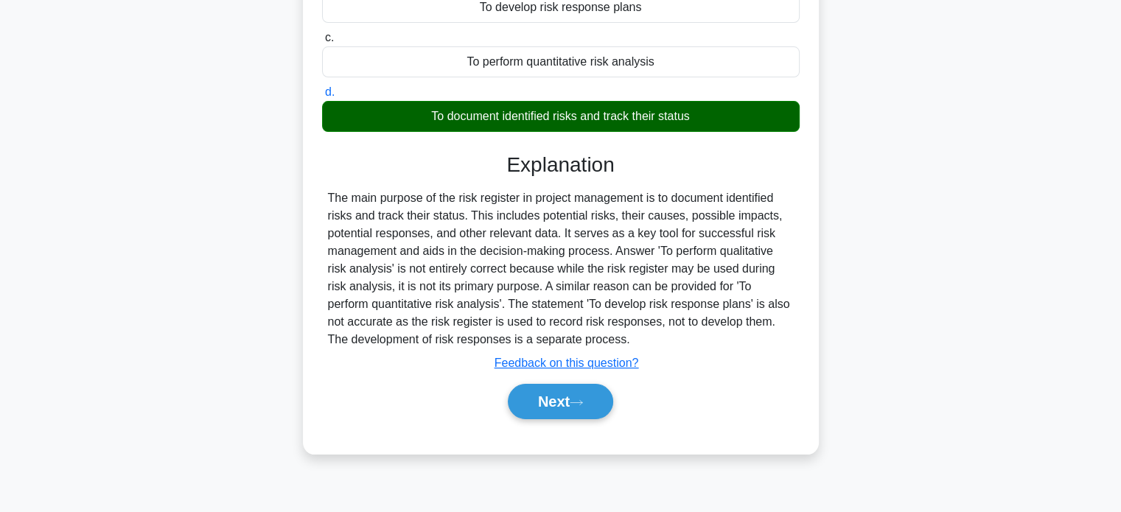
scroll to position [220, 0]
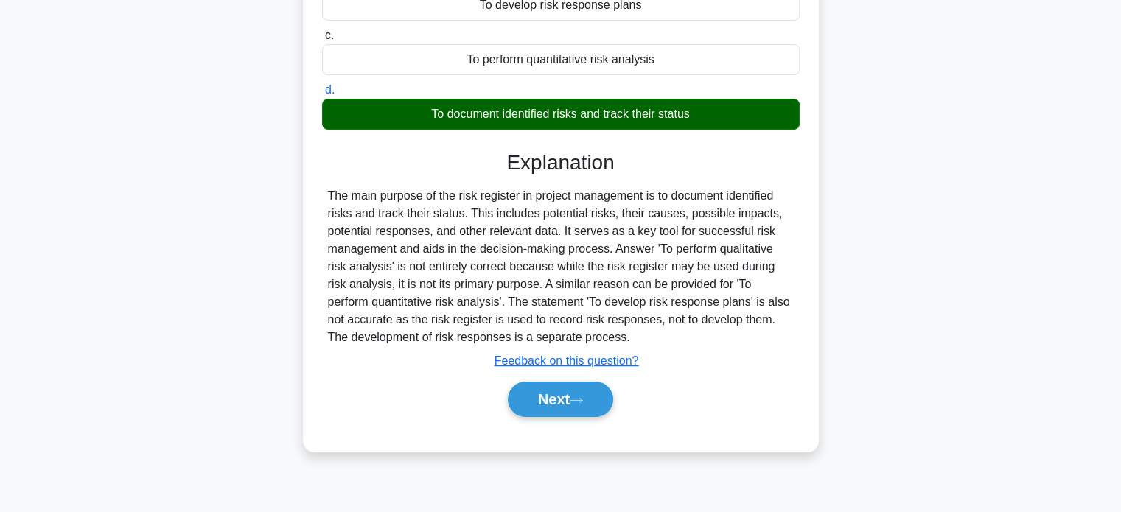
click at [548, 397] on button "Next" at bounding box center [560, 399] width 105 height 35
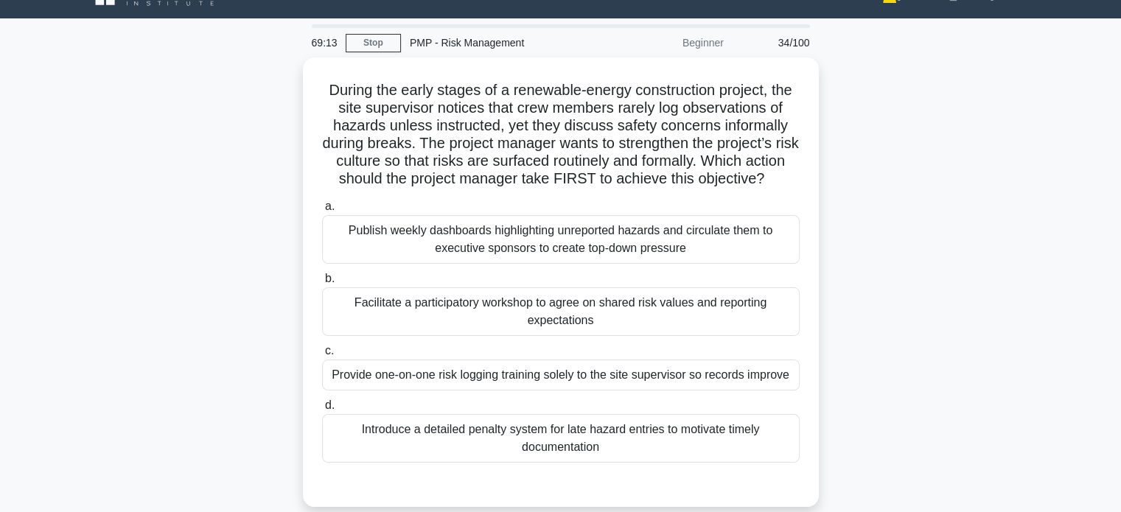
scroll to position [32, 0]
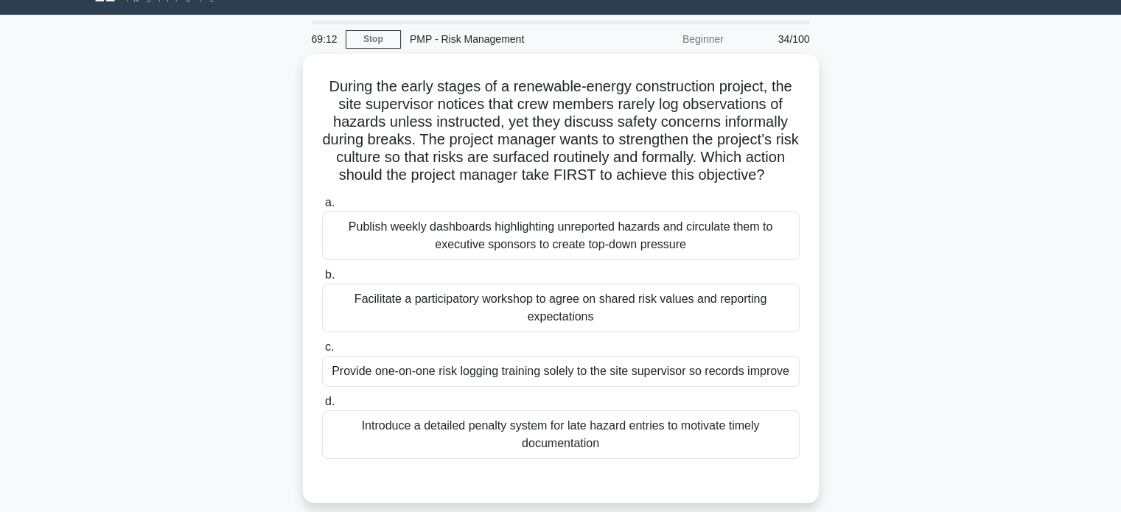
click at [360, 32] on link "Stop" at bounding box center [373, 39] width 55 height 18
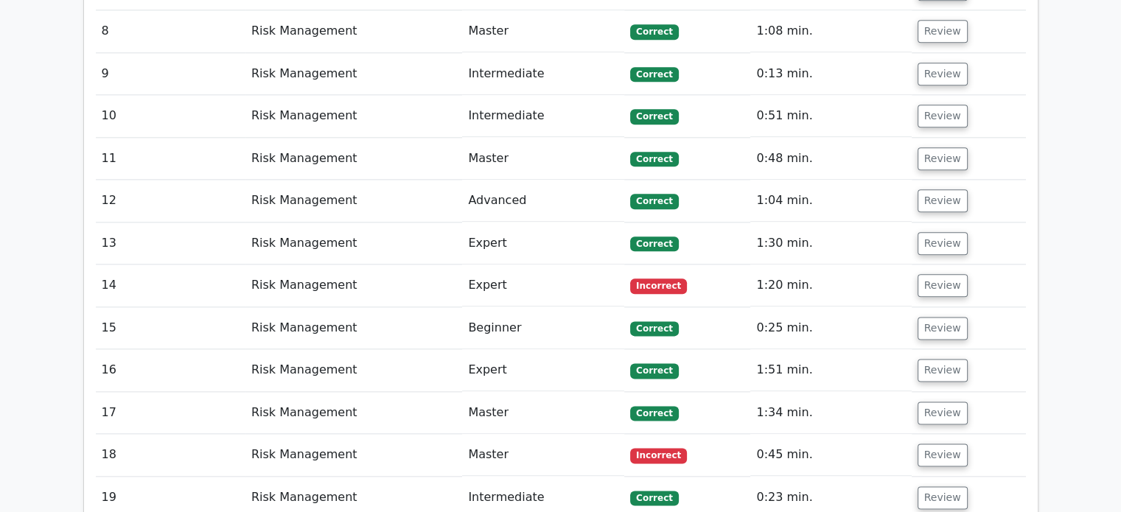
scroll to position [1783, 0]
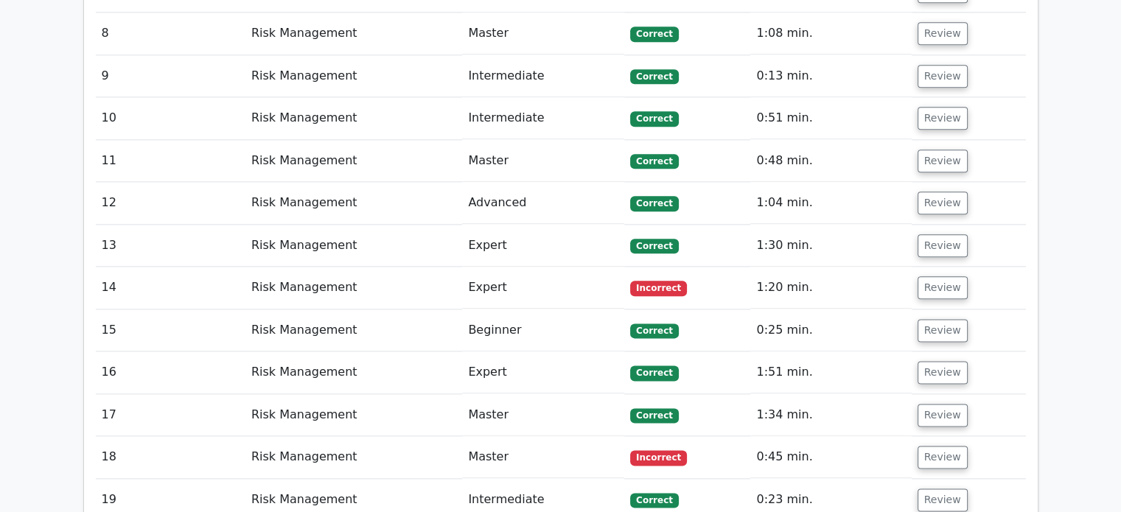
click at [939, 276] on button "Review" at bounding box center [943, 287] width 50 height 23
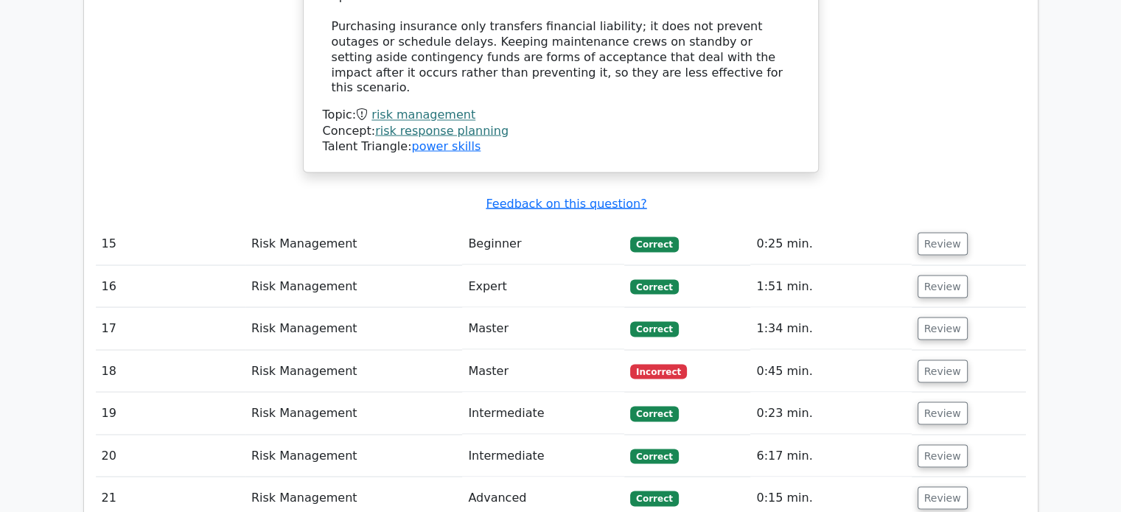
scroll to position [2688, 0]
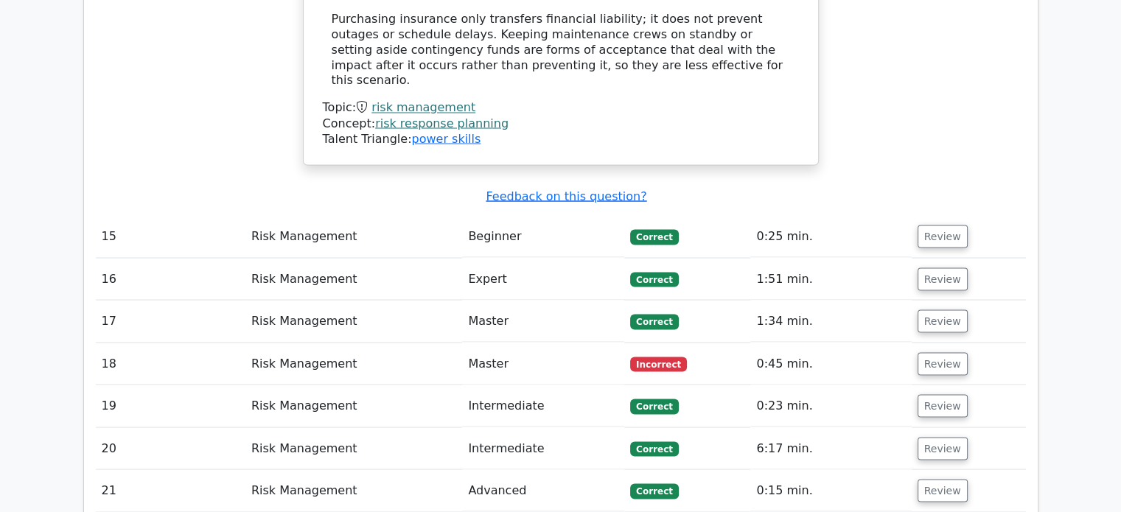
click at [935, 352] on button "Review" at bounding box center [943, 363] width 50 height 23
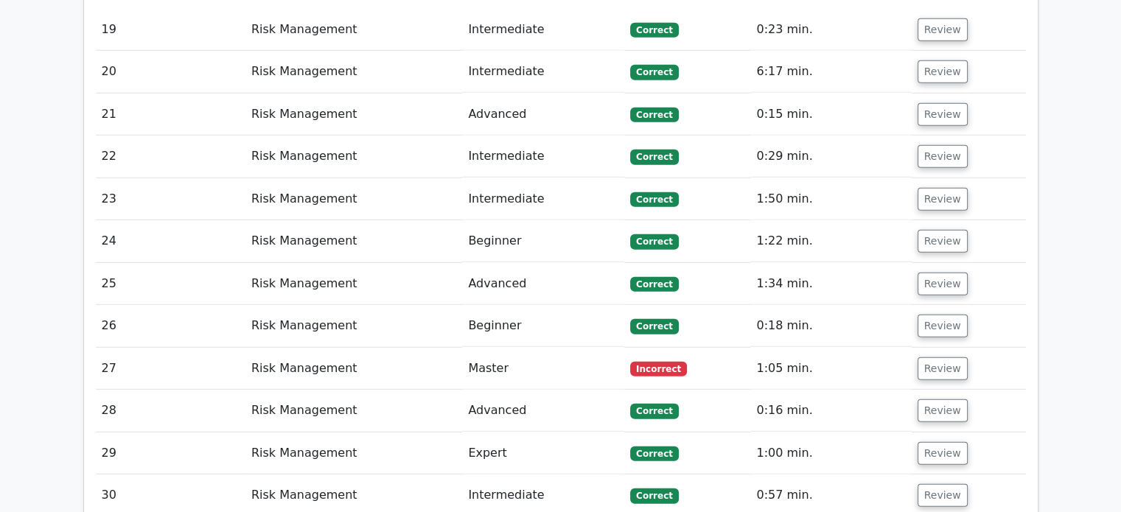
scroll to position [4074, 0]
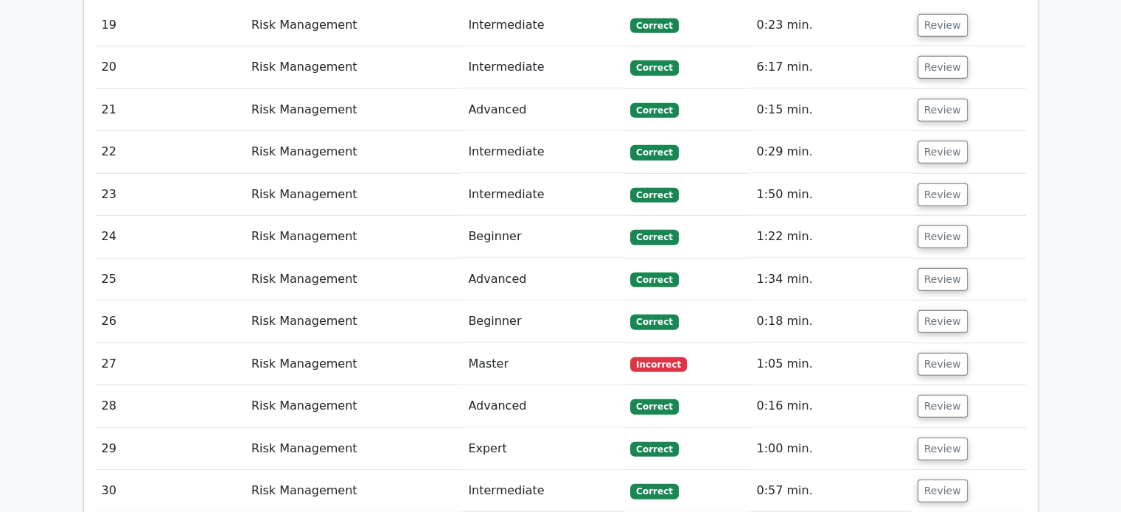
click at [933, 353] on button "Review" at bounding box center [943, 364] width 50 height 23
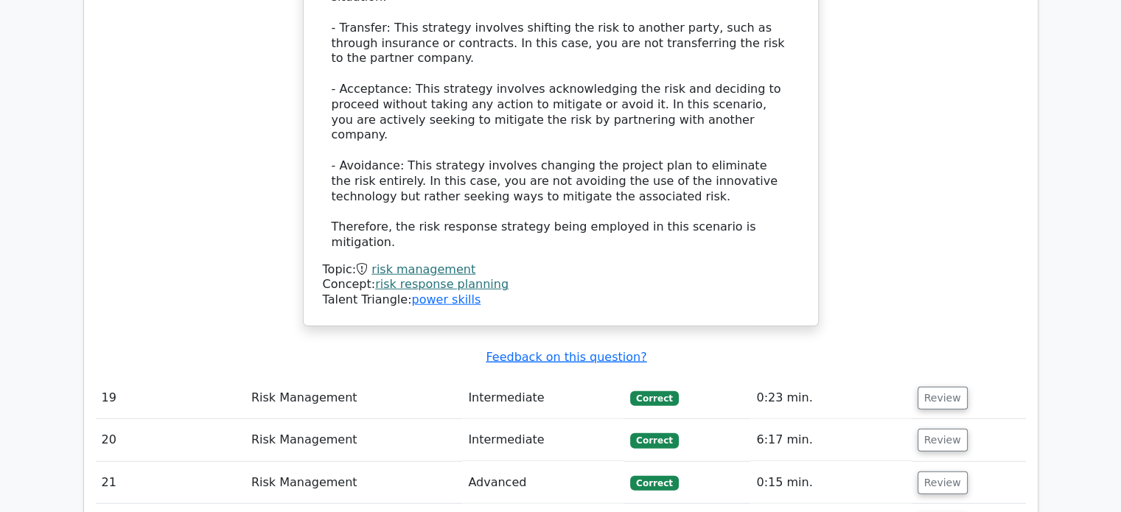
scroll to position [3699, 0]
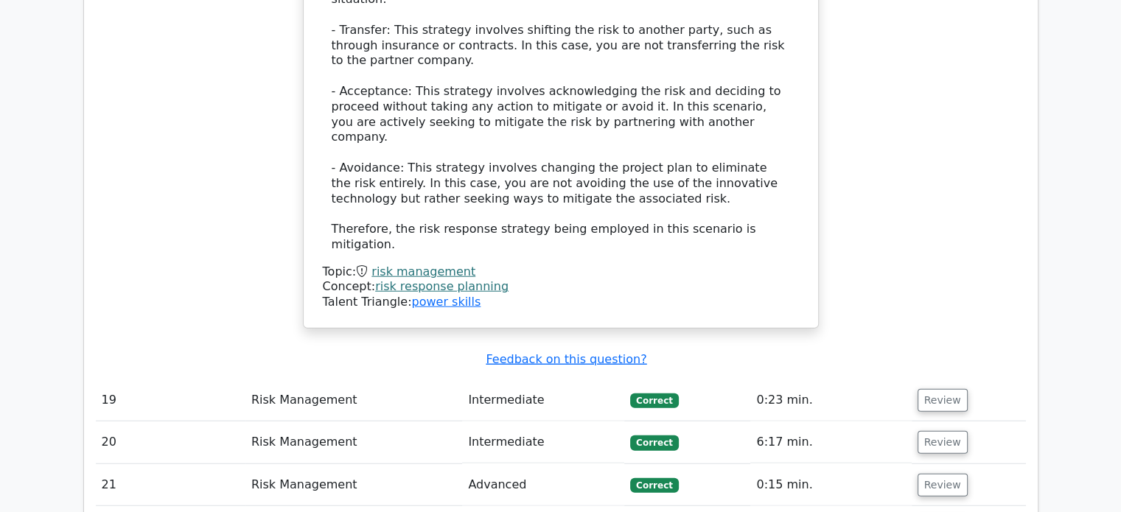
click at [945, 474] on button "Review" at bounding box center [943, 485] width 50 height 23
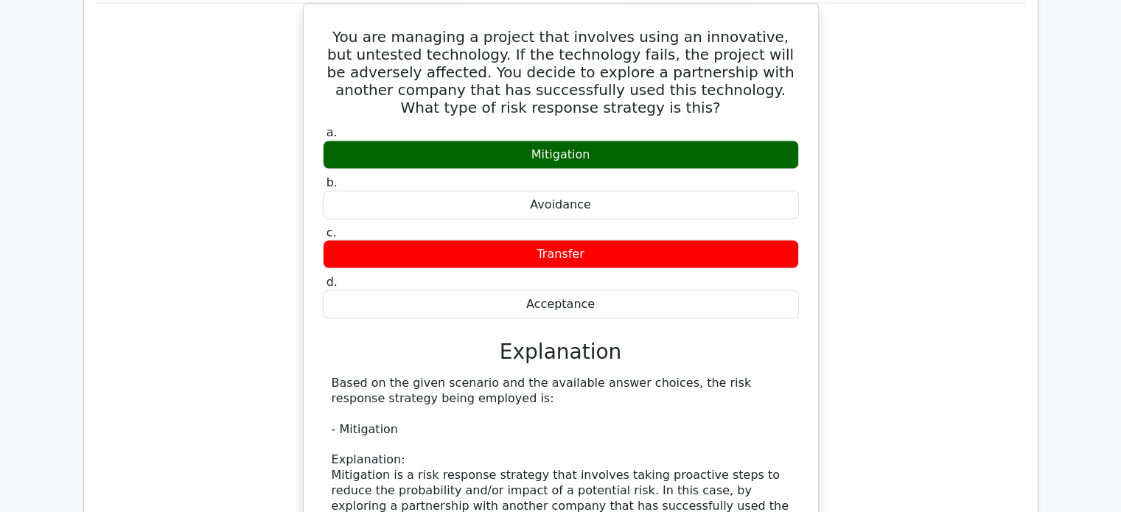
scroll to position [3067, 0]
